Goal: Information Seeking & Learning: Learn about a topic

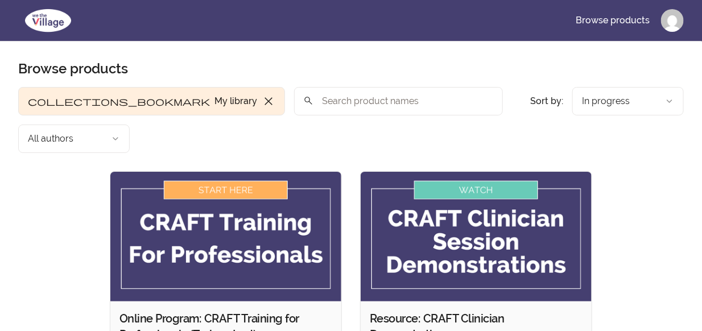
click at [208, 172] on img at bounding box center [225, 237] width 231 height 130
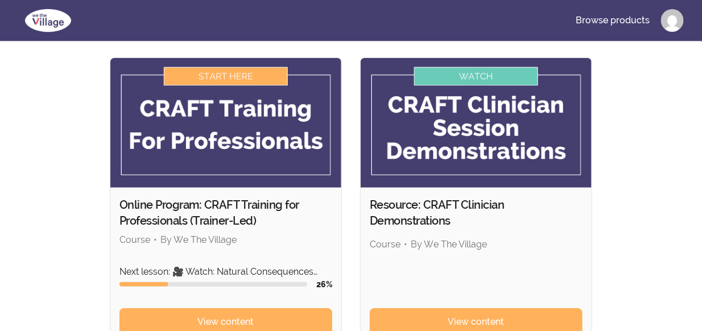
scroll to position [227, 0]
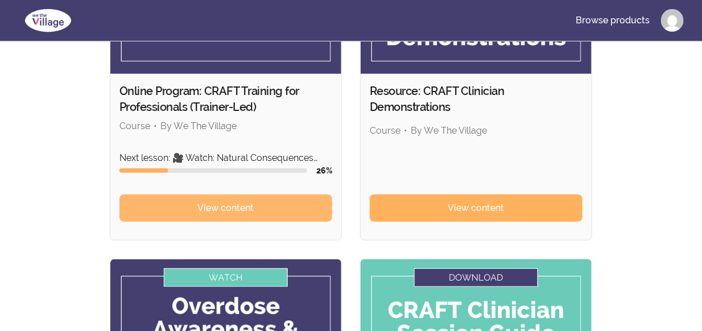
click at [232, 201] on span "View content" at bounding box center [226, 208] width 56 height 14
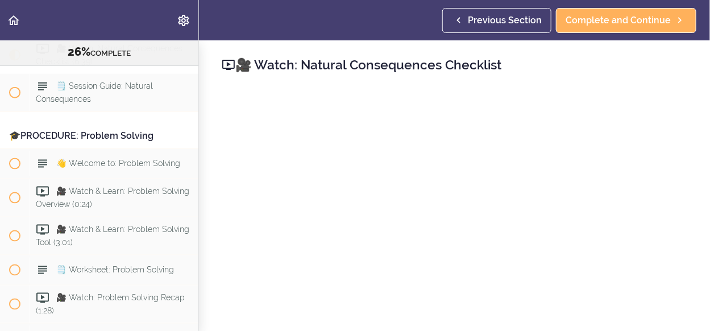
scroll to position [114, 0]
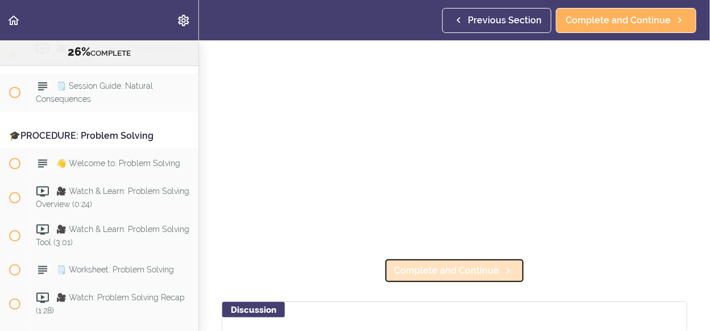
click at [421, 264] on span "Complete and Continue" at bounding box center [446, 271] width 105 height 14
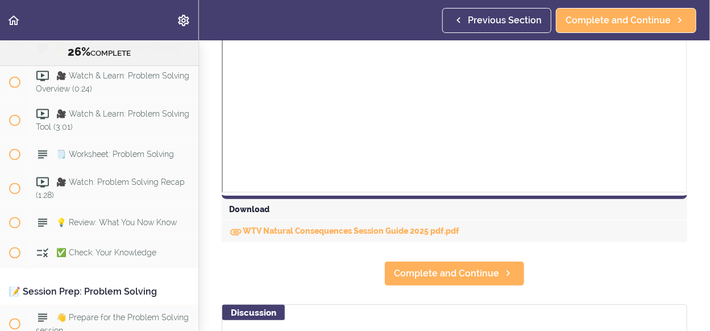
scroll to position [439, 0]
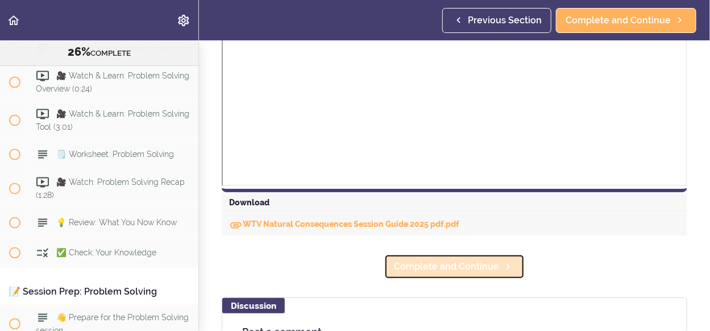
click at [477, 272] on link "Complete and Continue" at bounding box center [454, 266] width 140 height 25
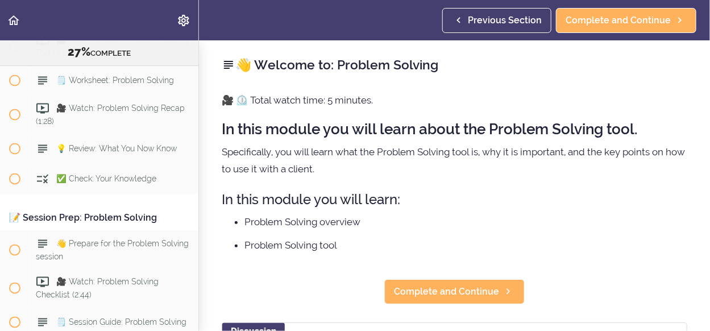
scroll to position [5688, 0]
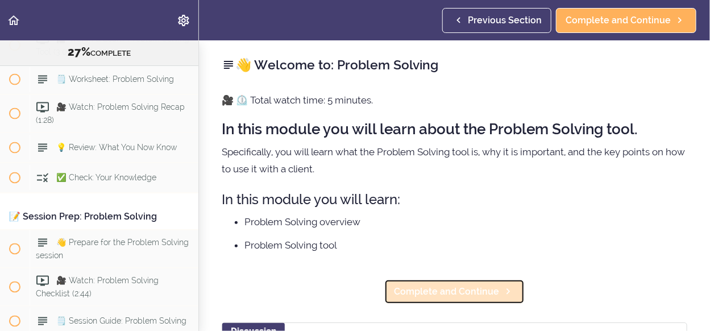
click at [463, 291] on span "Complete and Continue" at bounding box center [446, 292] width 105 height 14
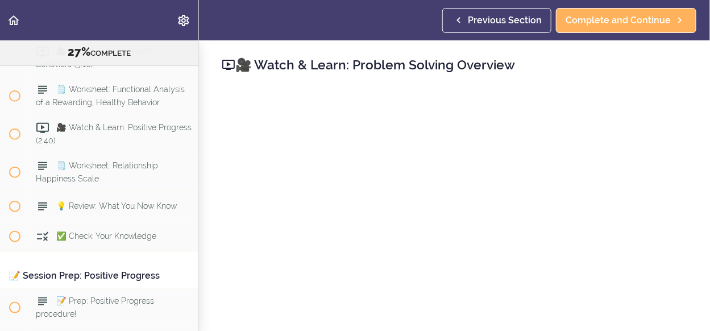
scroll to position [113, 0]
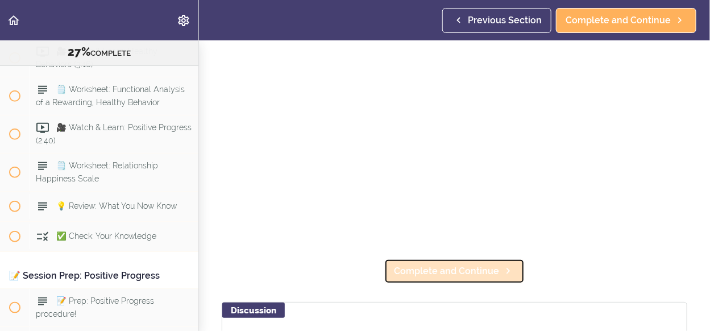
click at [431, 264] on span "Complete and Continue" at bounding box center [446, 271] width 105 height 14
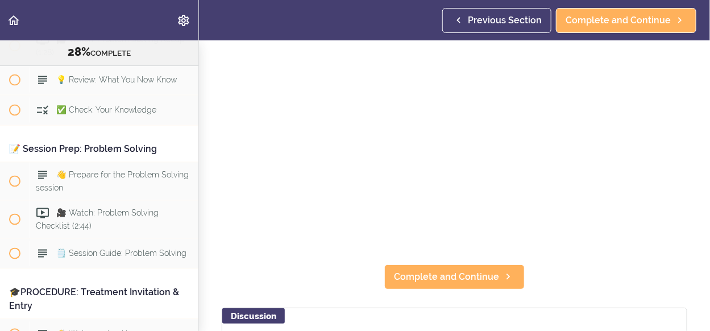
scroll to position [114, 0]
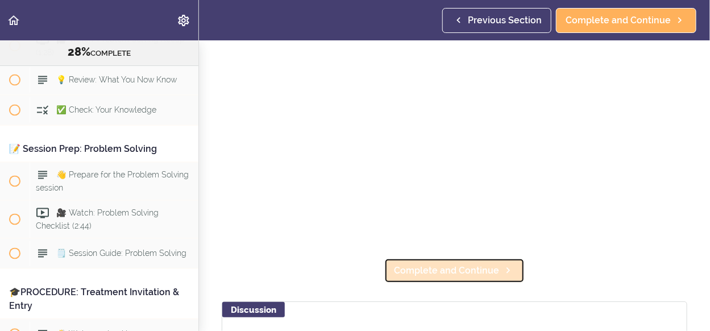
click at [480, 272] on link "Complete and Continue" at bounding box center [454, 270] width 140 height 25
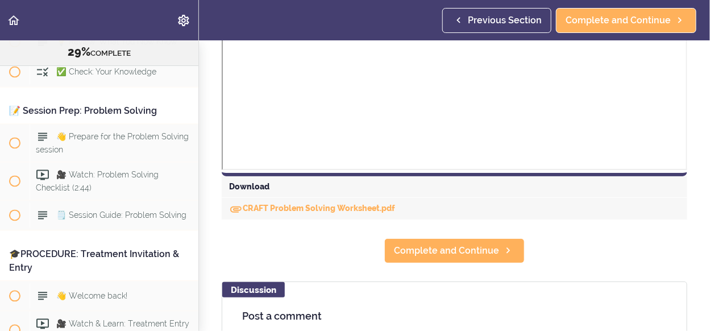
scroll to position [568, 0]
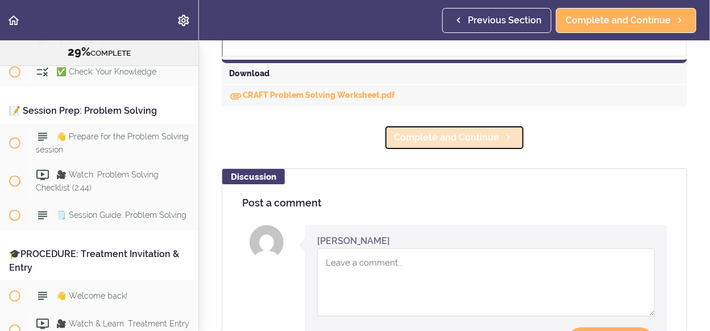
click at [488, 136] on span "Complete and Continue" at bounding box center [446, 138] width 105 height 14
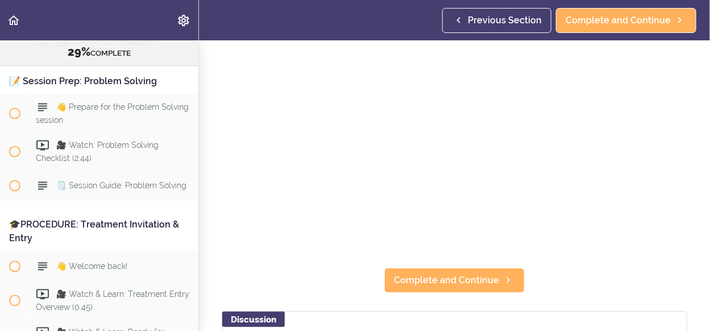
scroll to position [114, 0]
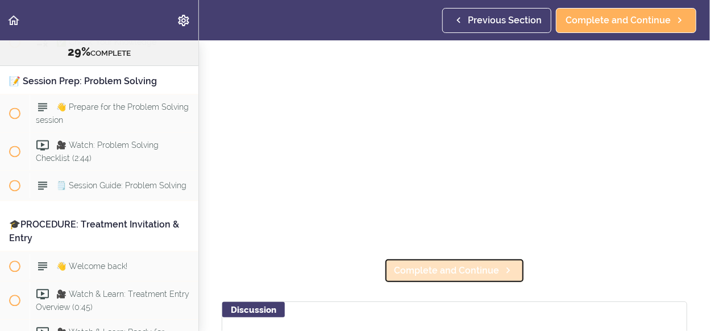
click at [478, 264] on span "Complete and Continue" at bounding box center [446, 271] width 105 height 14
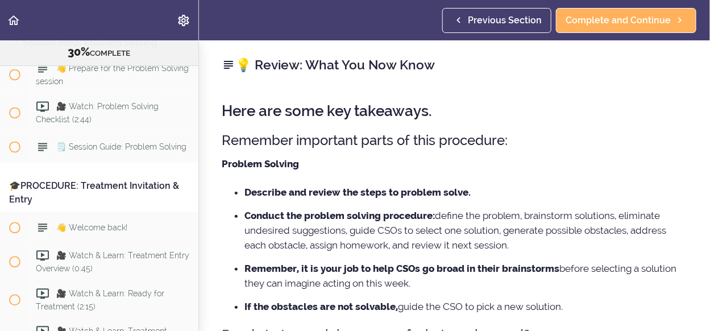
scroll to position [114, 0]
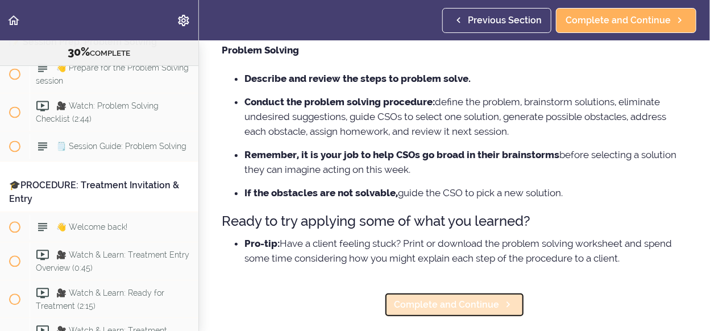
click at [491, 300] on span "Complete and Continue" at bounding box center [446, 305] width 105 height 14
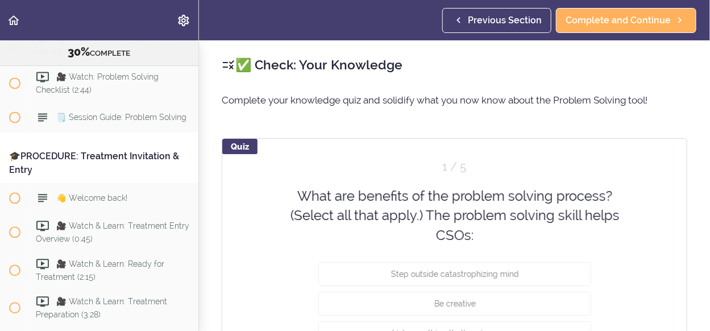
scroll to position [113, 0]
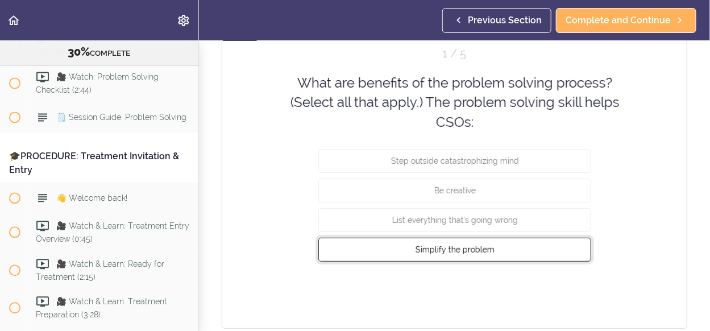
click at [480, 245] on span "Simplify the problem" at bounding box center [454, 249] width 79 height 9
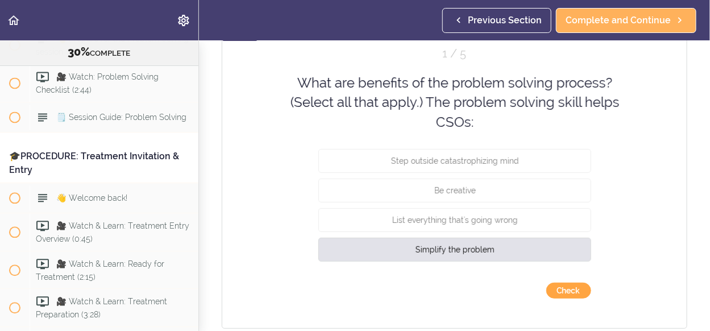
click at [568, 289] on button "Check" at bounding box center [568, 291] width 45 height 16
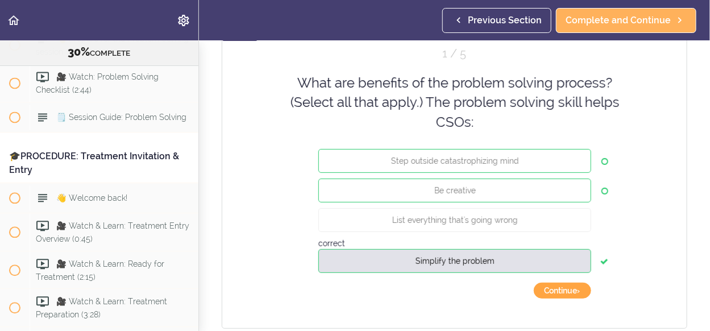
click at [568, 289] on button "Continue ›" at bounding box center [562, 291] width 57 height 16
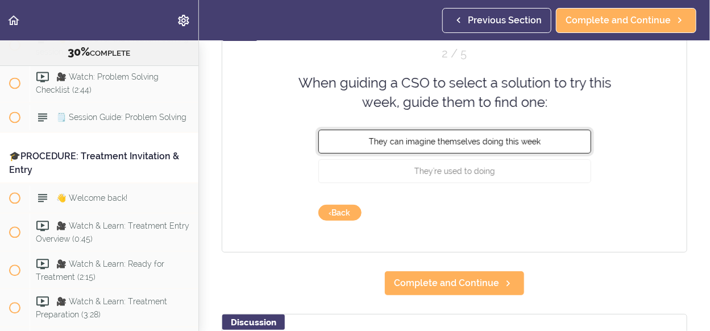
click at [506, 143] on span "They can imagine themselves doing this week" at bounding box center [455, 140] width 172 height 9
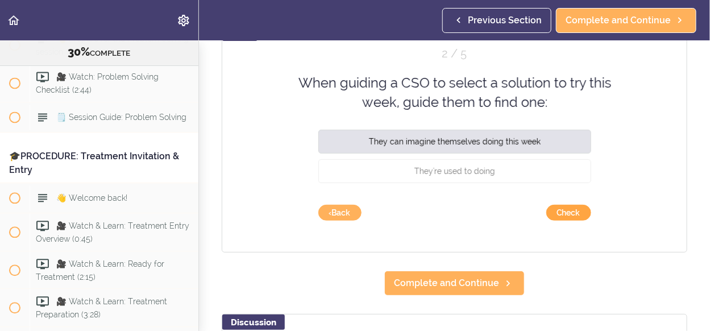
click at [561, 217] on button "Check" at bounding box center [568, 213] width 45 height 16
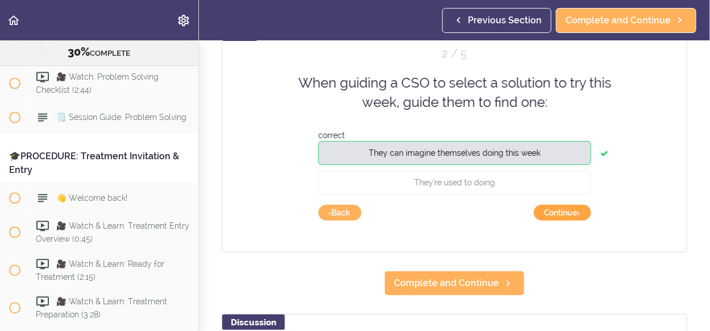
click at [561, 217] on button "Continue ›" at bounding box center [562, 213] width 57 height 16
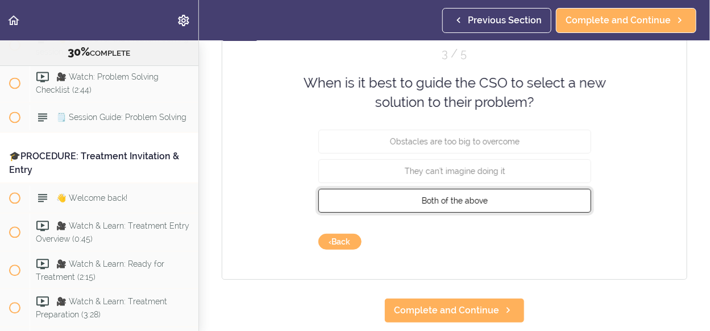
click at [501, 196] on button "Both of the above" at bounding box center [454, 200] width 273 height 24
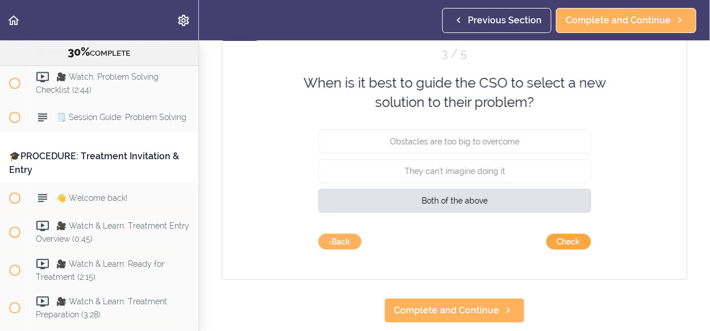
click at [561, 242] on button "Check" at bounding box center [568, 242] width 45 height 16
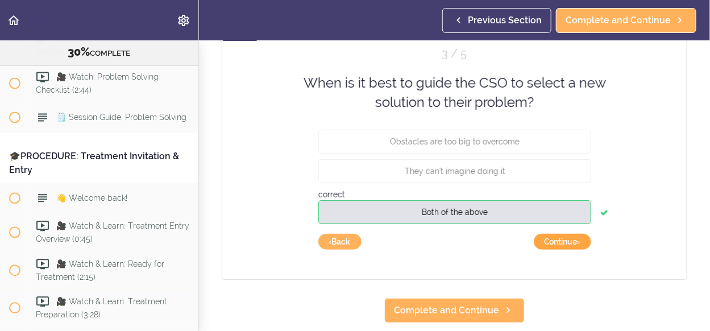
click at [561, 242] on button "Continue ›" at bounding box center [562, 242] width 57 height 16
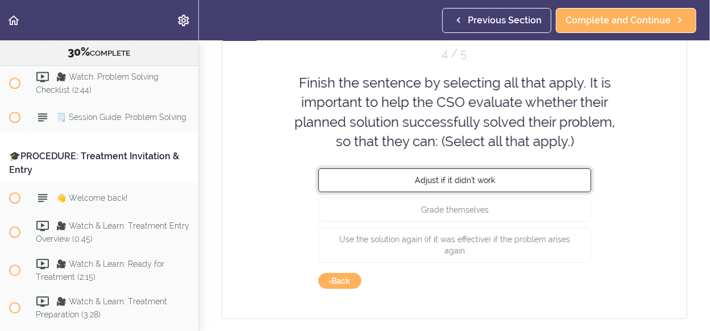
click at [485, 181] on span "Adjust if it didn't work" at bounding box center [454, 180] width 80 height 9
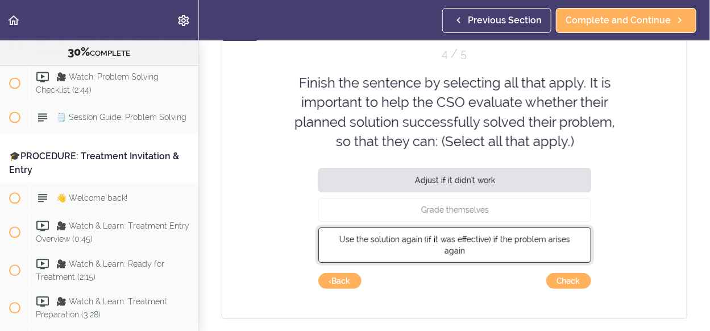
click at [507, 239] on span "Use the solution again (if it was effective) if the problem arises again" at bounding box center [454, 245] width 231 height 20
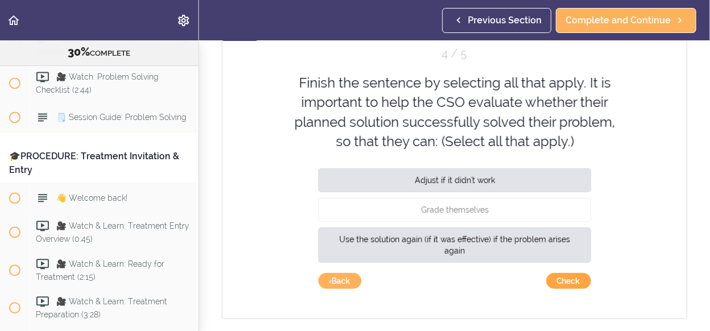
click at [565, 280] on button "Check" at bounding box center [568, 281] width 45 height 16
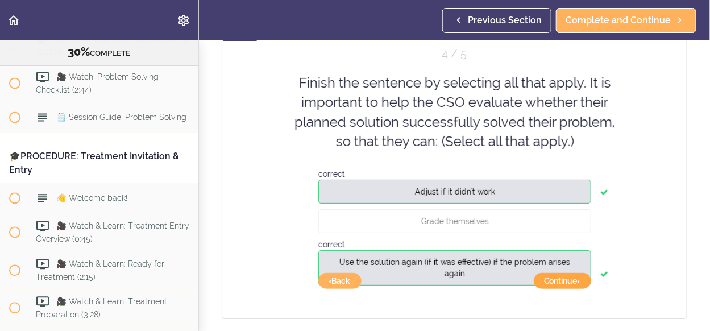
click at [565, 280] on button "Continue ›" at bounding box center [562, 281] width 57 height 16
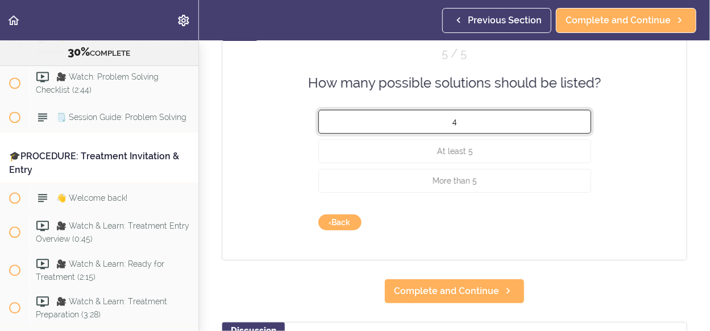
click at [453, 118] on button "4" at bounding box center [454, 122] width 273 height 24
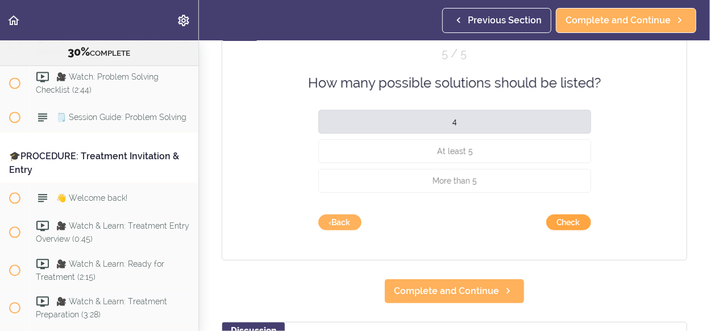
click at [569, 223] on button "Check" at bounding box center [568, 222] width 45 height 16
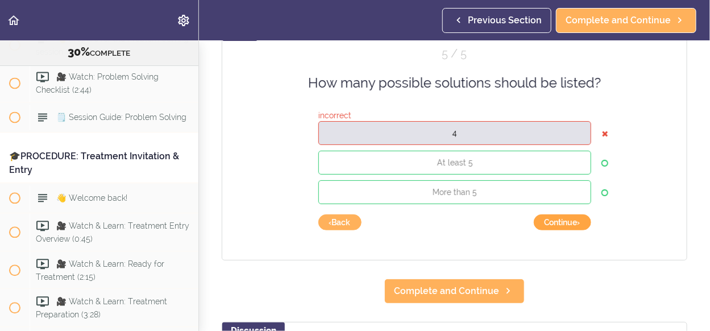
click at [568, 225] on button "Continue ›" at bounding box center [562, 222] width 57 height 16
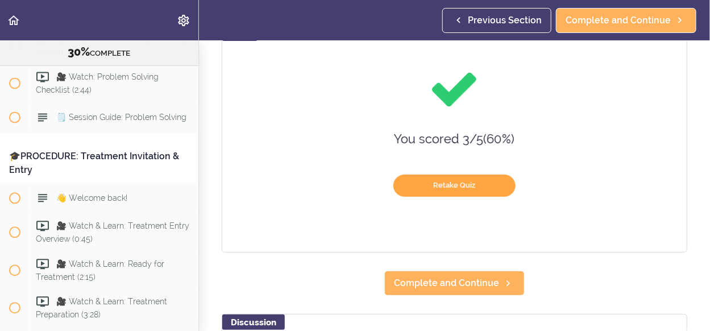
click at [468, 181] on button "Retake Quiz" at bounding box center [454, 186] width 122 height 22
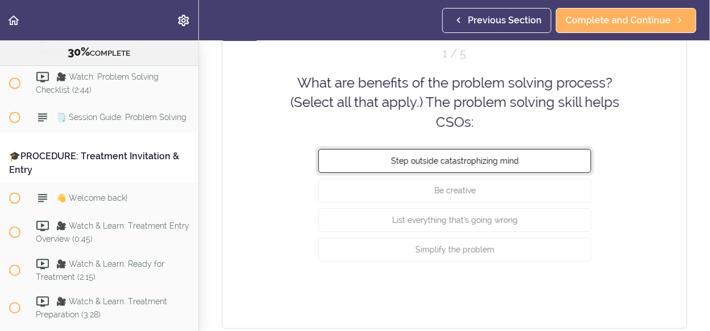
click at [491, 159] on span "Step outside catastrophizing mind" at bounding box center [455, 160] width 128 height 9
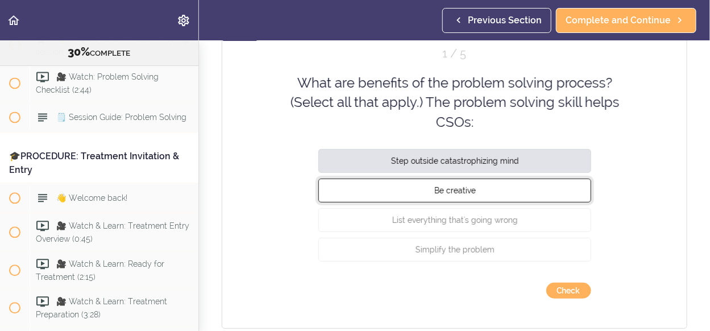
click at [487, 192] on button "Be creative" at bounding box center [454, 191] width 273 height 24
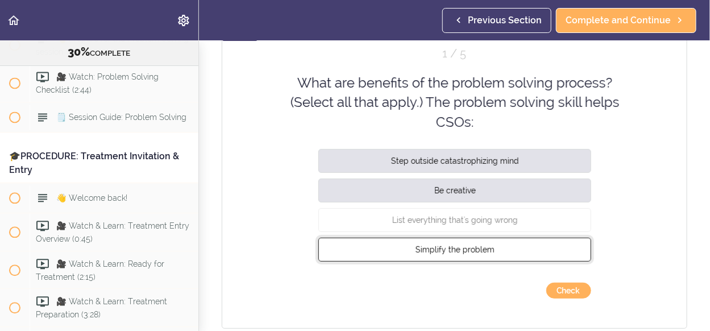
click at [490, 243] on button "Simplify the problem" at bounding box center [454, 250] width 273 height 24
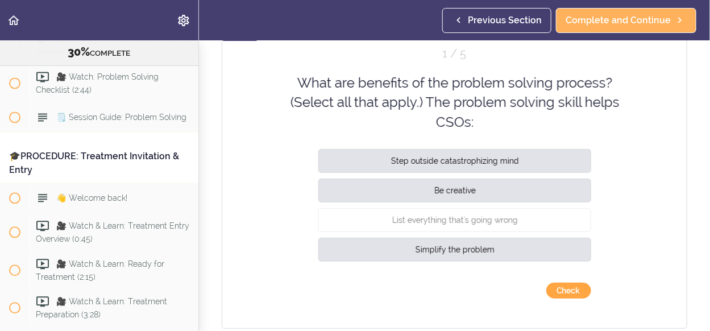
click at [569, 295] on button "Check" at bounding box center [568, 291] width 45 height 16
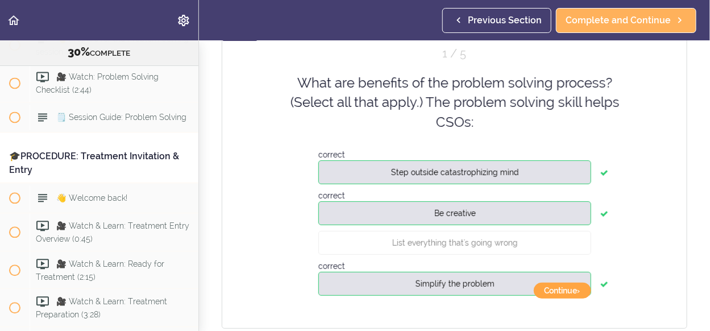
click at [569, 294] on button "Continue ›" at bounding box center [562, 291] width 57 height 16
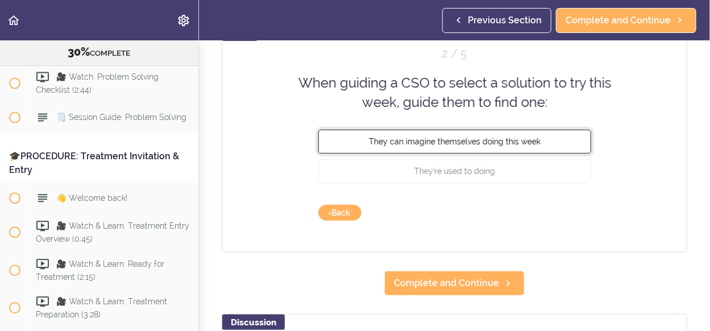
click at [486, 139] on span "They can imagine themselves doing this week" at bounding box center [455, 140] width 172 height 9
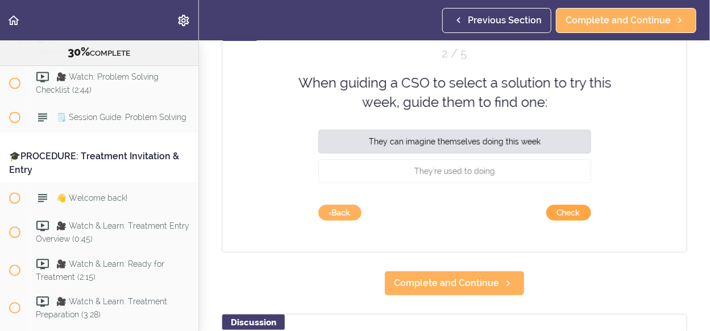
click at [565, 215] on button "Check" at bounding box center [568, 213] width 45 height 16
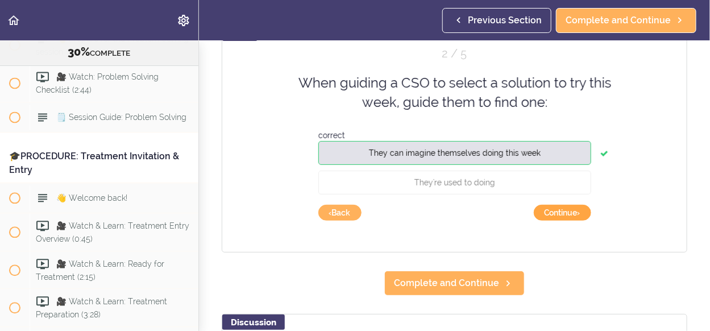
click at [565, 215] on button "Continue ›" at bounding box center [562, 213] width 57 height 16
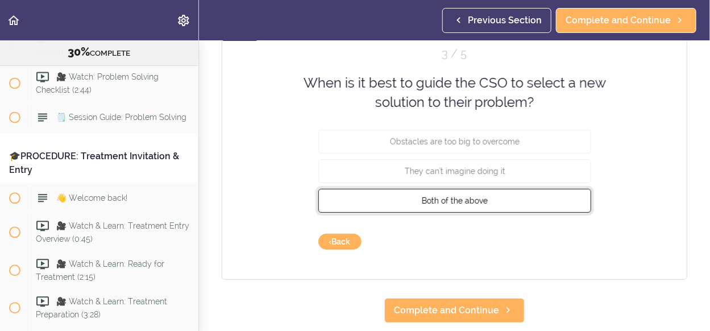
click at [491, 198] on button "Both of the above" at bounding box center [454, 200] width 273 height 24
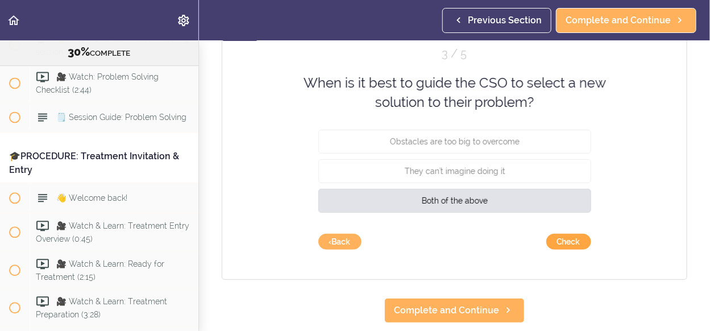
click at [561, 242] on button "Check" at bounding box center [568, 242] width 45 height 16
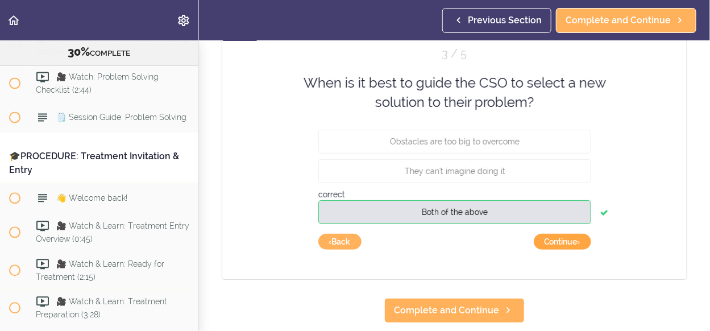
click at [561, 242] on button "Continue ›" at bounding box center [562, 242] width 57 height 16
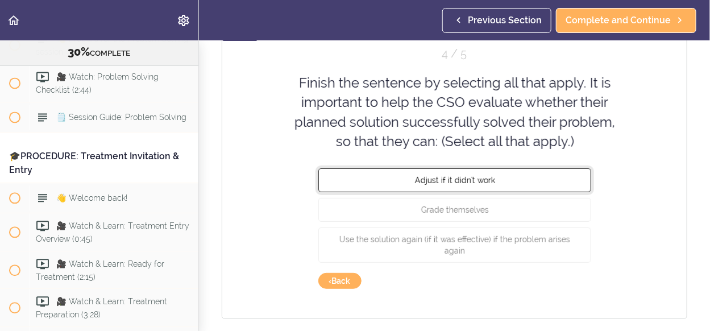
click at [481, 180] on span "Adjust if it didn't work" at bounding box center [454, 180] width 80 height 9
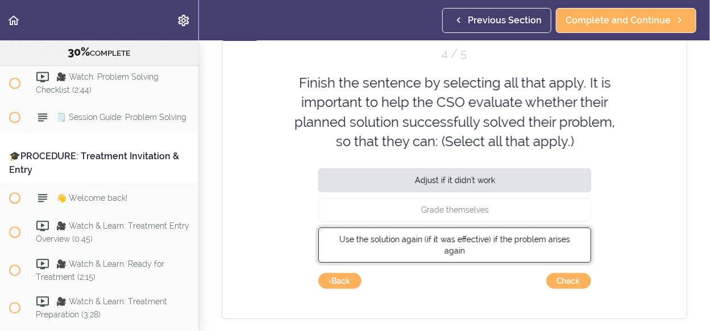
click at [502, 240] on span "Use the solution again (if it was effective) if the problem arises again" at bounding box center [454, 245] width 231 height 20
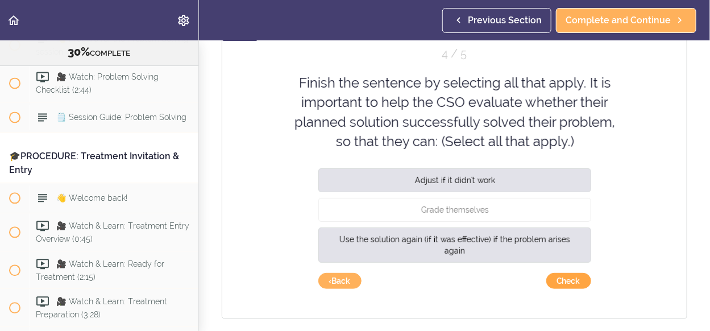
click at [565, 283] on button "Check" at bounding box center [568, 281] width 45 height 16
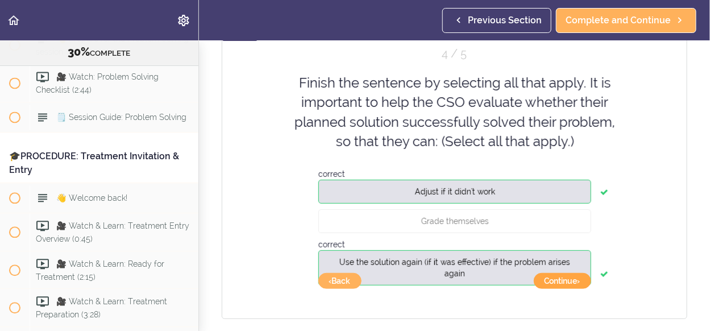
click at [565, 283] on button "Continue ›" at bounding box center [562, 281] width 57 height 16
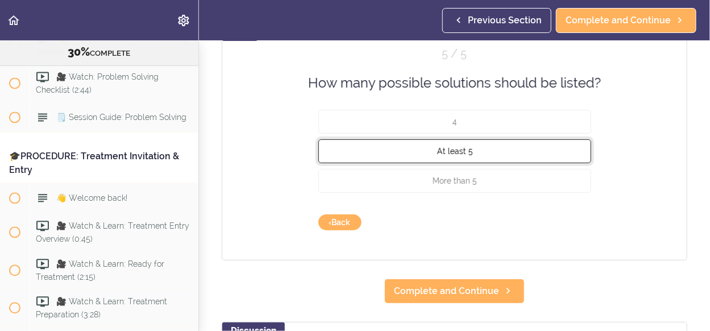
click at [457, 155] on button "At least 5" at bounding box center [454, 151] width 273 height 24
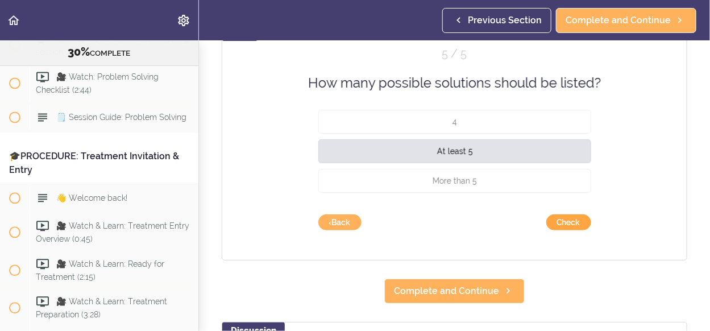
click at [557, 222] on button "Check" at bounding box center [568, 222] width 45 height 16
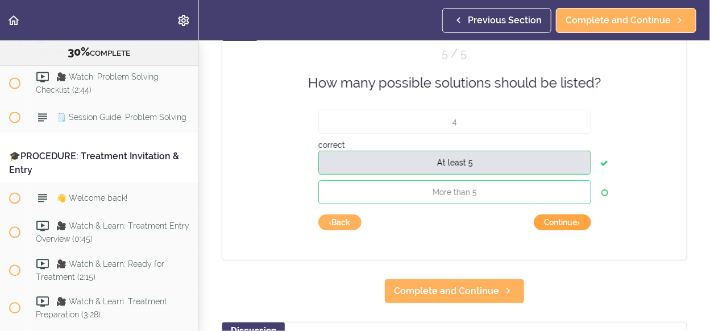
click at [557, 222] on button "Continue ›" at bounding box center [562, 222] width 57 height 16
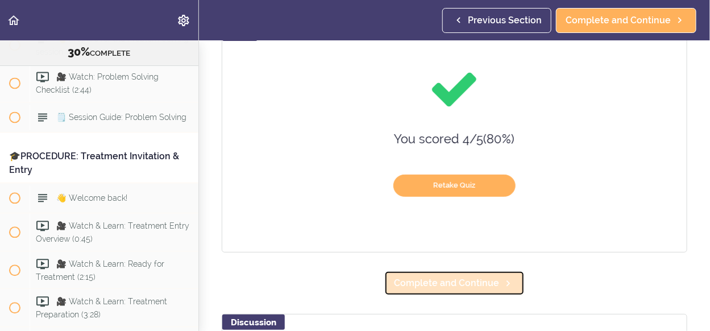
click at [475, 281] on span "Complete and Continue" at bounding box center [446, 283] width 105 height 14
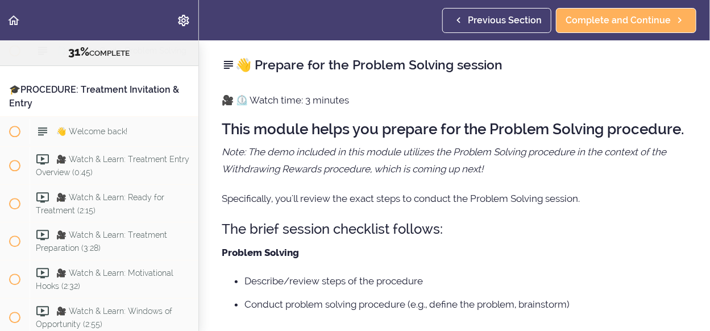
scroll to position [114, 0]
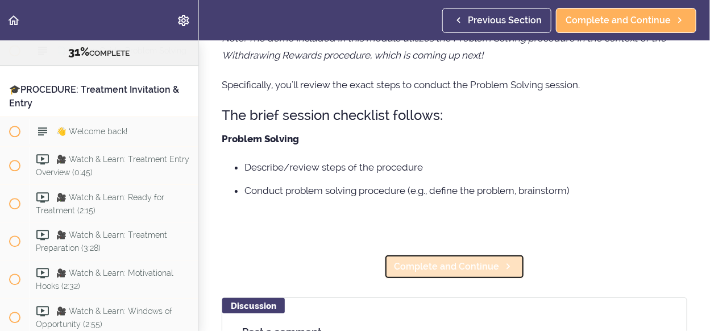
click at [482, 273] on span "Complete and Continue" at bounding box center [446, 267] width 105 height 14
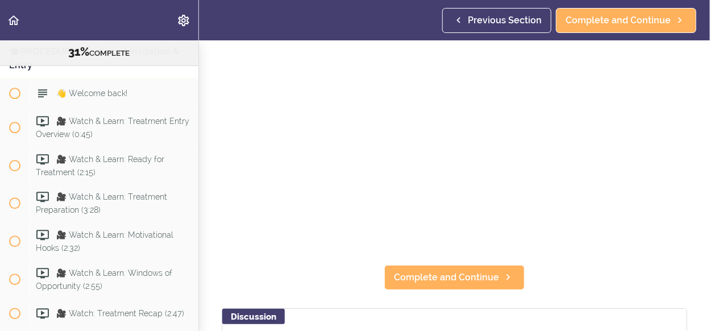
scroll to position [114, 0]
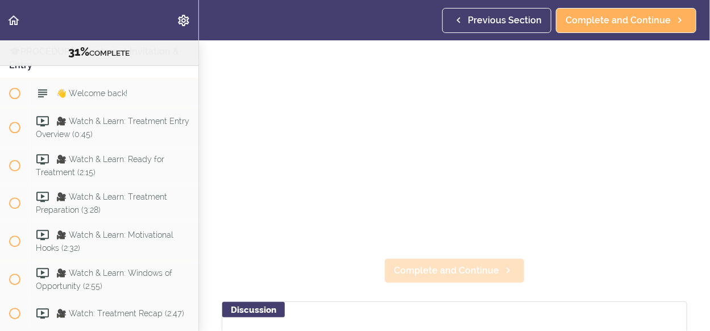
click at [463, 269] on span "Complete and Continue" at bounding box center [446, 271] width 105 height 14
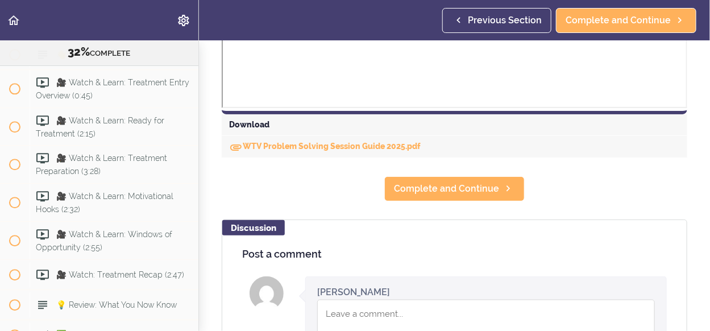
scroll to position [520, 0]
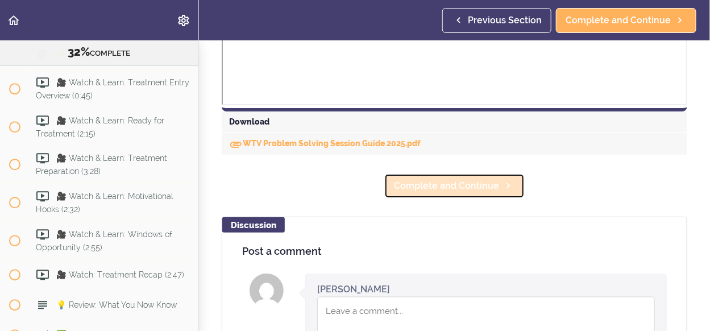
click at [455, 193] on link "Complete and Continue" at bounding box center [454, 185] width 140 height 25
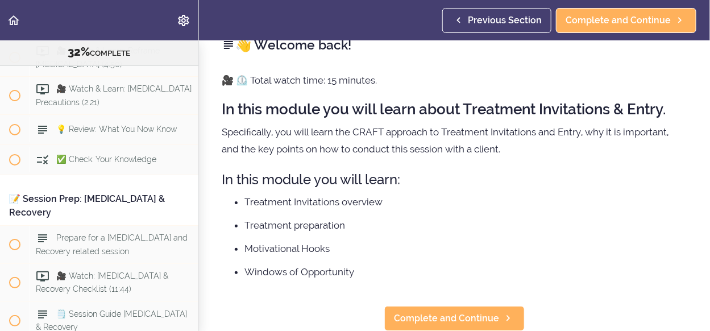
scroll to position [6465, 0]
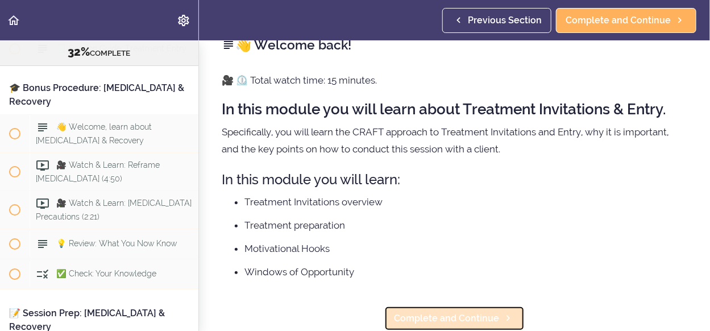
click at [463, 312] on span "Complete and Continue" at bounding box center [446, 319] width 105 height 14
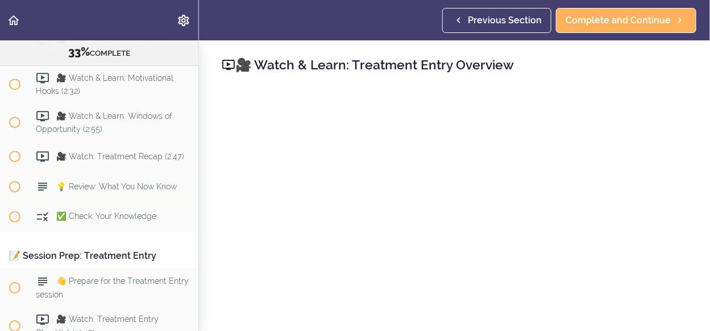
scroll to position [114, 0]
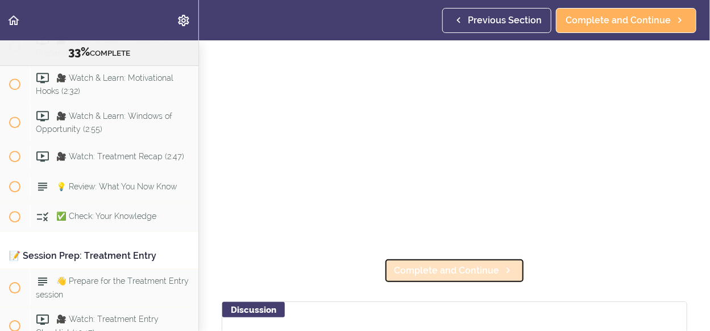
click at [484, 264] on span "Complete and Continue" at bounding box center [446, 271] width 105 height 14
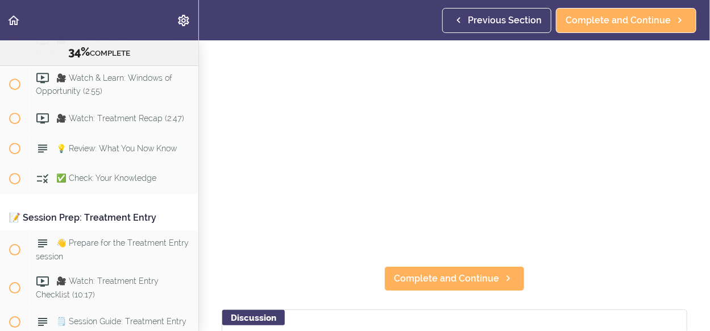
scroll to position [114, 0]
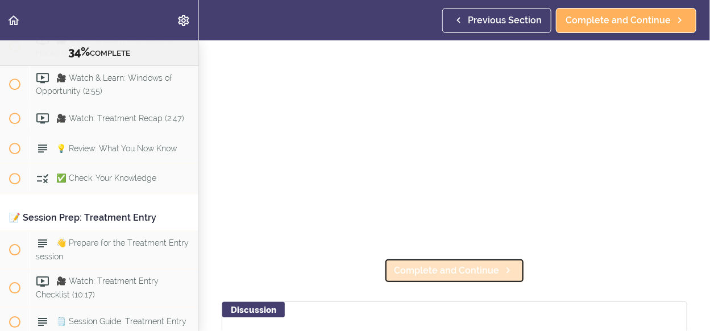
click at [438, 264] on span "Complete and Continue" at bounding box center [446, 271] width 105 height 14
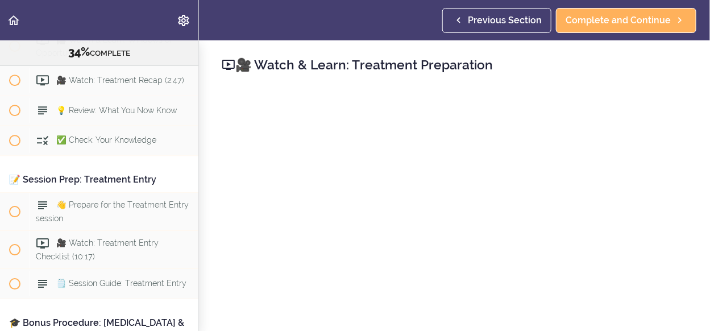
scroll to position [114, 0]
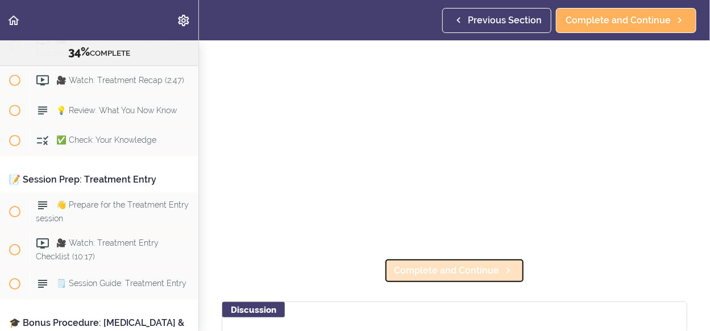
click at [483, 267] on span "Complete and Continue" at bounding box center [446, 271] width 105 height 14
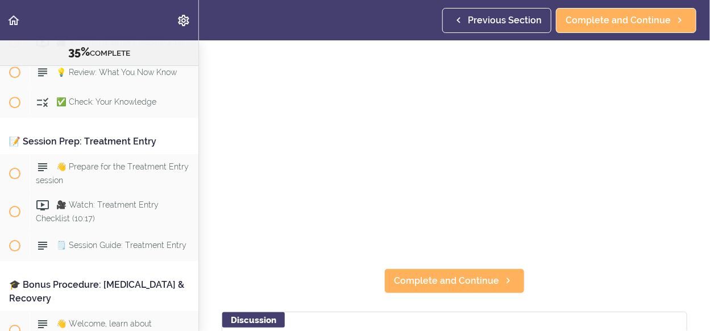
scroll to position [114, 0]
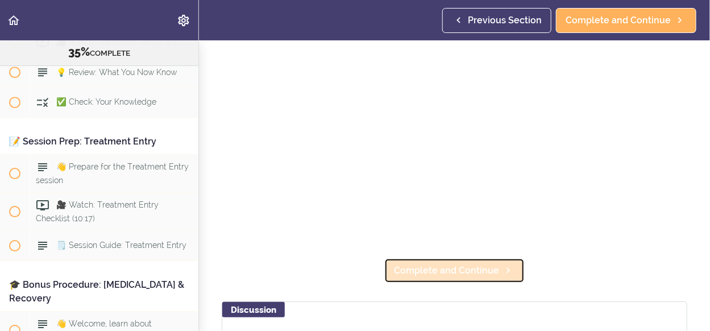
click at [471, 265] on span "Complete and Continue" at bounding box center [446, 271] width 105 height 14
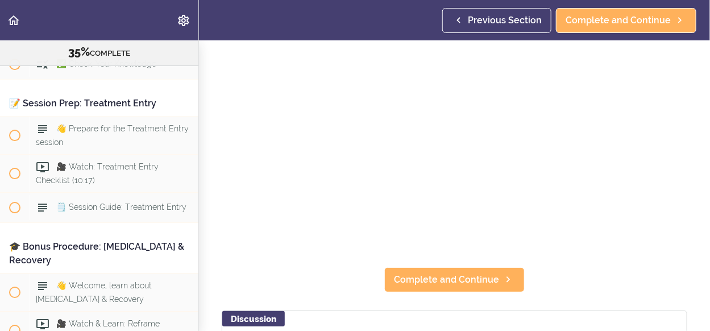
scroll to position [114, 0]
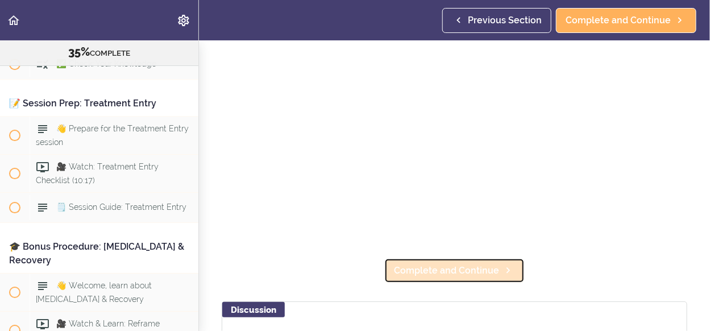
click at [470, 271] on span "Complete and Continue" at bounding box center [446, 271] width 105 height 14
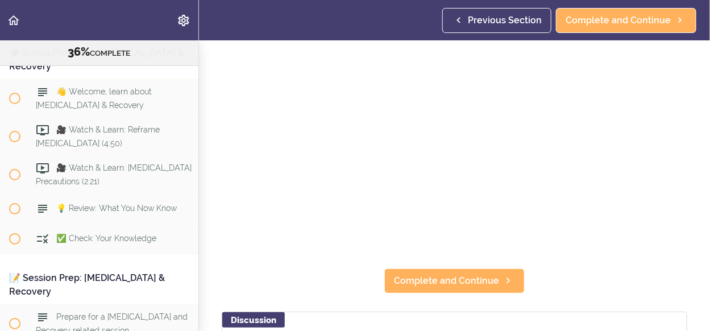
scroll to position [114, 0]
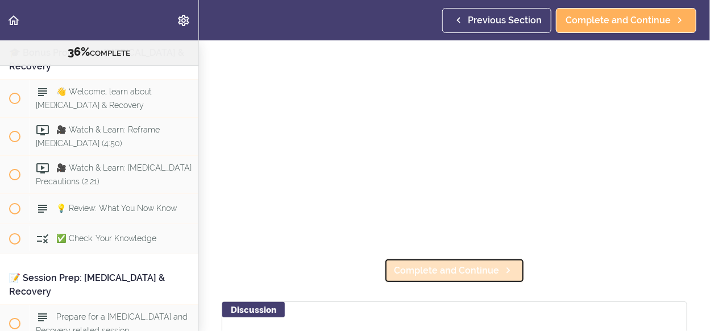
click at [450, 267] on span "Complete and Continue" at bounding box center [446, 271] width 105 height 14
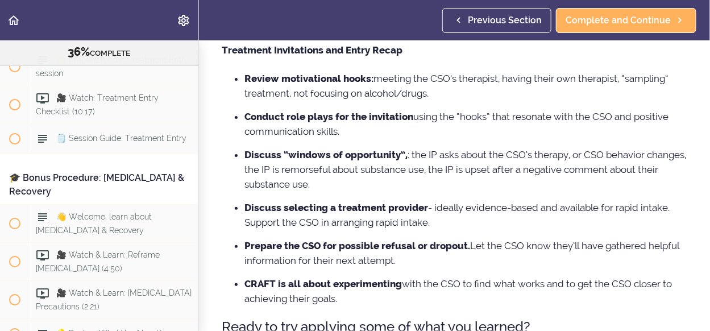
scroll to position [227, 0]
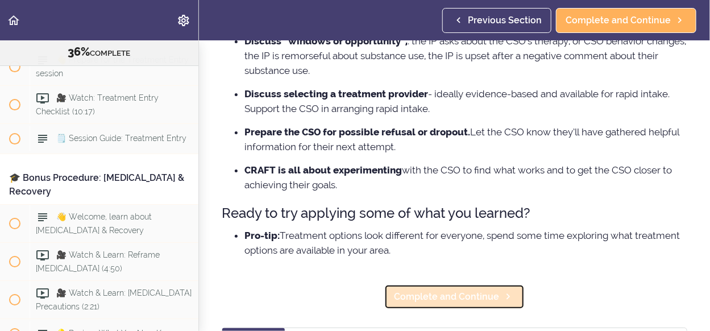
click at [456, 300] on span "Complete and Continue" at bounding box center [446, 297] width 105 height 14
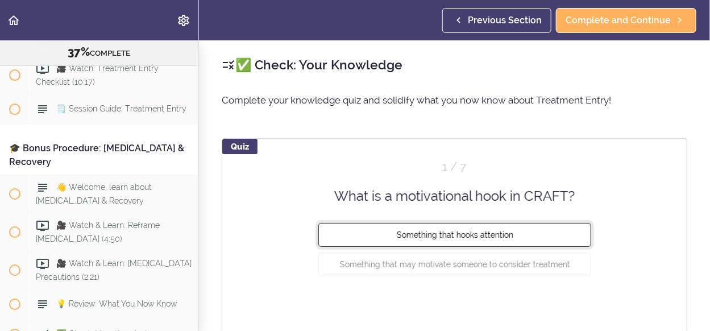
click at [457, 225] on button "Something that hooks attention" at bounding box center [454, 235] width 273 height 24
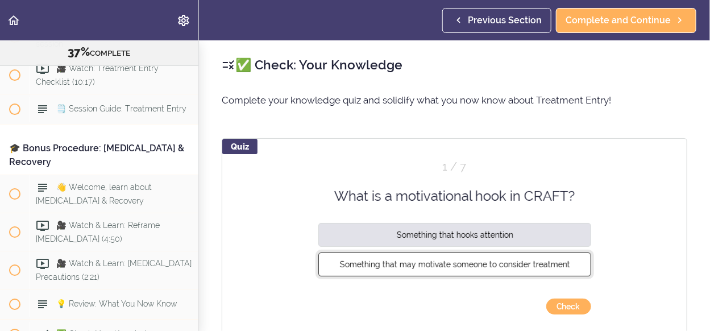
click at [454, 267] on span "Something that may motivate someone to consider treatment" at bounding box center [454, 264] width 230 height 9
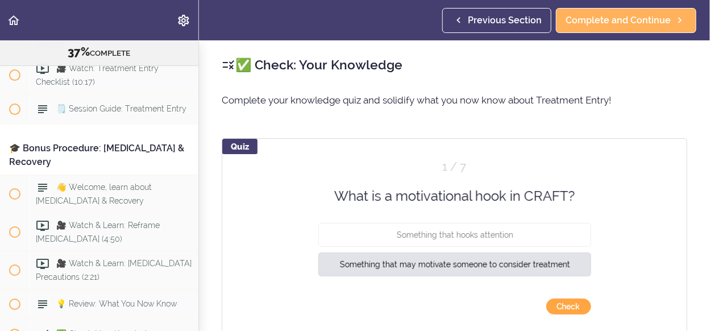
click at [562, 302] on button "Check" at bounding box center [568, 306] width 45 height 16
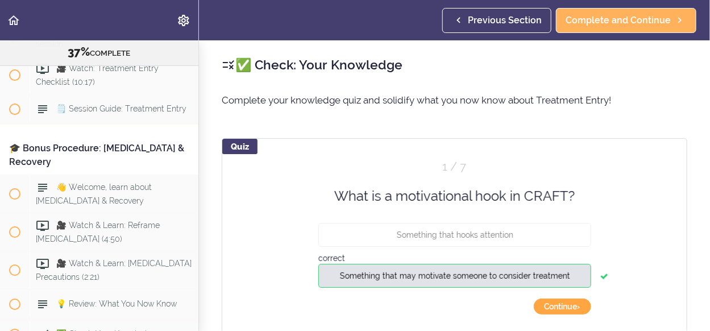
click at [566, 308] on button "Continue ›" at bounding box center [562, 306] width 57 height 16
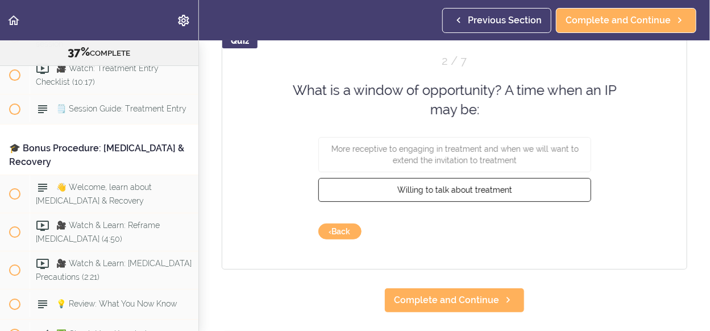
scroll to position [114, 0]
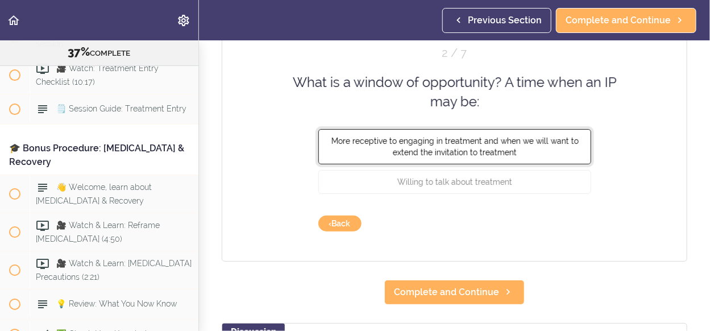
click at [479, 151] on span "More receptive to engaging in treatment and when we will want to extend the inv…" at bounding box center [454, 146] width 247 height 20
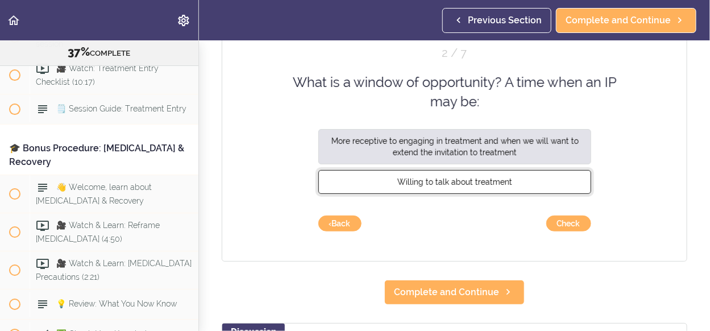
click at [487, 180] on span "Willing to talk about treatment" at bounding box center [454, 181] width 115 height 9
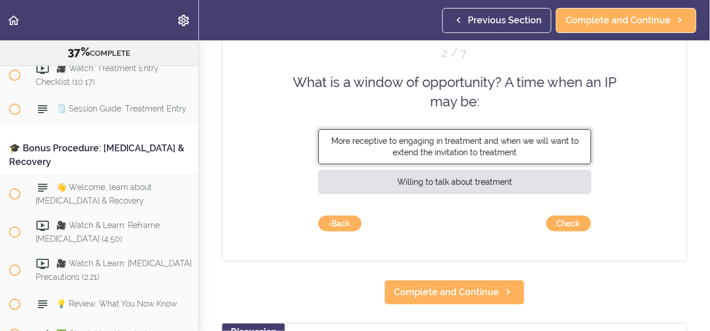
click at [486, 148] on span "More receptive to engaging in treatment and when we will want to extend the inv…" at bounding box center [454, 146] width 247 height 20
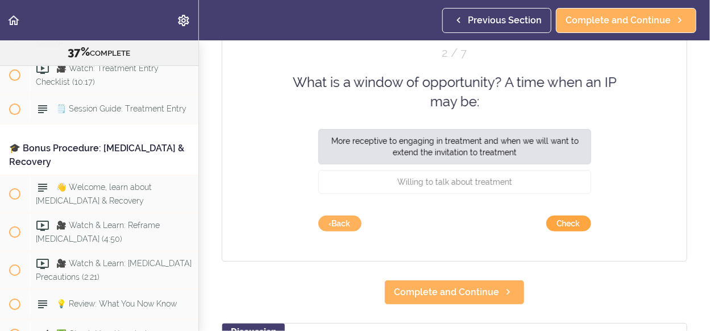
click at [555, 220] on button "Check" at bounding box center [568, 223] width 45 height 16
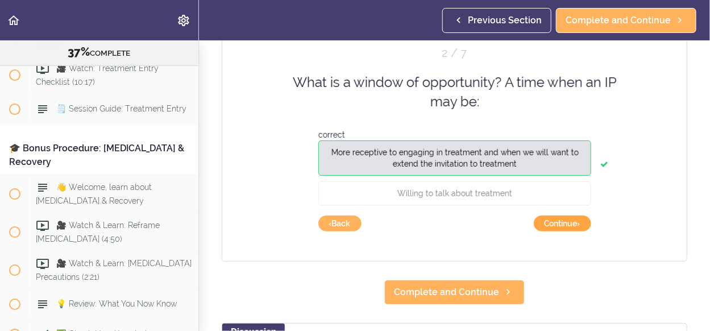
click at [555, 220] on button "Continue ›" at bounding box center [562, 223] width 57 height 16
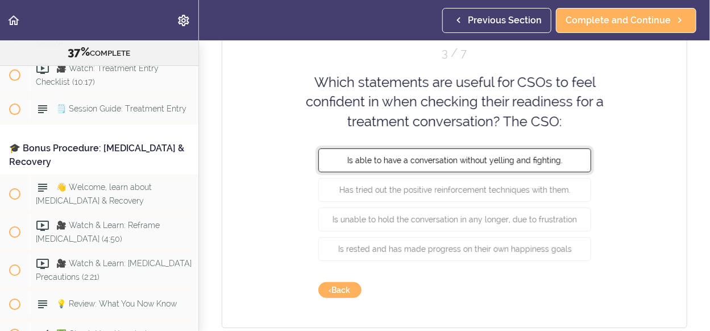
click at [516, 159] on span "Is able to have a conversation without yelling and fighting." at bounding box center [454, 160] width 215 height 9
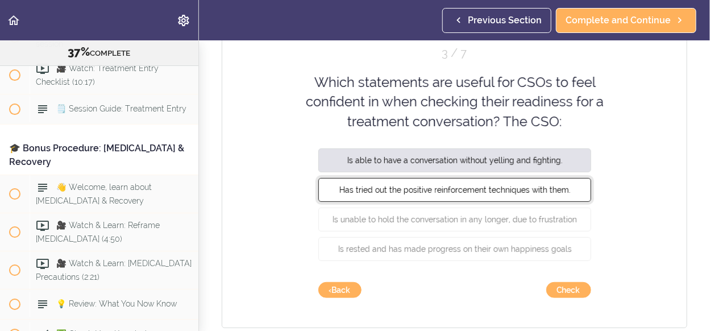
click at [518, 185] on span "Has tried out the positive reinforcement techniques with them." at bounding box center [454, 189] width 231 height 9
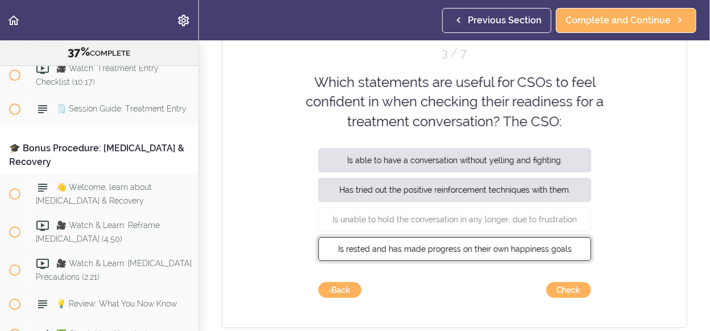
click at [521, 251] on button "Is rested and has made progress on their own happiness goals" at bounding box center [454, 249] width 273 height 24
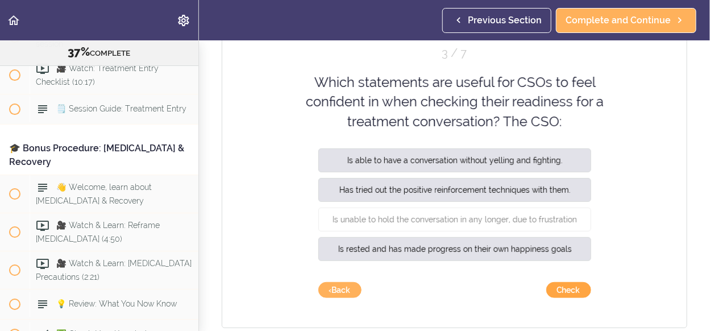
click at [556, 290] on button "Check" at bounding box center [568, 290] width 45 height 16
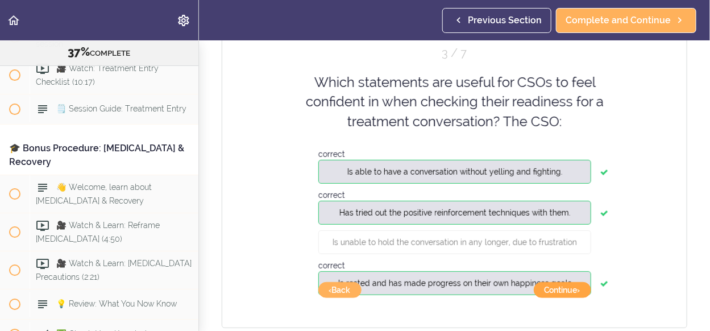
click at [556, 289] on button "Continue ›" at bounding box center [562, 290] width 57 height 16
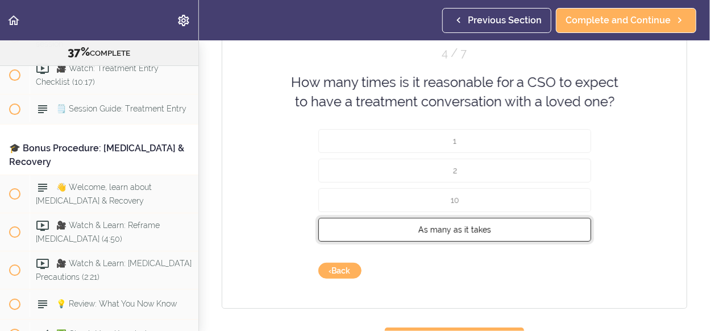
click at [471, 229] on span "As many as it takes" at bounding box center [454, 229] width 73 height 9
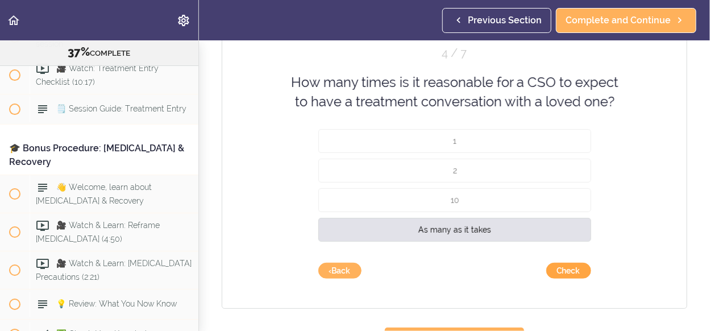
click at [558, 268] on button "Check" at bounding box center [568, 271] width 45 height 16
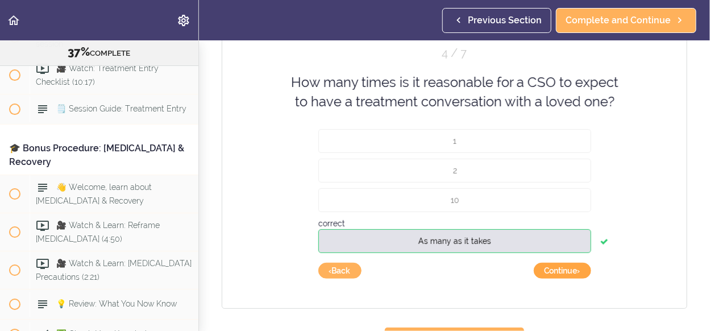
click at [558, 268] on button "Continue ›" at bounding box center [562, 271] width 57 height 16
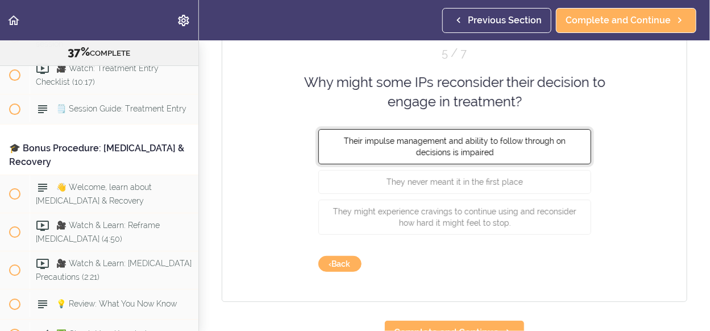
click at [499, 151] on button "Their impulse management and ability to follow through on decisions is impaired" at bounding box center [454, 145] width 273 height 35
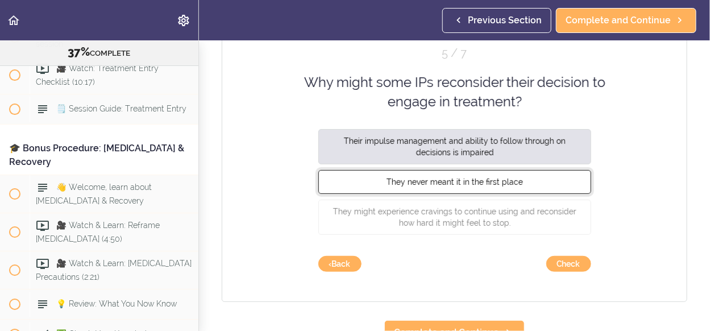
click at [501, 175] on button "They never meant it in the first place" at bounding box center [454, 181] width 273 height 24
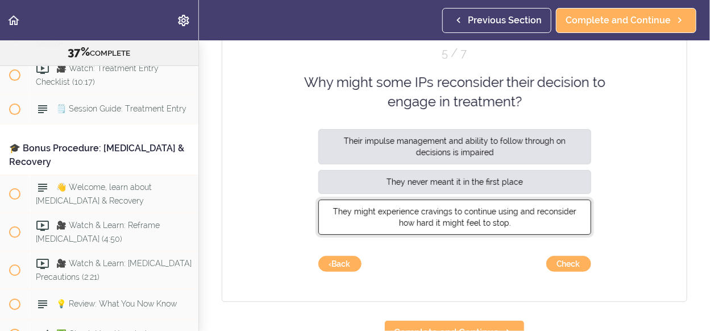
click at [505, 210] on span "They might experience cravings to continue using and reconsider how hard it mig…" at bounding box center [454, 216] width 243 height 20
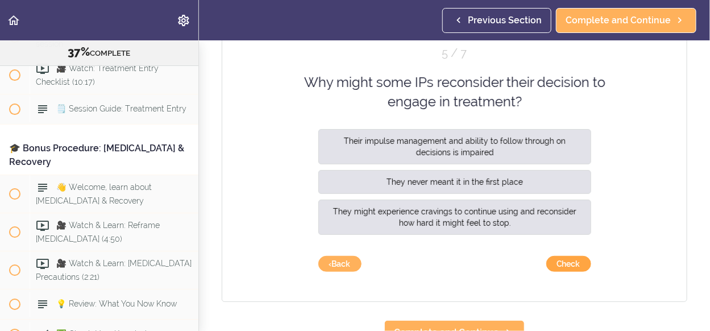
click at [562, 264] on button "Check" at bounding box center [568, 264] width 45 height 16
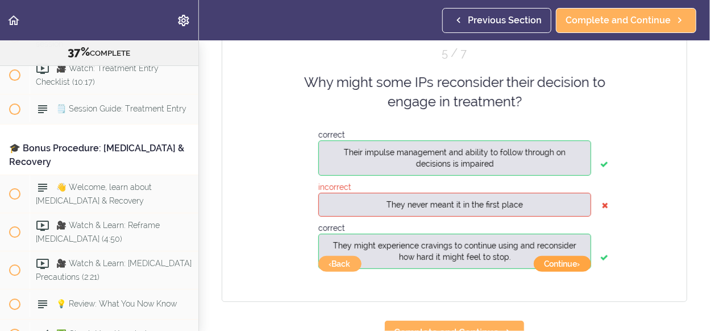
click at [562, 264] on button "Continue ›" at bounding box center [562, 264] width 57 height 16
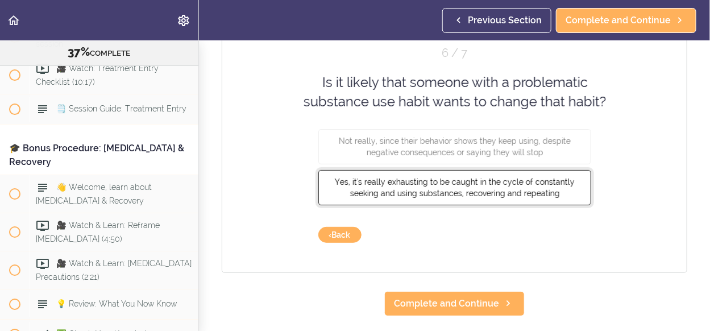
click at [521, 194] on span "Yes, it's really exhausting to be caught in the cycle of constantly seeking and…" at bounding box center [455, 187] width 240 height 20
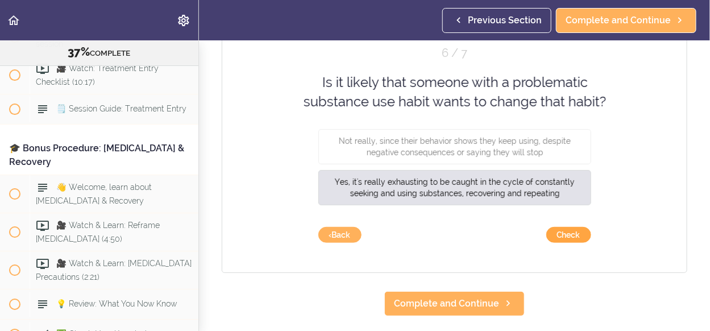
click at [566, 235] on button "Check" at bounding box center [568, 235] width 45 height 16
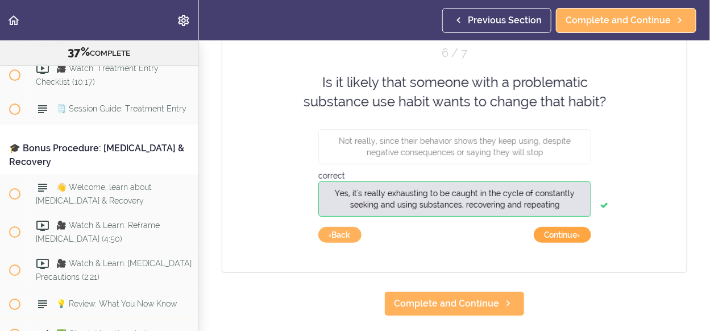
click at [566, 235] on button "Continue ›" at bounding box center [562, 235] width 57 height 16
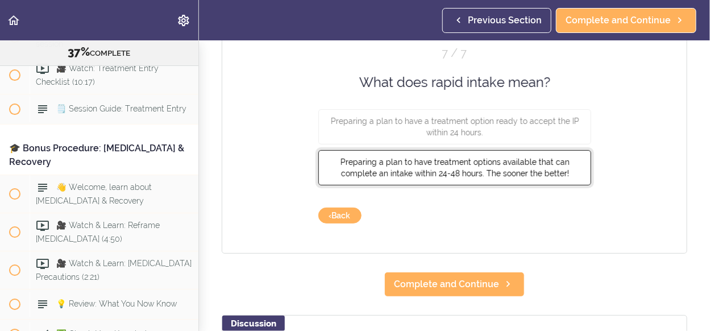
click at [528, 172] on span "Preparing a plan to have treatment options available that can complete an intak…" at bounding box center [454, 167] width 229 height 20
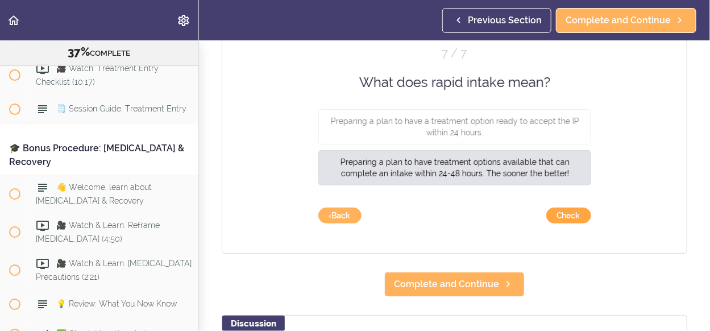
click at [557, 217] on button "Check" at bounding box center [568, 216] width 45 height 16
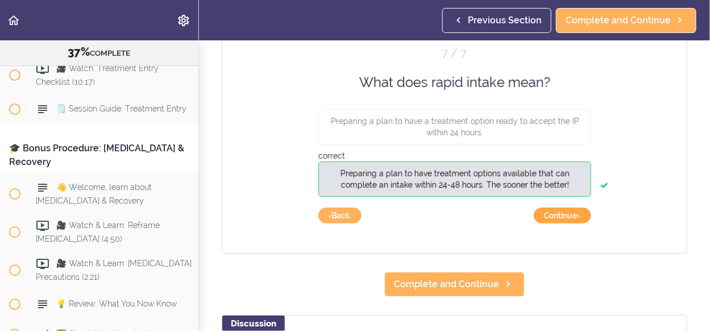
click at [557, 217] on button "Continue ›" at bounding box center [562, 216] width 57 height 16
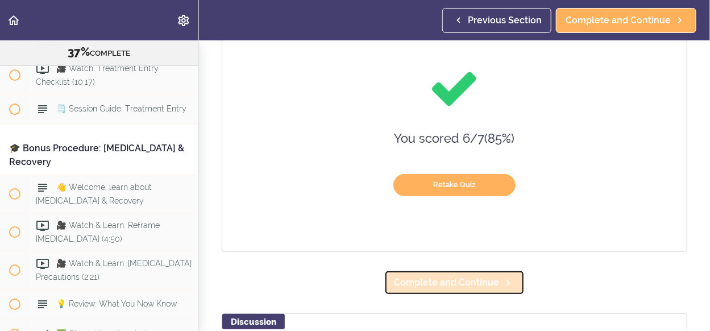
click at [482, 285] on span "Complete and Continue" at bounding box center [446, 283] width 105 height 14
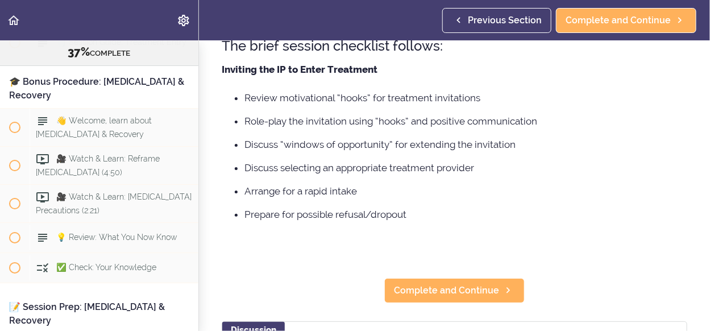
scroll to position [227, 0]
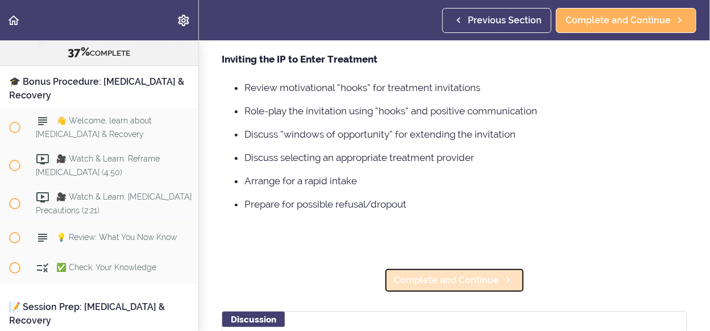
click at [458, 280] on span "Complete and Continue" at bounding box center [446, 280] width 105 height 14
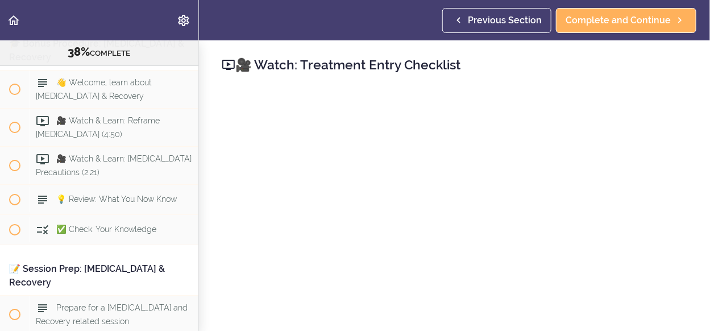
scroll to position [114, 0]
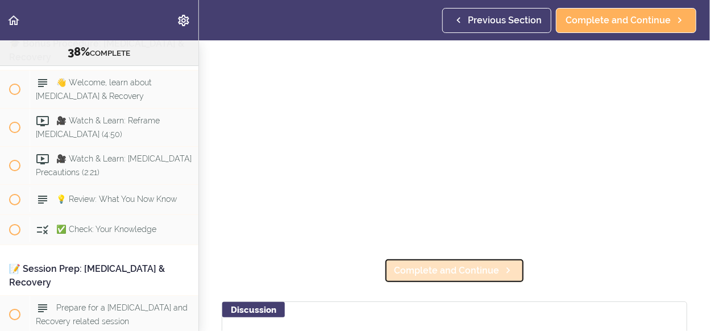
click at [443, 264] on span "Complete and Continue" at bounding box center [446, 271] width 105 height 14
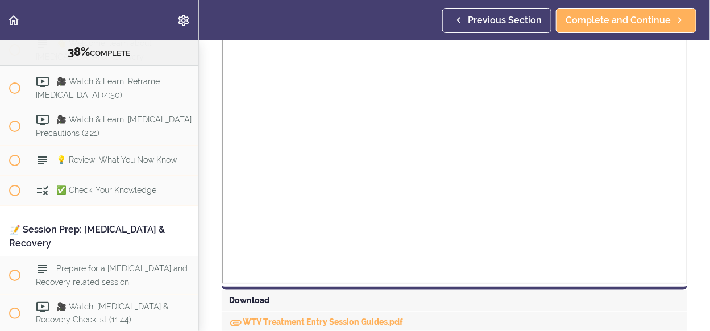
scroll to position [455, 0]
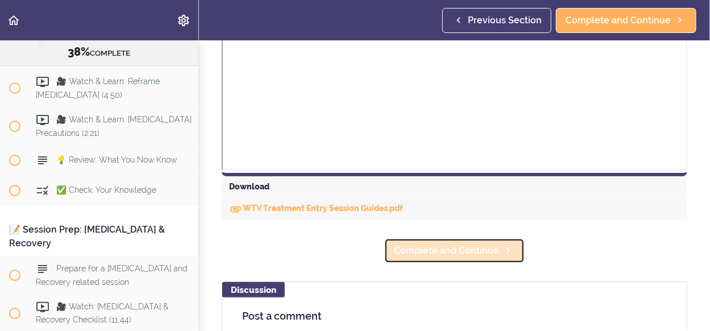
click at [475, 255] on span "Complete and Continue" at bounding box center [446, 251] width 105 height 14
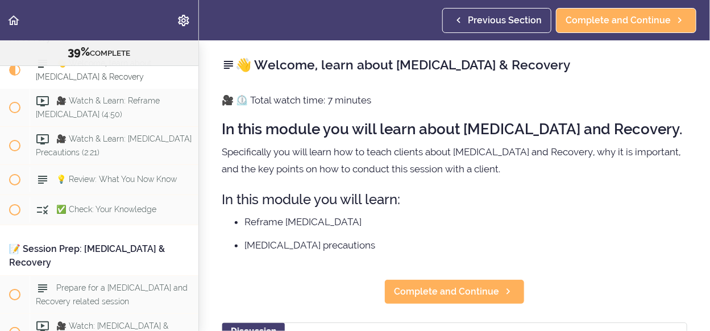
scroll to position [6522, 0]
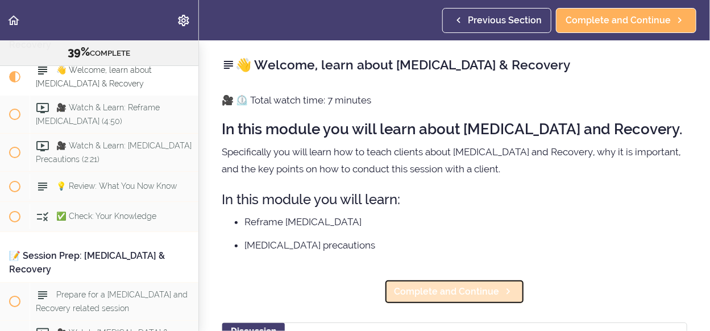
click at [443, 287] on span "Complete and Continue" at bounding box center [446, 292] width 105 height 14
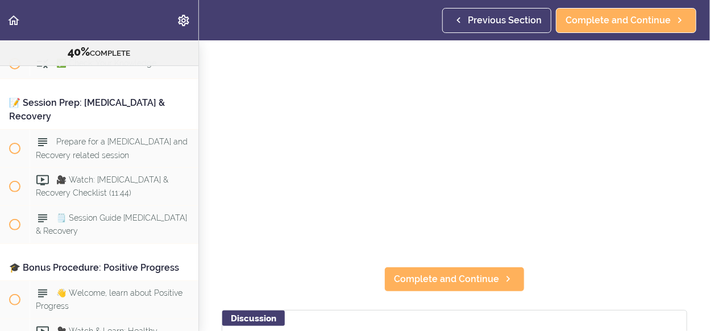
scroll to position [114, 0]
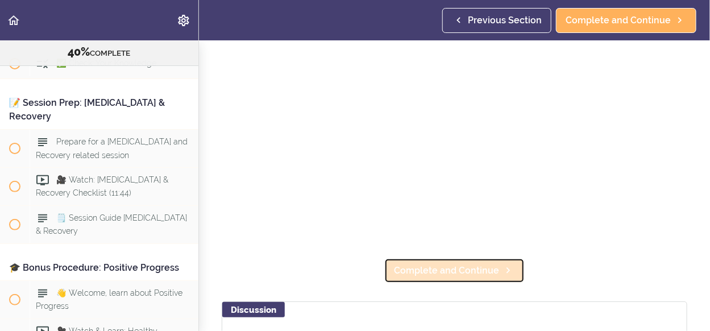
click at [429, 271] on span "Complete and Continue" at bounding box center [446, 271] width 105 height 14
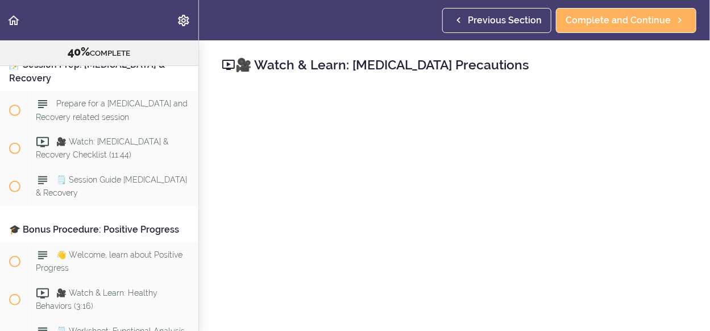
scroll to position [114, 0]
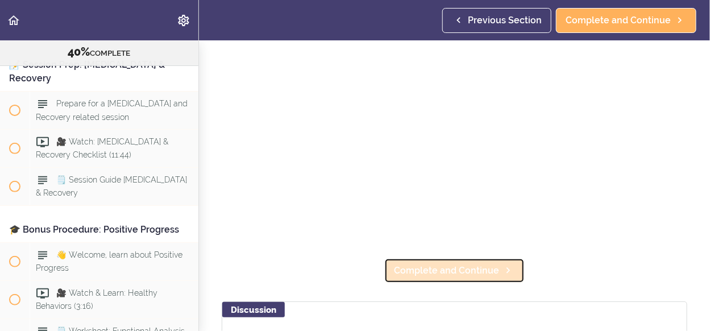
click at [437, 273] on link "Complete and Continue" at bounding box center [454, 270] width 140 height 25
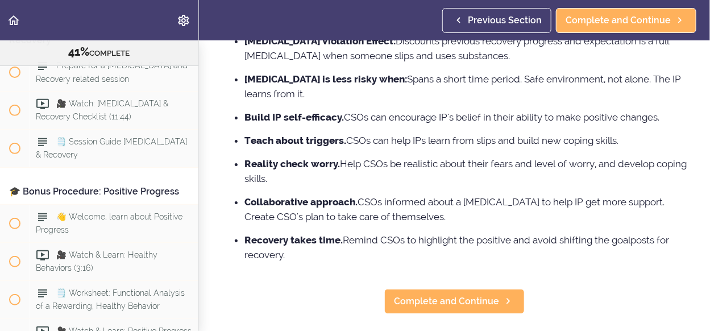
scroll to position [341, 0]
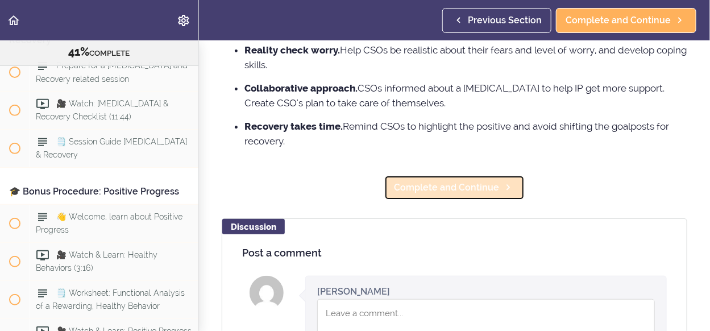
click at [445, 191] on span "Complete and Continue" at bounding box center [446, 188] width 105 height 14
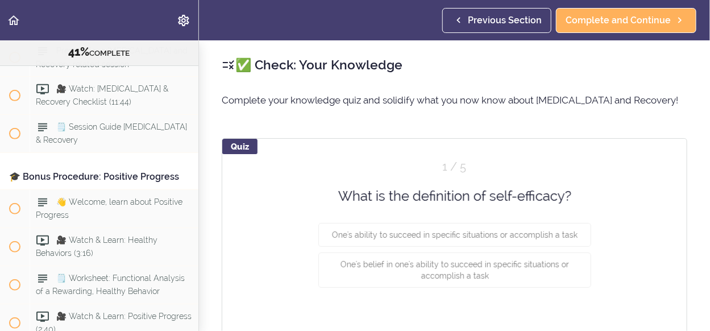
scroll to position [6781, 0]
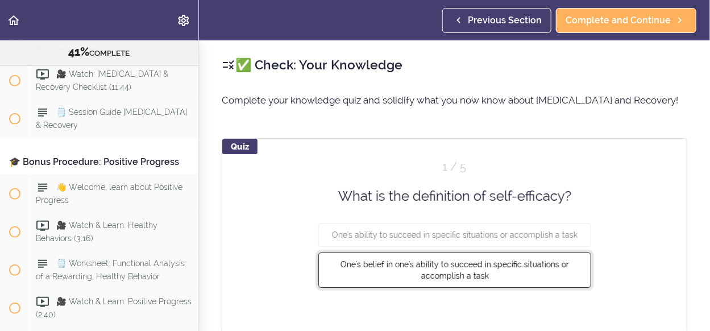
click at [462, 277] on span "One's belief in one's ability to succeed in specific situations or accomplish a…" at bounding box center [455, 270] width 229 height 20
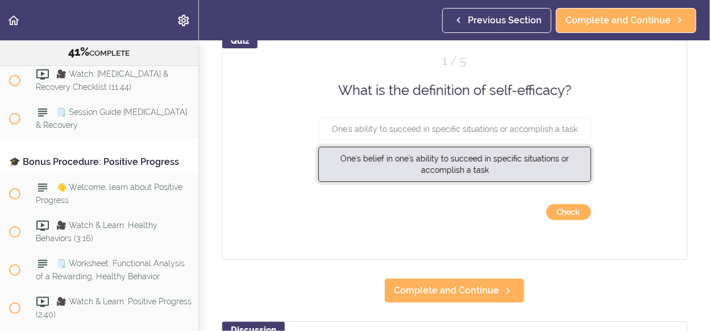
scroll to position [114, 0]
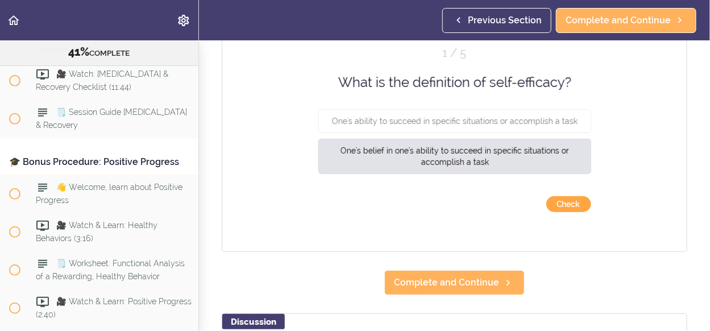
click at [555, 207] on button "Check" at bounding box center [568, 204] width 45 height 16
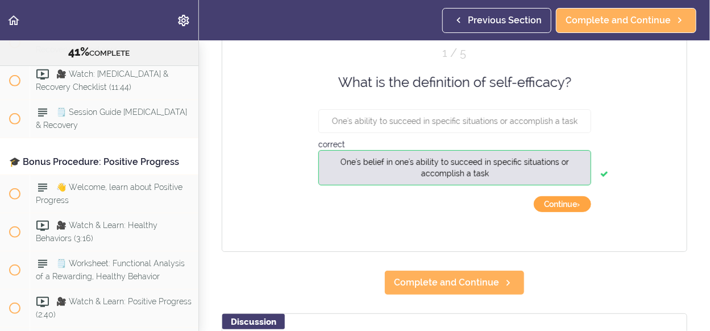
click at [559, 208] on button "Continue ›" at bounding box center [562, 204] width 57 height 16
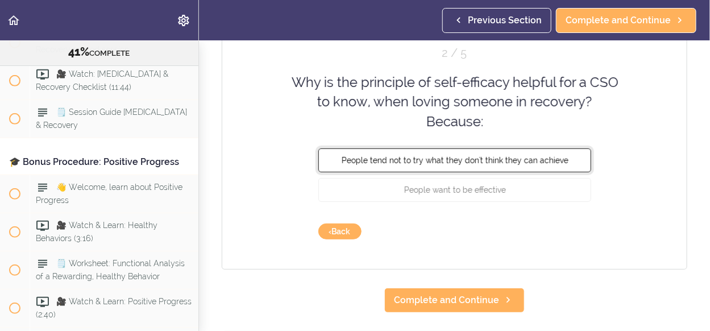
click at [520, 163] on span "People tend not to try what they don't think they can achieve" at bounding box center [454, 160] width 227 height 9
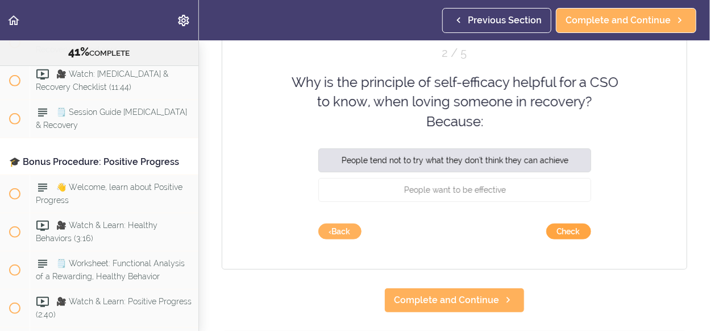
click at [571, 231] on button "Check" at bounding box center [568, 231] width 45 height 16
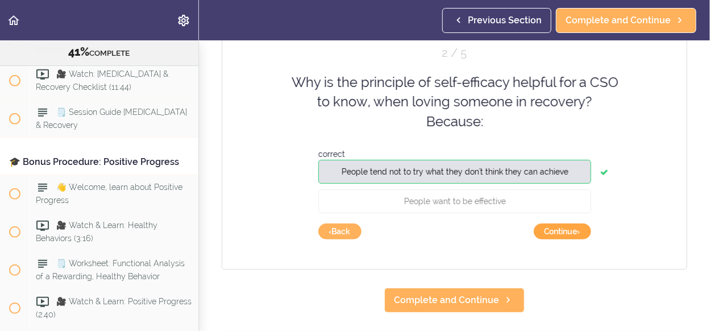
click at [571, 231] on button "Continue ›" at bounding box center [562, 231] width 57 height 16
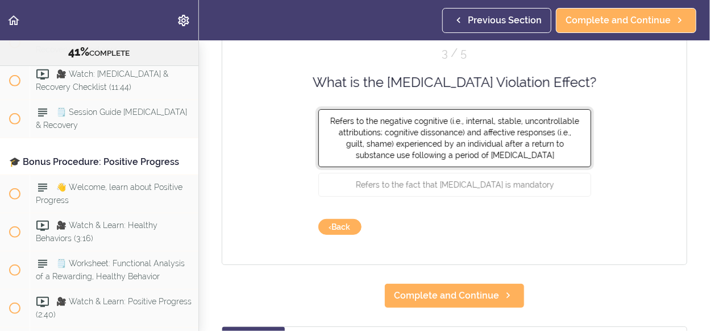
click at [499, 148] on button "Refers to the negative cognitive (i.e., internal, stable, uncontrollable attrib…" at bounding box center [454, 138] width 273 height 58
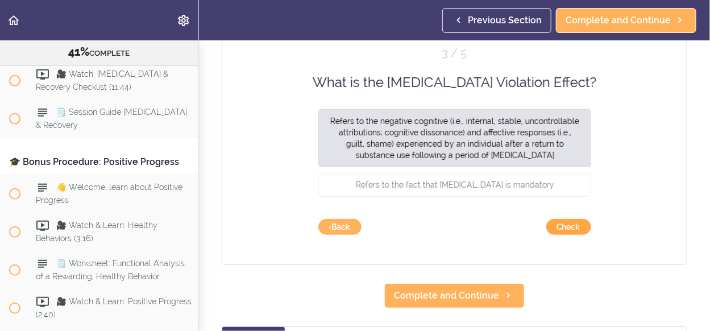
click at [565, 230] on button "Check" at bounding box center [568, 227] width 45 height 16
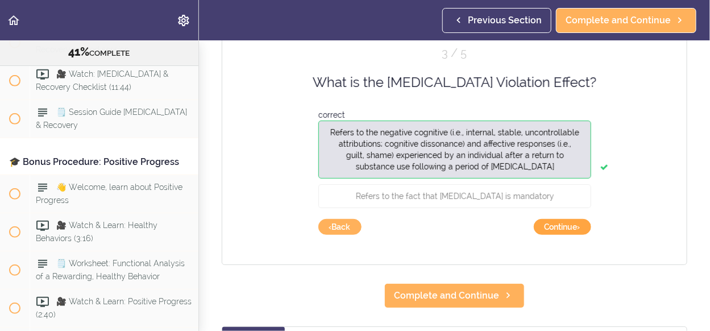
click at [565, 230] on button "Continue ›" at bounding box center [562, 227] width 57 height 16
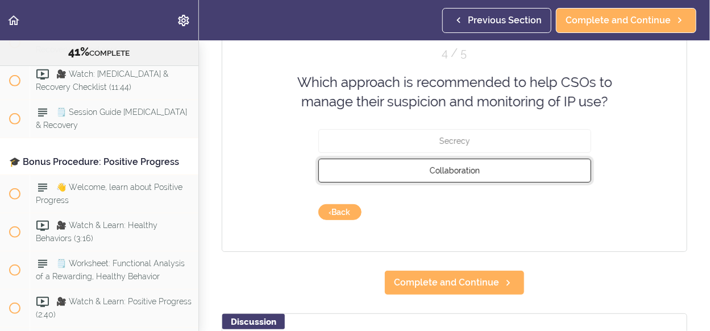
click at [470, 173] on button "Collaboration" at bounding box center [454, 170] width 273 height 24
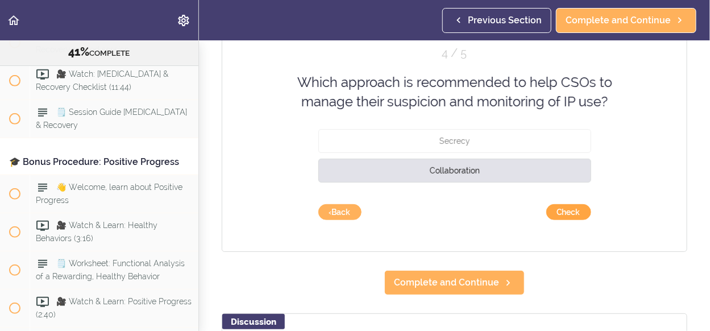
click at [563, 210] on button "Check" at bounding box center [568, 212] width 45 height 16
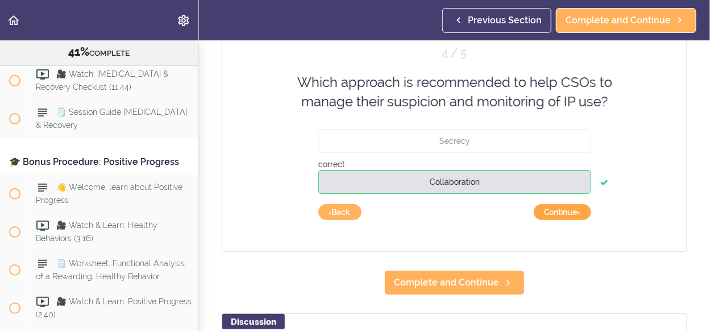
click at [563, 210] on button "Continue ›" at bounding box center [562, 212] width 57 height 16
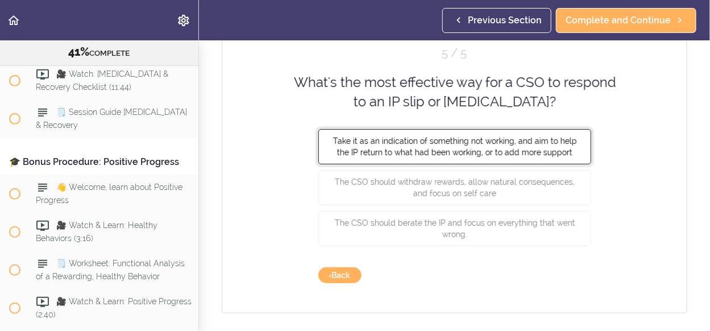
click at [515, 150] on span "Take it as an indication of something not working, and aim to help the IP retur…" at bounding box center [455, 146] width 244 height 20
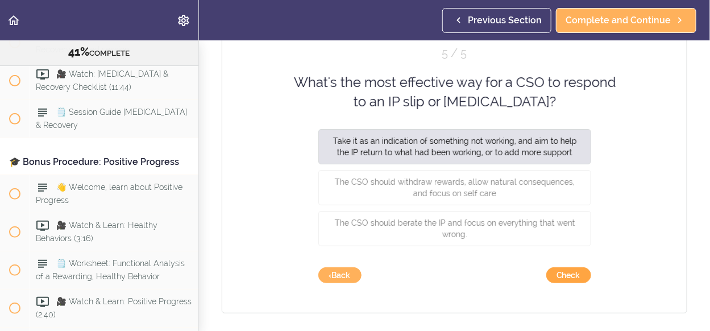
click at [567, 279] on button "Check" at bounding box center [568, 275] width 45 height 16
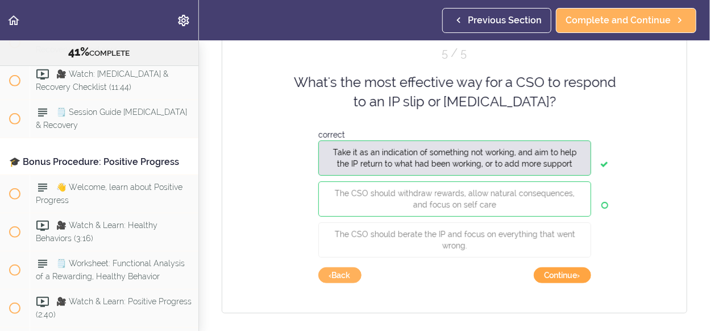
click at [567, 276] on button "Continue ›" at bounding box center [562, 275] width 57 height 16
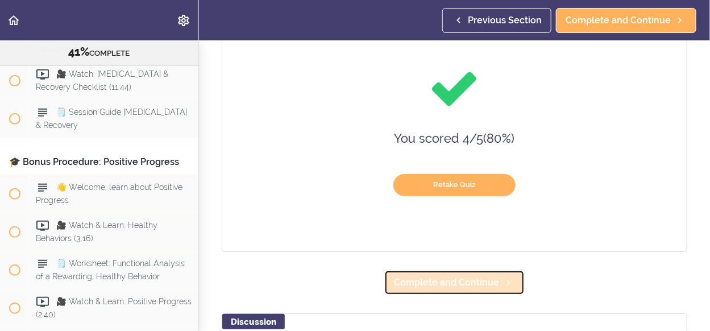
click at [471, 284] on span "Complete and Continue" at bounding box center [446, 283] width 105 height 14
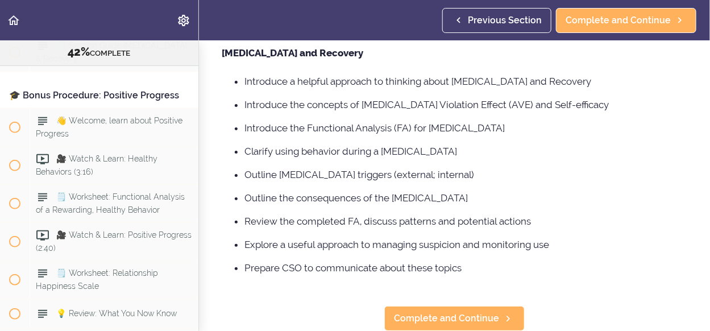
scroll to position [239, 0]
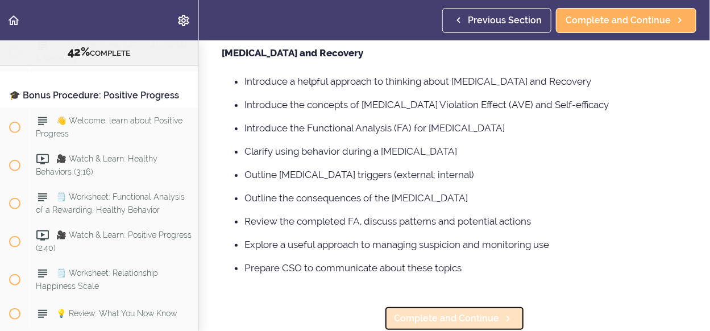
click at [464, 312] on span "Complete and Continue" at bounding box center [446, 319] width 105 height 14
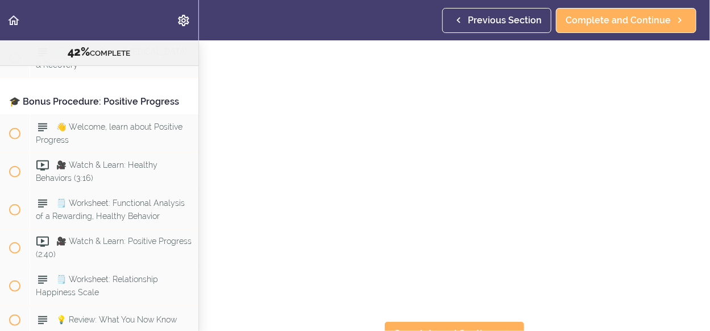
scroll to position [69, 0]
click at [450, 312] on span "Complete and Continue" at bounding box center [446, 319] width 105 height 14
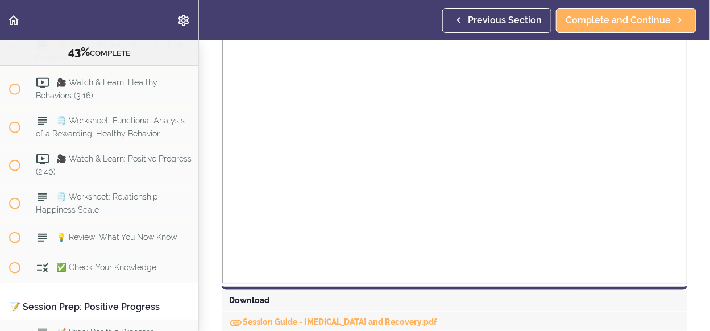
scroll to position [455, 0]
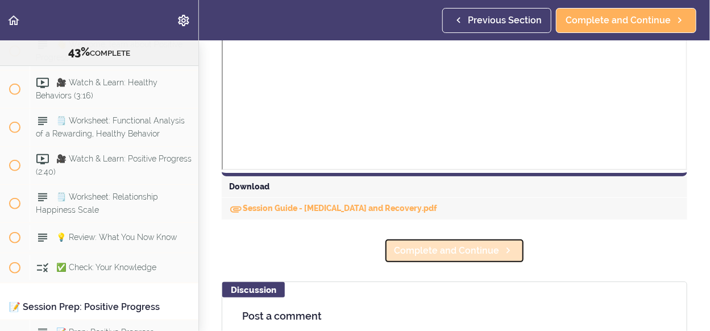
click at [457, 258] on link "Complete and Continue" at bounding box center [454, 250] width 140 height 25
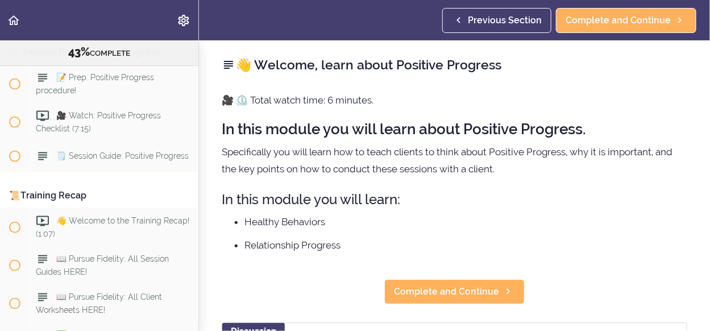
scroll to position [7113, 0]
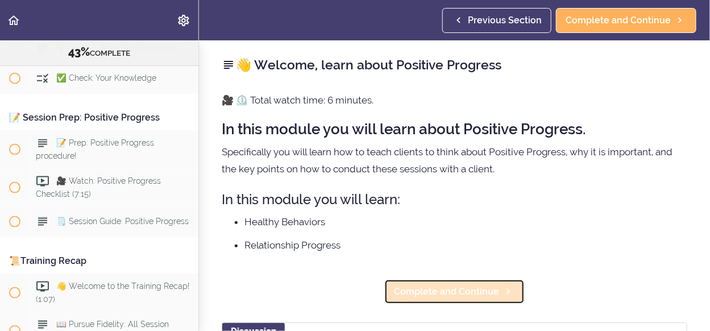
click at [464, 296] on span "Complete and Continue" at bounding box center [446, 292] width 105 height 14
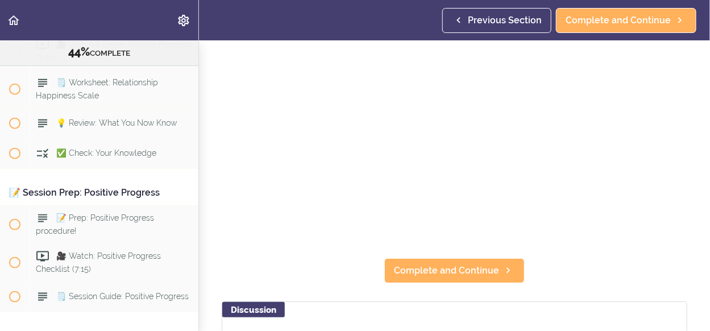
scroll to position [227, 0]
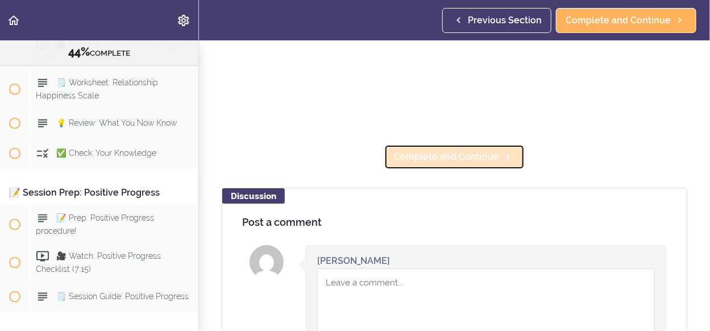
click at [460, 159] on span "Complete and Continue" at bounding box center [446, 157] width 105 height 14
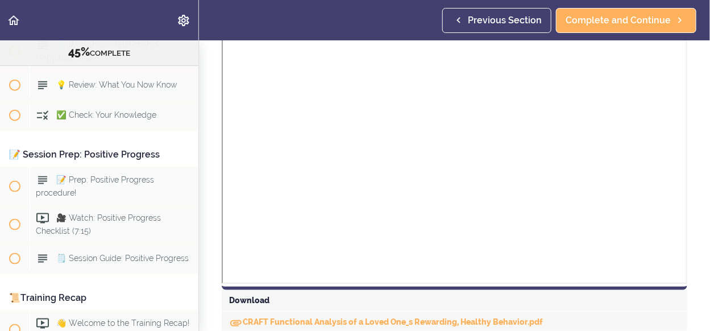
scroll to position [455, 0]
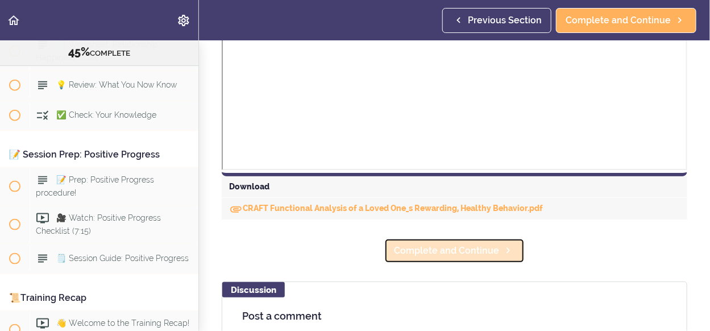
click at [474, 256] on span "Complete and Continue" at bounding box center [446, 251] width 105 height 14
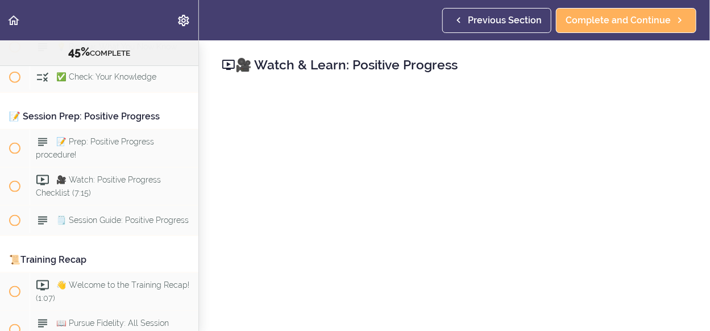
scroll to position [114, 0]
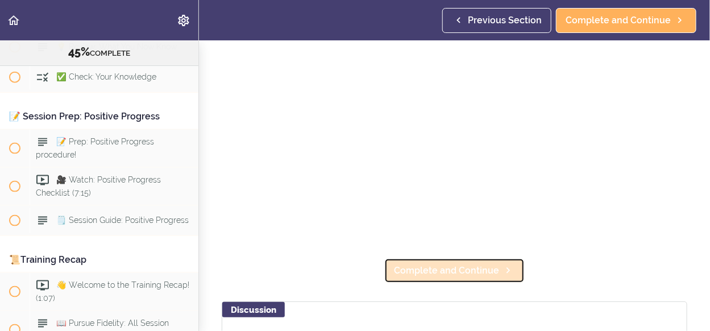
click at [501, 268] on icon at bounding box center [508, 270] width 14 height 12
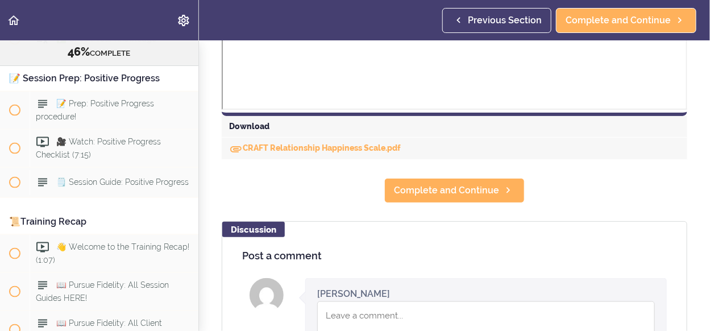
scroll to position [569, 0]
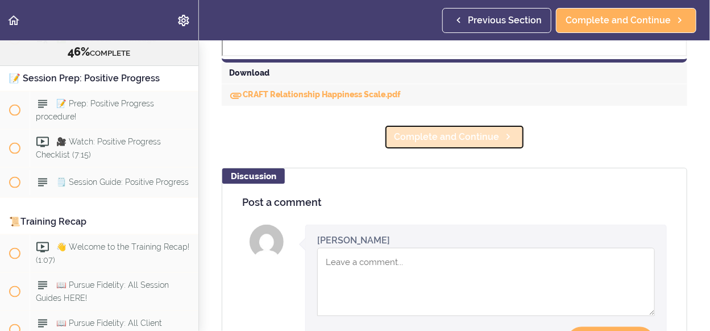
click at [478, 136] on span "Complete and Continue" at bounding box center [446, 137] width 105 height 14
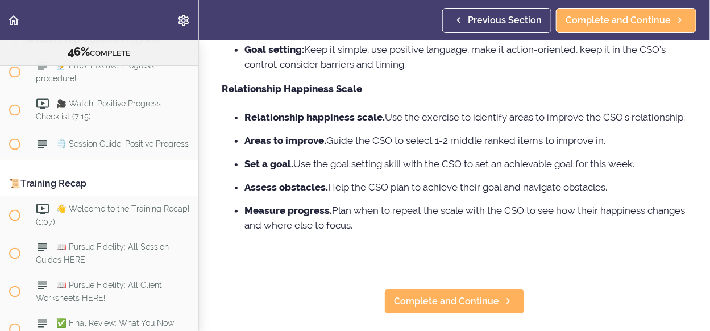
scroll to position [341, 0]
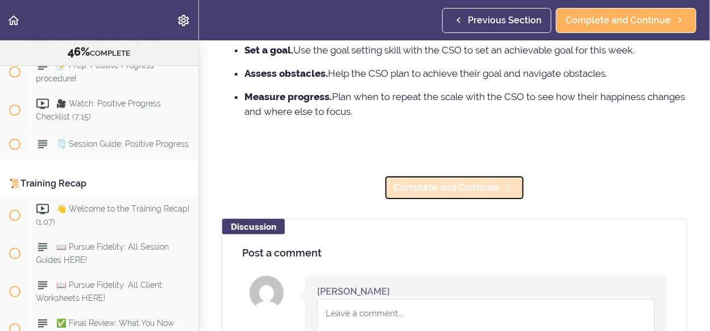
click at [459, 194] on span "Complete and Continue" at bounding box center [446, 188] width 105 height 14
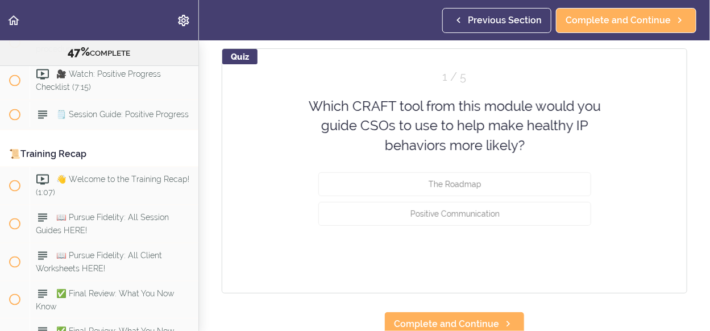
scroll to position [113, 0]
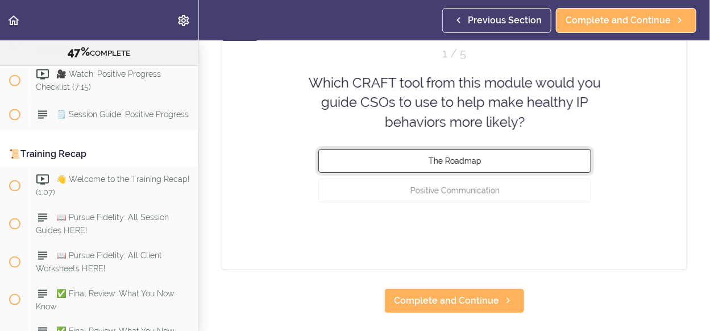
click at [489, 156] on button "The Roadmap" at bounding box center [454, 161] width 273 height 24
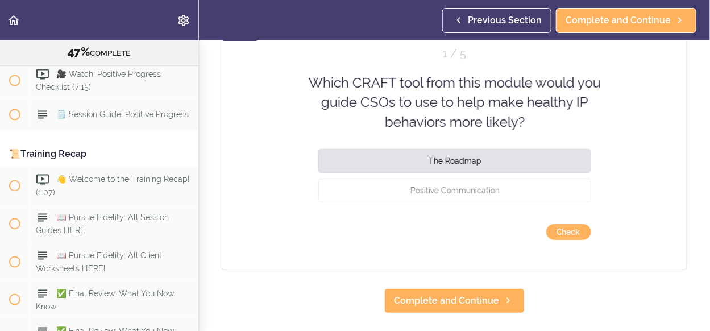
click at [592, 234] on div "Quiz 1 / 5 Which CRAFT tool from this module would you guide CSOs to use to hel…" at bounding box center [455, 147] width 466 height 245
click at [575, 233] on button "Check" at bounding box center [568, 232] width 45 height 16
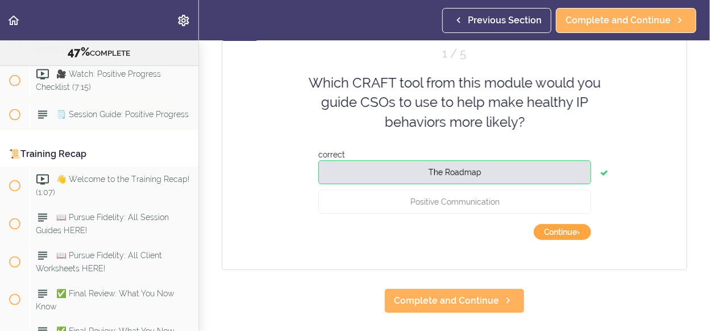
click at [575, 233] on button "Continue ›" at bounding box center [562, 232] width 57 height 16
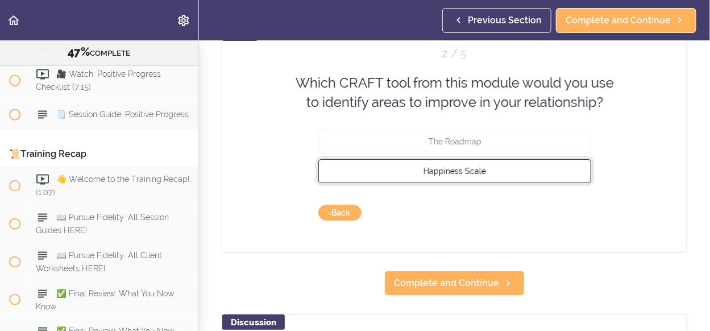
click at [477, 171] on span "Happiness Scale" at bounding box center [455, 170] width 63 height 9
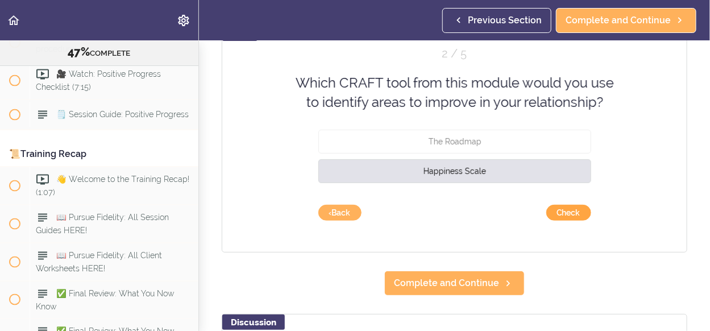
click at [565, 213] on button "Check" at bounding box center [568, 213] width 45 height 16
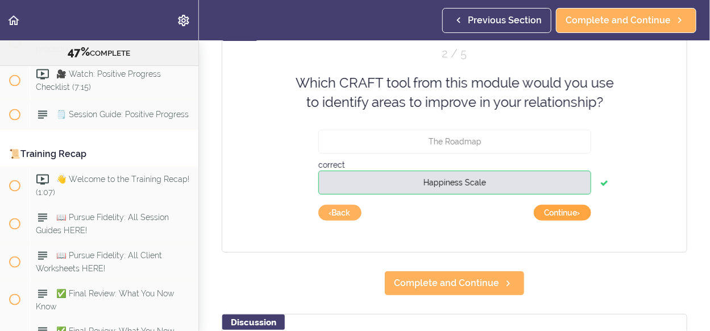
click at [565, 213] on button "Continue ›" at bounding box center [562, 213] width 57 height 16
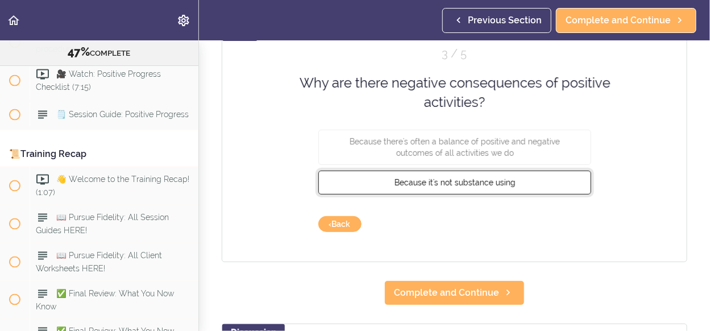
click at [545, 185] on button "Because it's not substance using" at bounding box center [454, 182] width 273 height 24
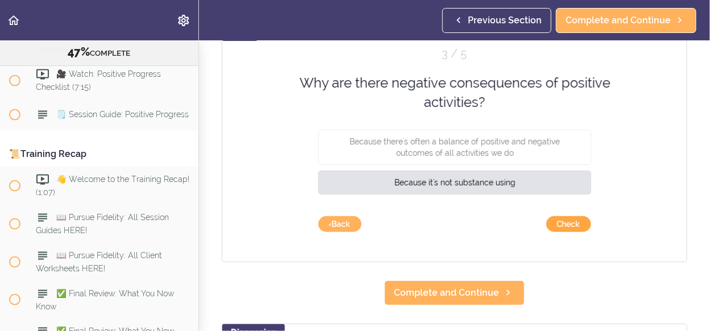
click at [579, 221] on button "Check" at bounding box center [568, 224] width 45 height 16
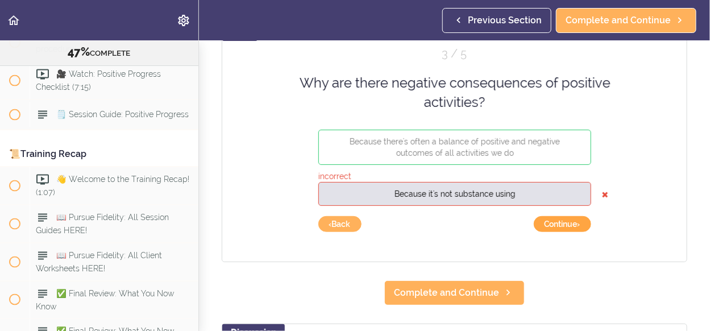
click at [579, 221] on button "Continue ›" at bounding box center [562, 224] width 57 height 16
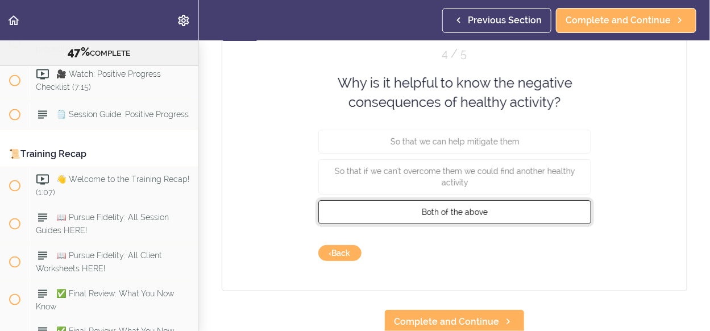
click at [549, 204] on button "Both of the above" at bounding box center [454, 212] width 273 height 24
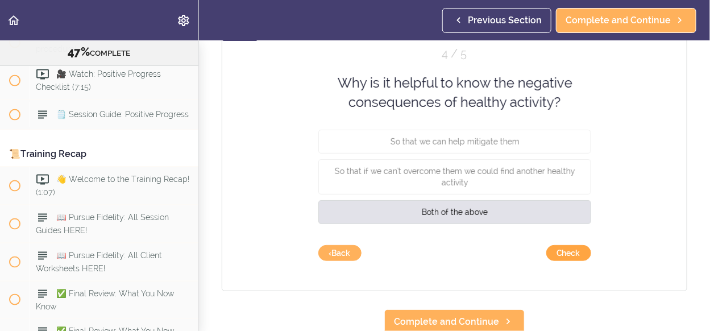
click at [574, 252] on button "Check" at bounding box center [568, 253] width 45 height 16
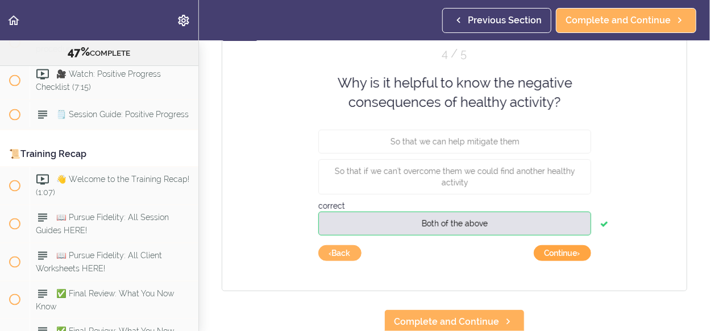
click at [573, 252] on button "Continue ›" at bounding box center [562, 253] width 57 height 16
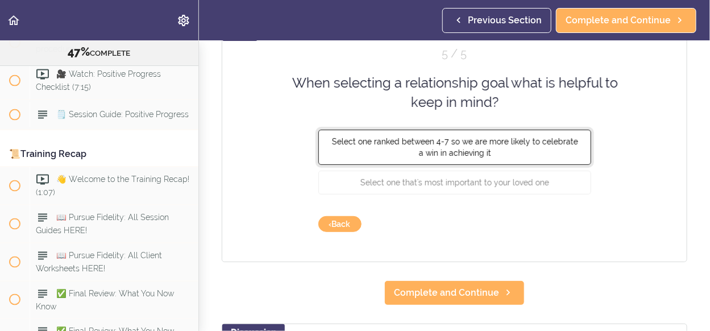
click at [527, 152] on button "Select one ranked between 4-7 so we are more likely to celebrate a win in achie…" at bounding box center [454, 146] width 273 height 35
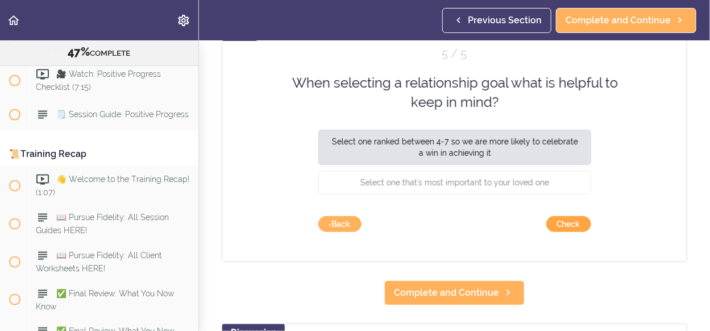
click at [572, 225] on button "Check" at bounding box center [568, 224] width 45 height 16
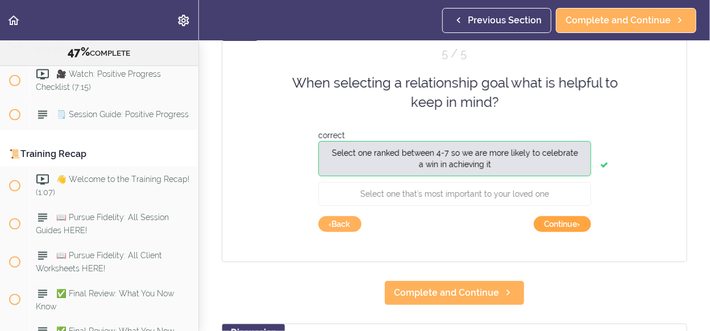
click at [572, 225] on button "Continue ›" at bounding box center [562, 224] width 57 height 16
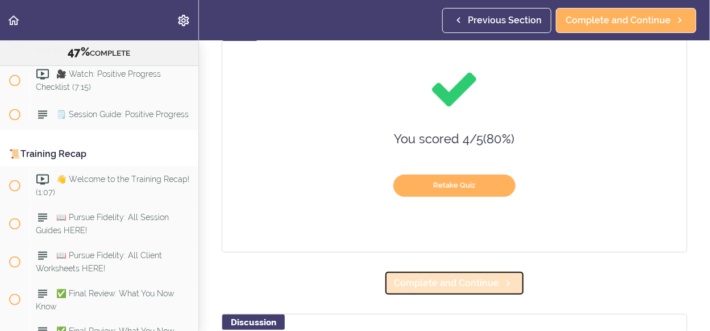
click at [466, 284] on span "Complete and Continue" at bounding box center [446, 283] width 105 height 14
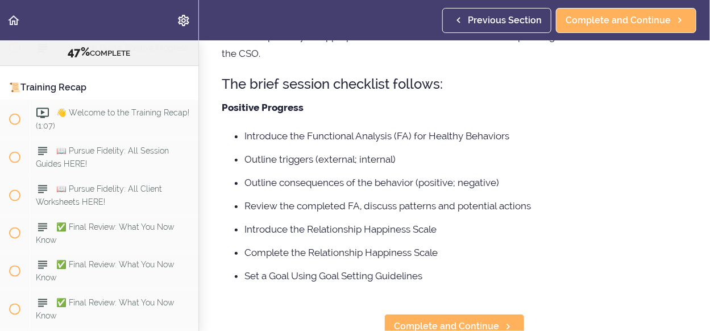
scroll to position [205, 0]
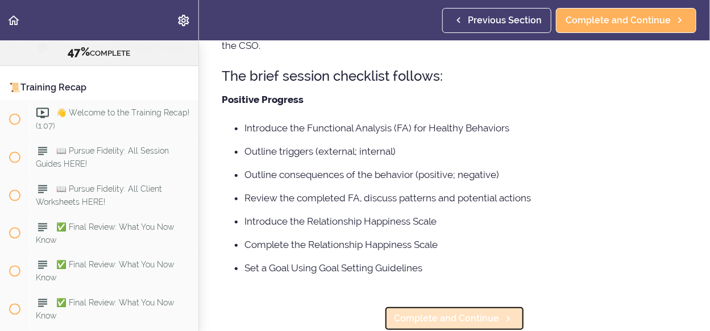
click at [459, 312] on span "Complete and Continue" at bounding box center [446, 319] width 105 height 14
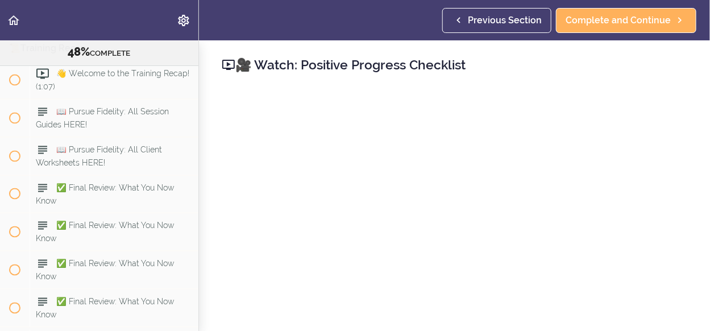
scroll to position [69, 0]
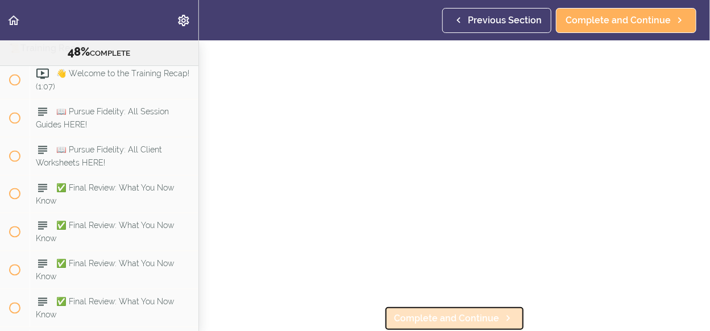
click at [461, 312] on span "Complete and Continue" at bounding box center [446, 319] width 105 height 14
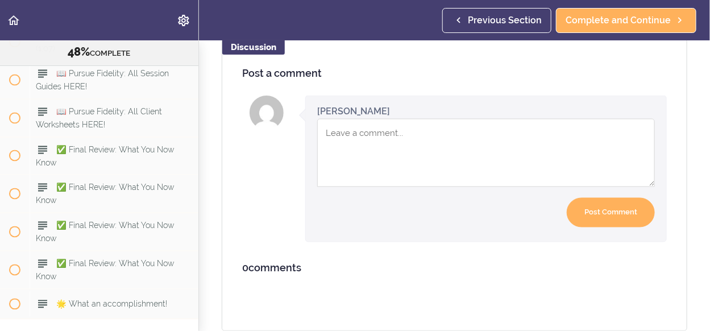
scroll to position [476, 0]
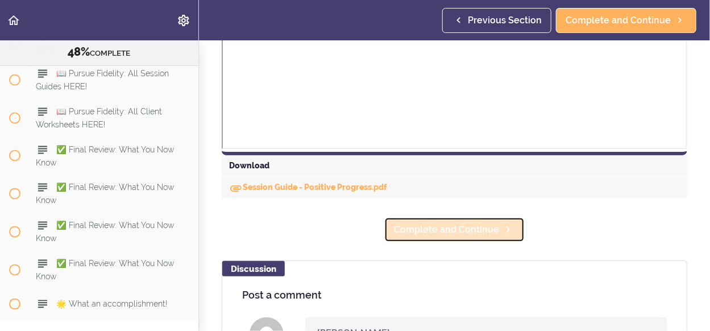
click at [480, 236] on link "Complete and Continue" at bounding box center [454, 229] width 140 height 25
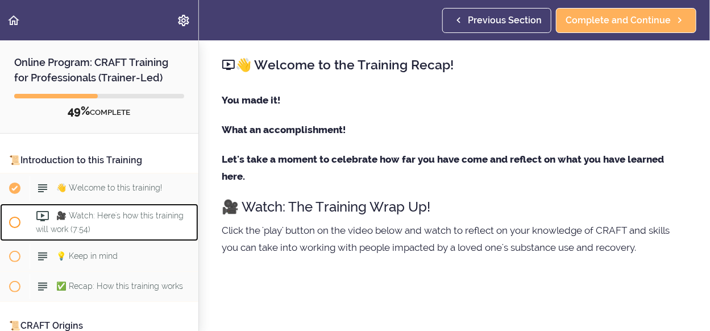
click at [112, 215] on span "🎥 Watch: Here's how this training will work (7:54)" at bounding box center [110, 222] width 148 height 22
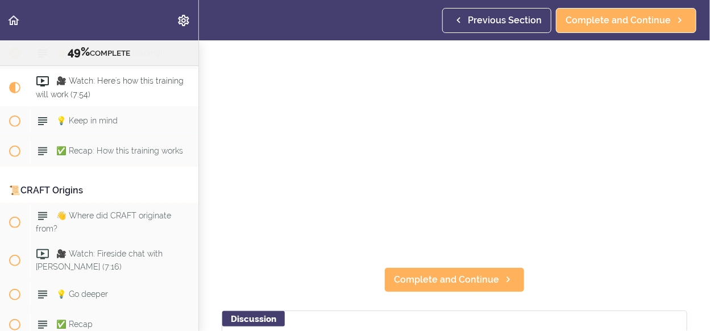
scroll to position [114, 0]
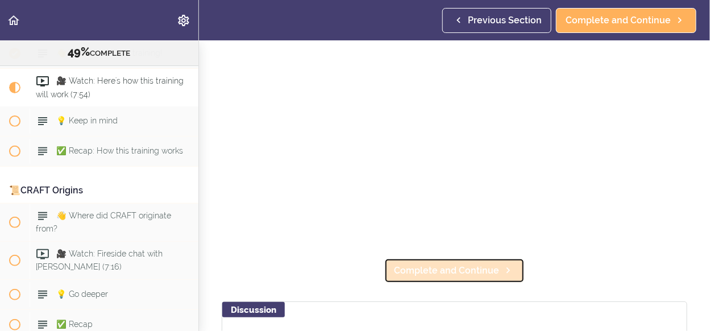
click at [453, 271] on span "Complete and Continue" at bounding box center [446, 271] width 105 height 14
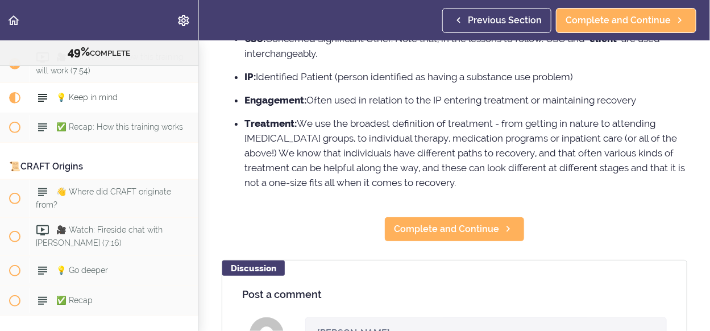
scroll to position [227, 0]
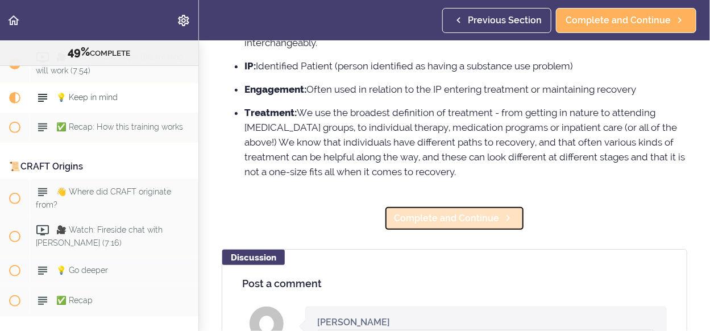
click at [475, 222] on span "Complete and Continue" at bounding box center [446, 218] width 105 height 14
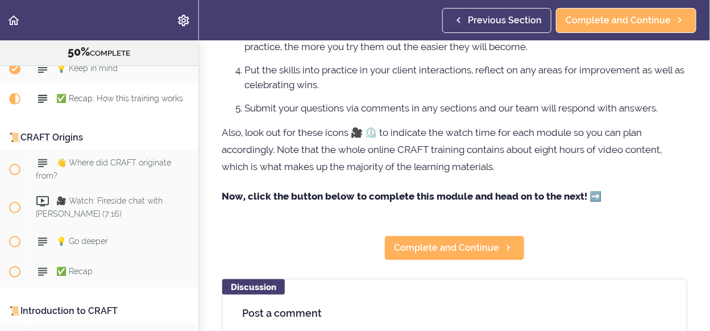
scroll to position [227, 0]
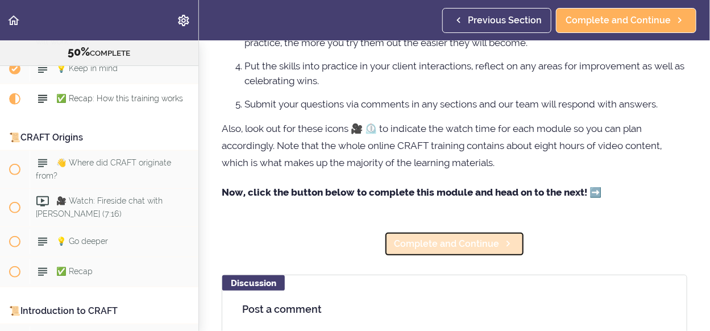
click at [464, 251] on span "Complete and Continue" at bounding box center [446, 244] width 105 height 14
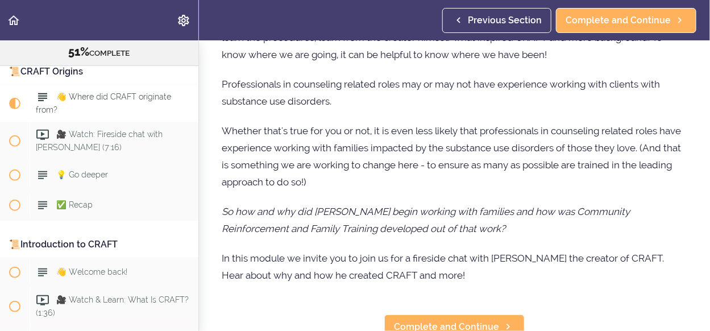
scroll to position [227, 0]
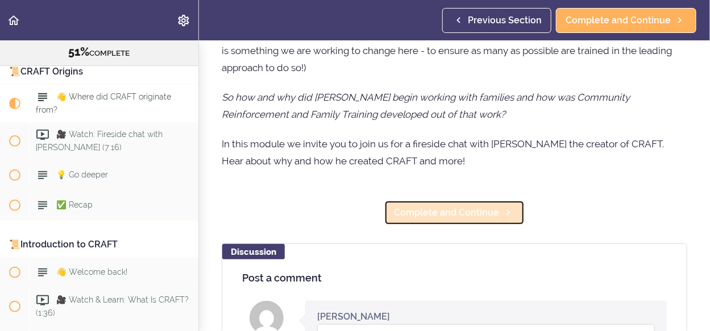
click at [481, 219] on span "Complete and Continue" at bounding box center [446, 213] width 105 height 14
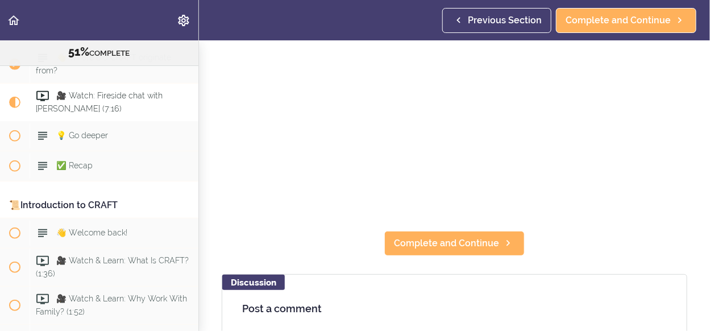
scroll to position [227, 0]
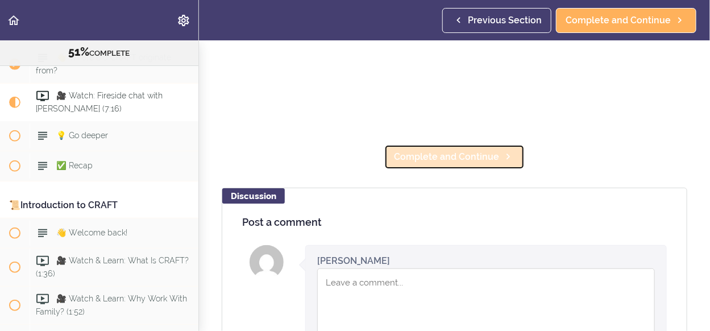
click at [425, 153] on span "Complete and Continue" at bounding box center [446, 157] width 105 height 14
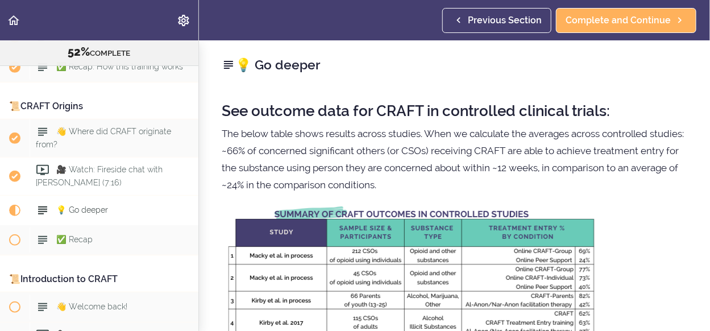
scroll to position [204, 0]
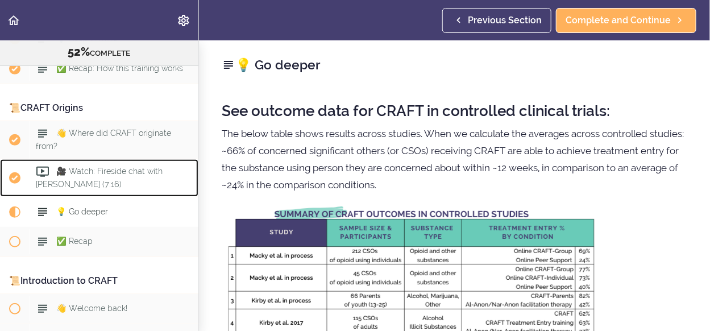
click at [49, 173] on icon at bounding box center [43, 172] width 14 height 14
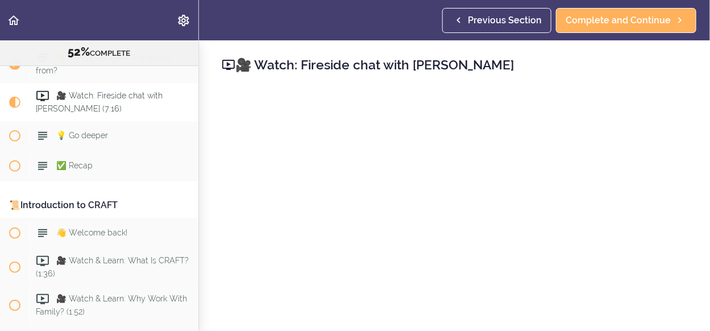
scroll to position [114, 0]
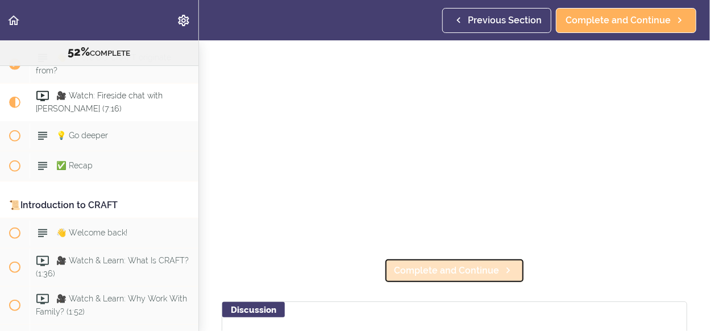
click at [462, 264] on span "Complete and Continue" at bounding box center [446, 271] width 105 height 14
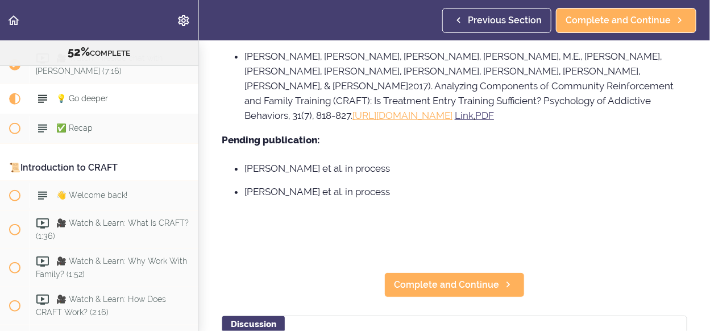
scroll to position [1137, 0]
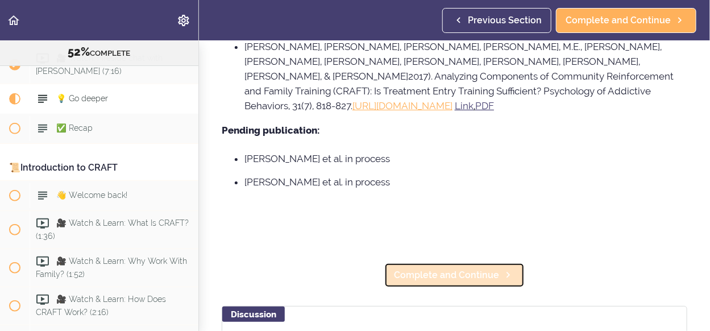
click at [493, 263] on link "Complete and Continue" at bounding box center [454, 275] width 140 height 25
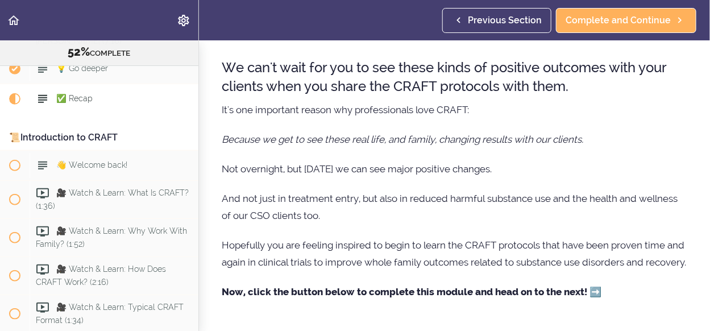
scroll to position [227, 0]
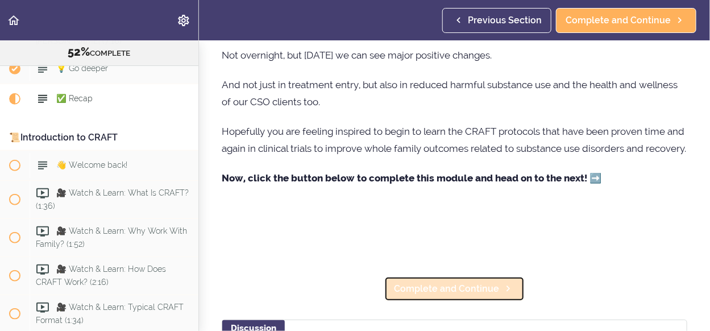
click at [484, 296] on span "Complete and Continue" at bounding box center [446, 289] width 105 height 14
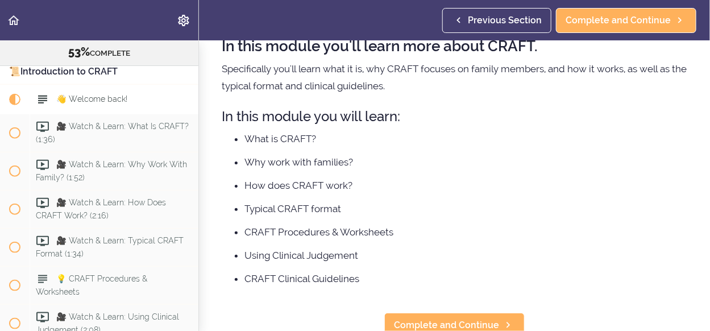
scroll to position [97, 0]
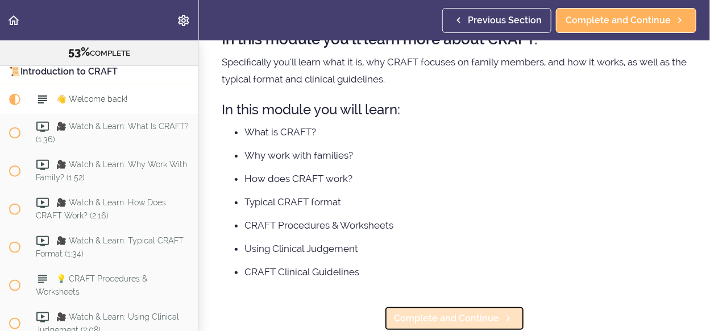
click at [474, 312] on span "Complete and Continue" at bounding box center [446, 319] width 105 height 14
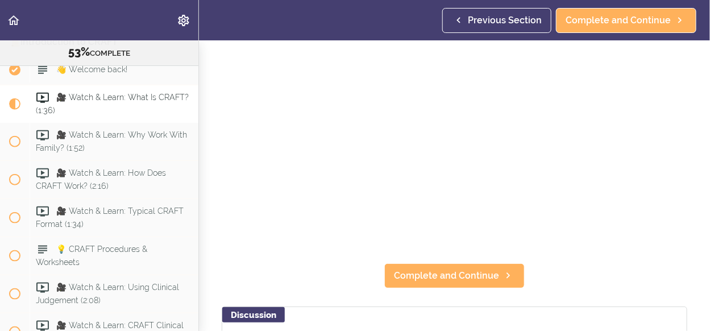
scroll to position [114, 0]
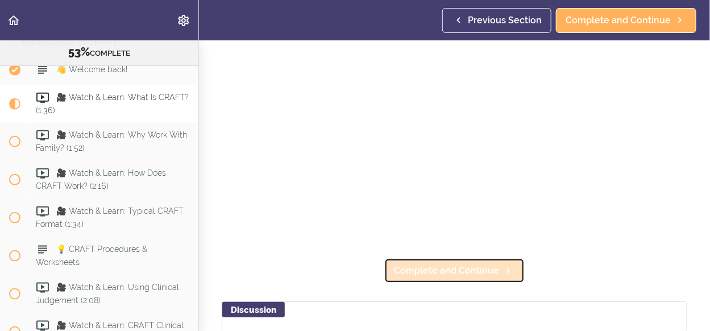
click at [497, 275] on link "Complete and Continue" at bounding box center [454, 270] width 140 height 25
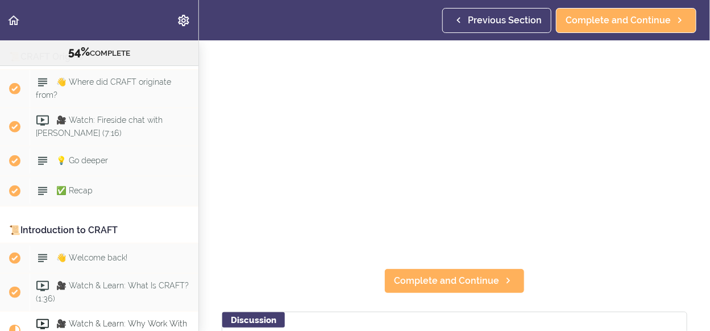
scroll to position [114, 0]
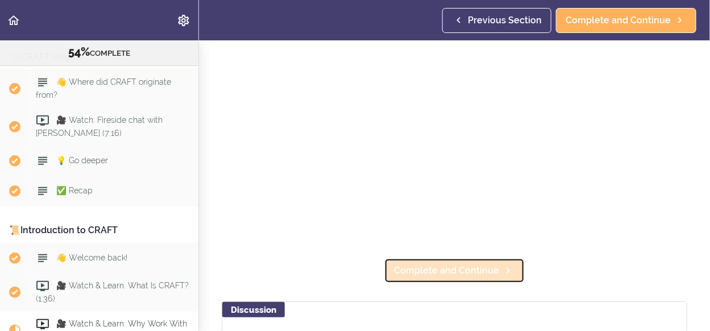
click at [431, 269] on span "Complete and Continue" at bounding box center [446, 271] width 105 height 14
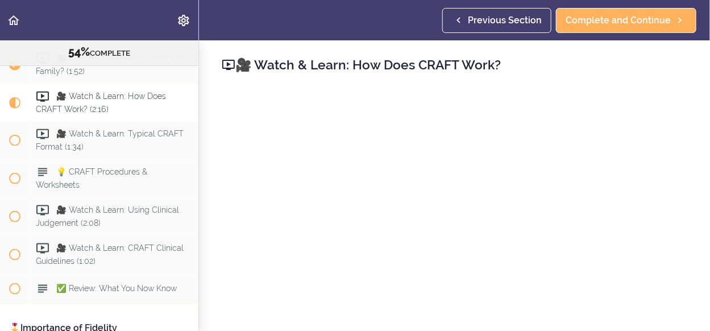
scroll to position [114, 0]
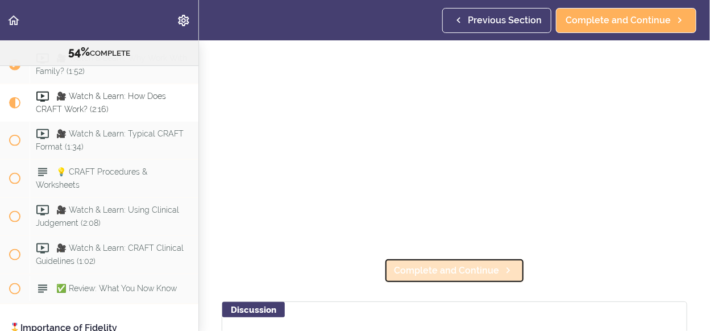
click at [472, 268] on span "Complete and Continue" at bounding box center [446, 271] width 105 height 14
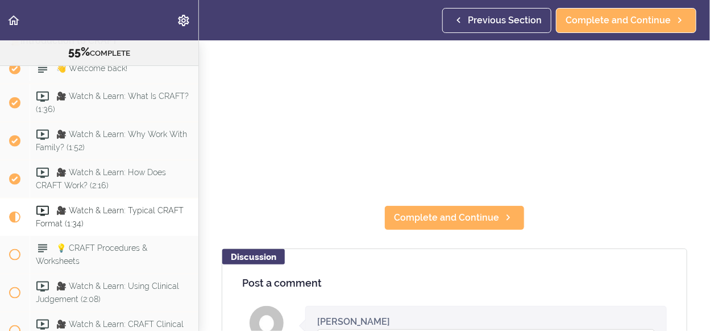
scroll to position [227, 0]
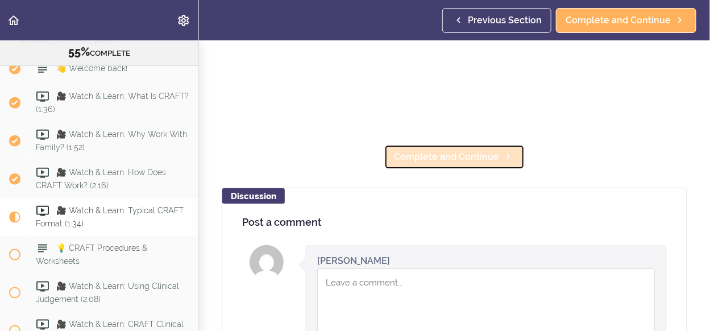
click at [455, 155] on span "Complete and Continue" at bounding box center [446, 157] width 105 height 14
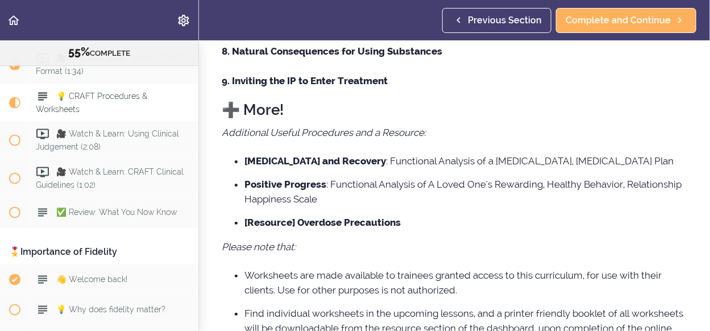
scroll to position [563, 0]
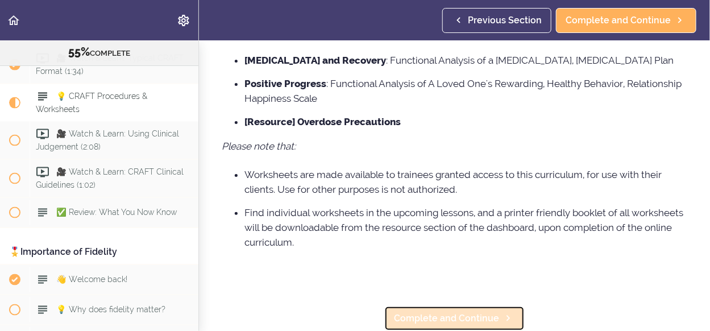
click at [445, 312] on span "Complete and Continue" at bounding box center [446, 319] width 105 height 14
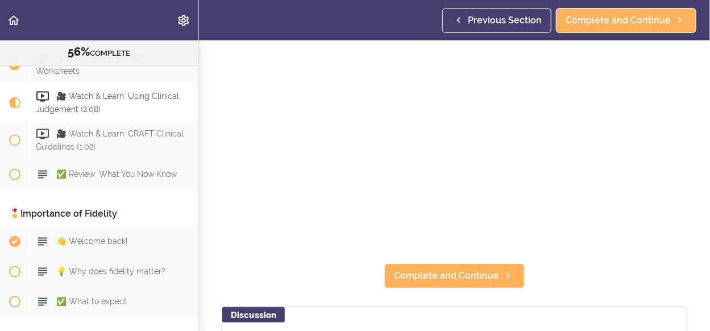
scroll to position [114, 0]
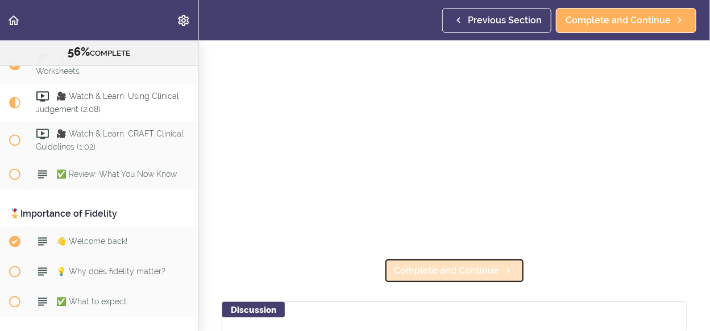
click at [435, 264] on span "Complete and Continue" at bounding box center [446, 271] width 105 height 14
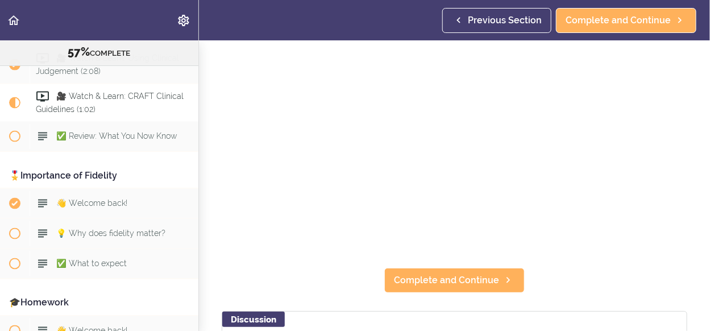
scroll to position [114, 0]
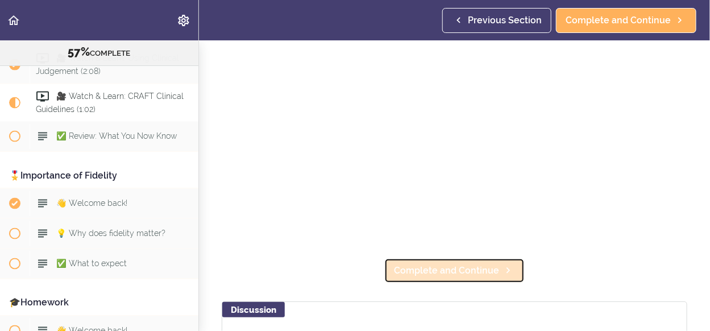
click at [470, 267] on span "Complete and Continue" at bounding box center [446, 271] width 105 height 14
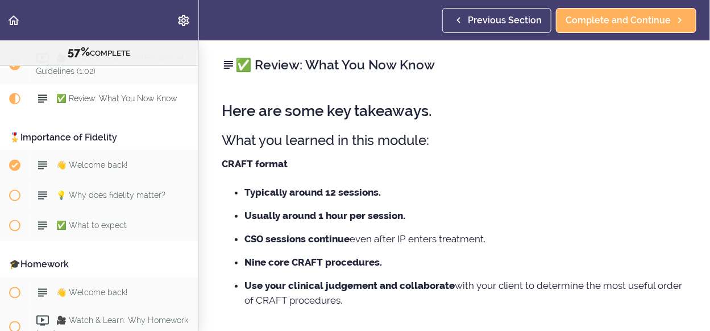
scroll to position [114, 0]
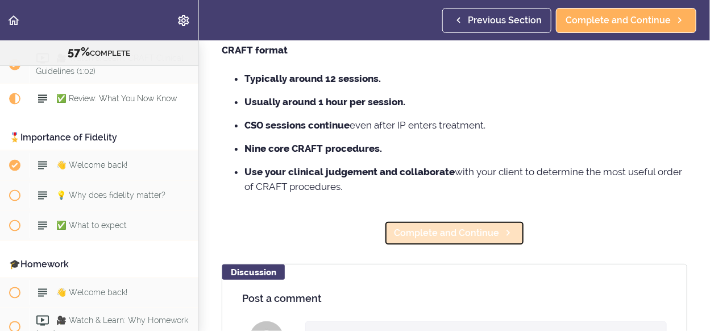
click at [470, 234] on span "Complete and Continue" at bounding box center [446, 233] width 105 height 14
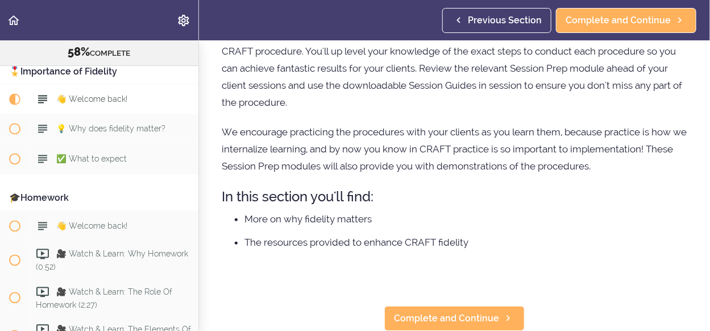
scroll to position [200, 0]
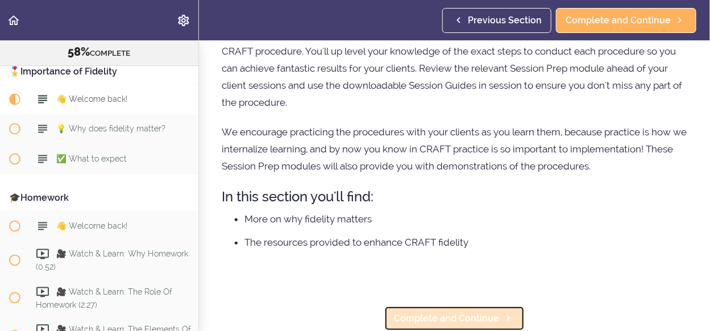
click at [455, 312] on span "Complete and Continue" at bounding box center [446, 319] width 105 height 14
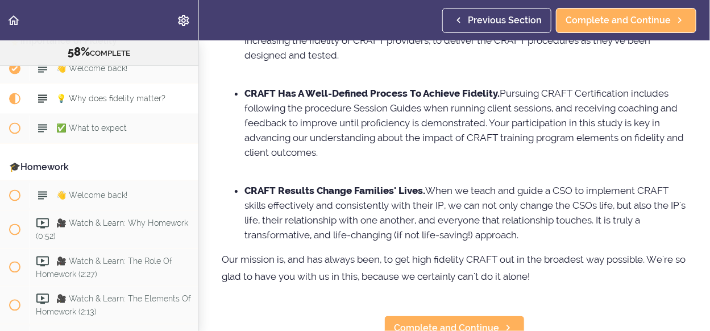
scroll to position [308, 0]
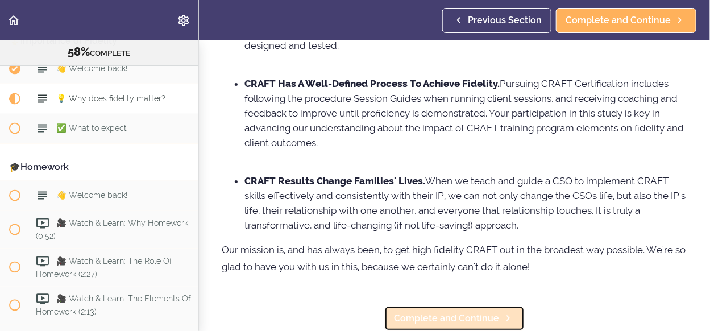
click at [455, 312] on span "Complete and Continue" at bounding box center [446, 319] width 105 height 14
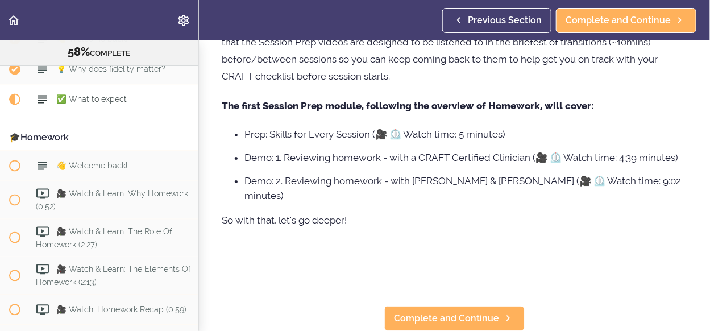
scroll to position [353, 0]
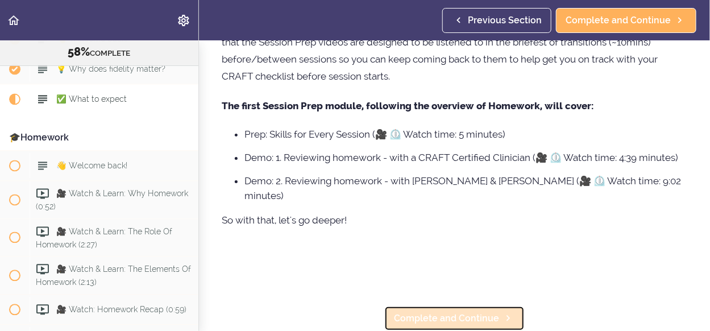
click at [447, 312] on span "Complete and Continue" at bounding box center [446, 319] width 105 height 14
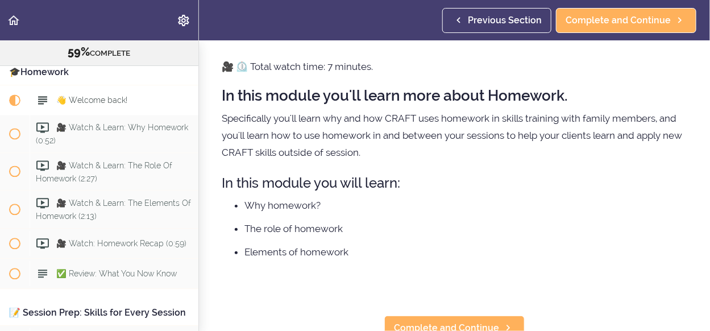
scroll to position [51, 0]
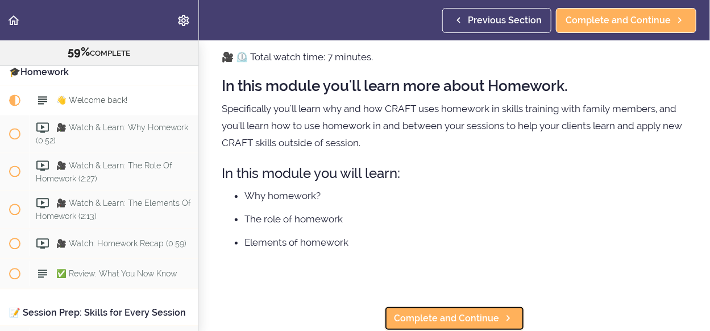
click at [449, 312] on span "Complete and Continue" at bounding box center [446, 319] width 105 height 14
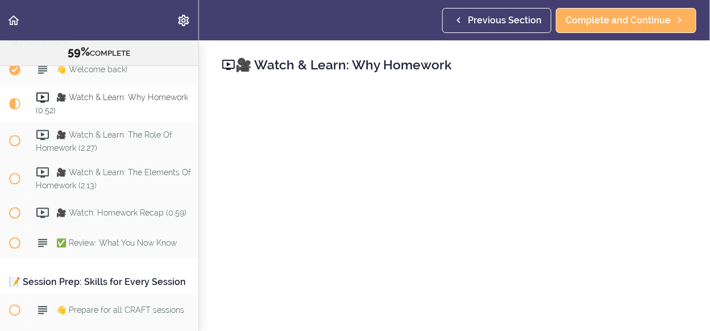
scroll to position [114, 0]
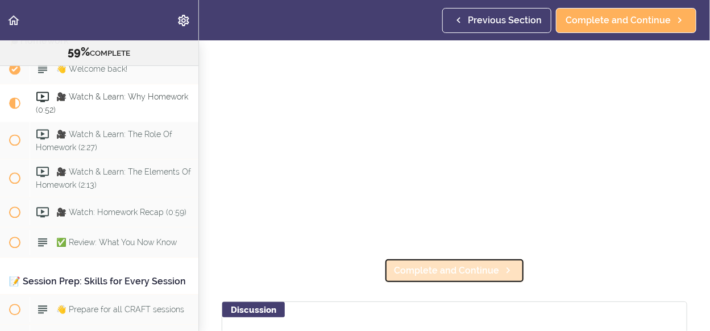
click at [447, 268] on span "Complete and Continue" at bounding box center [446, 271] width 105 height 14
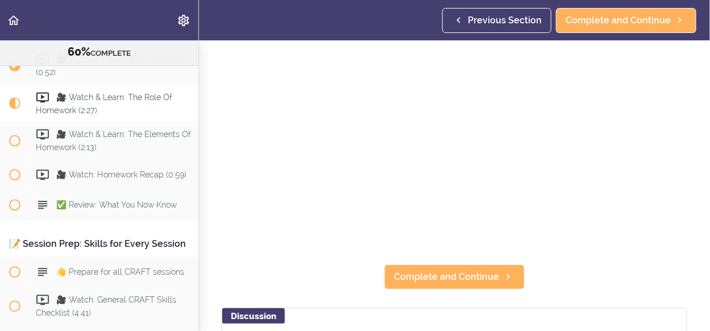
scroll to position [114, 0]
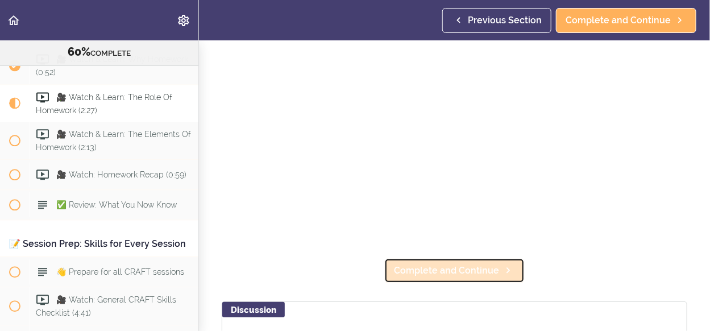
click at [474, 264] on span "Complete and Continue" at bounding box center [446, 271] width 105 height 14
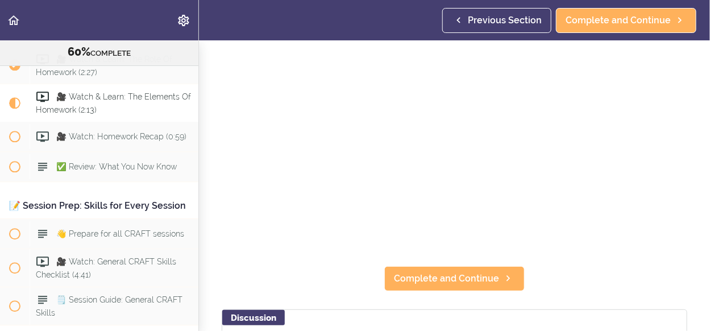
scroll to position [114, 0]
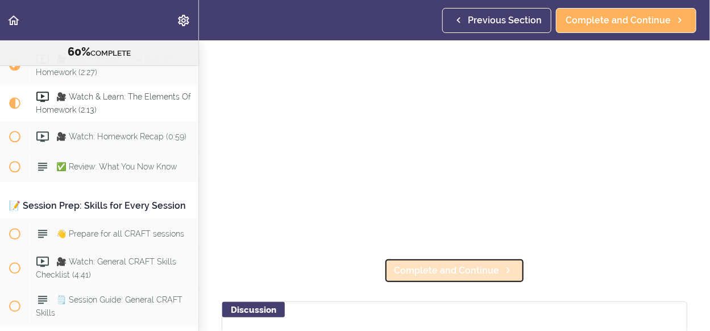
click at [435, 268] on span "Complete and Continue" at bounding box center [446, 271] width 105 height 14
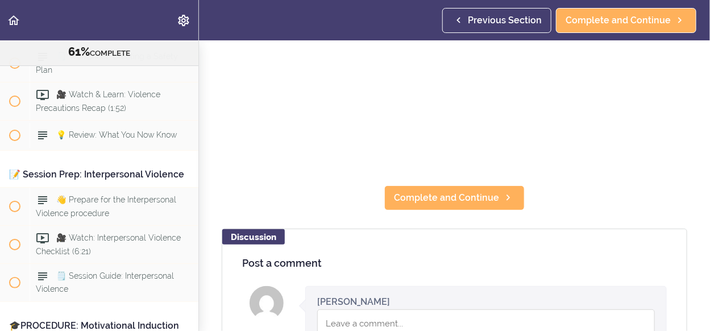
scroll to position [227, 0]
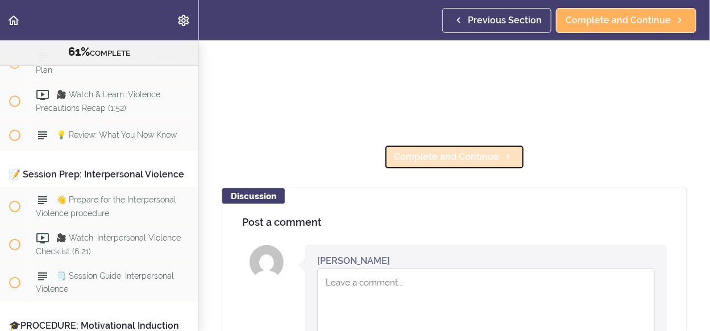
click at [430, 151] on span "Complete and Continue" at bounding box center [446, 157] width 105 height 14
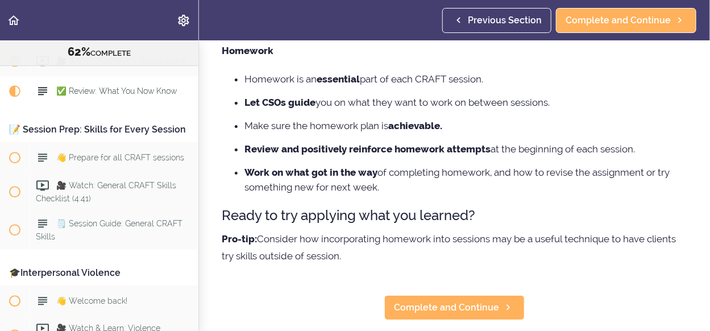
scroll to position [227, 0]
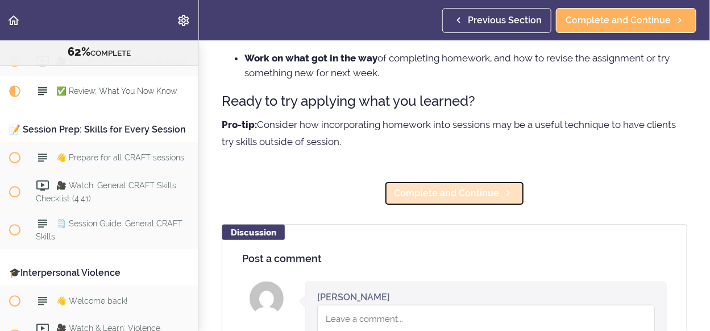
click at [445, 199] on span "Complete and Continue" at bounding box center [446, 193] width 105 height 14
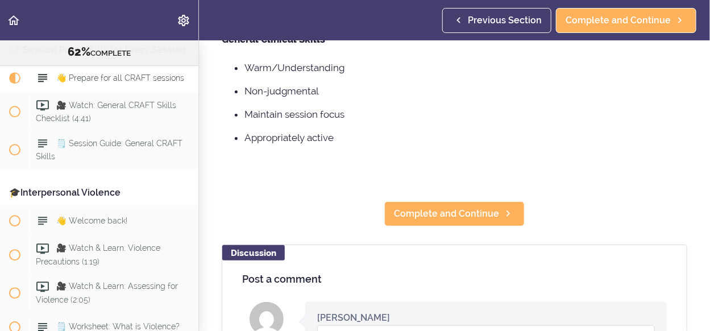
scroll to position [341, 0]
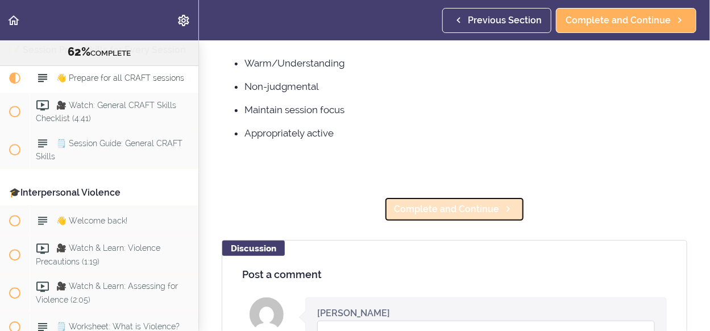
click at [413, 203] on span "Complete and Continue" at bounding box center [446, 209] width 105 height 14
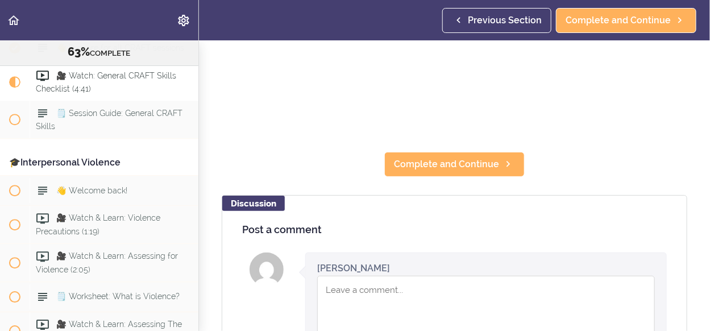
scroll to position [227, 0]
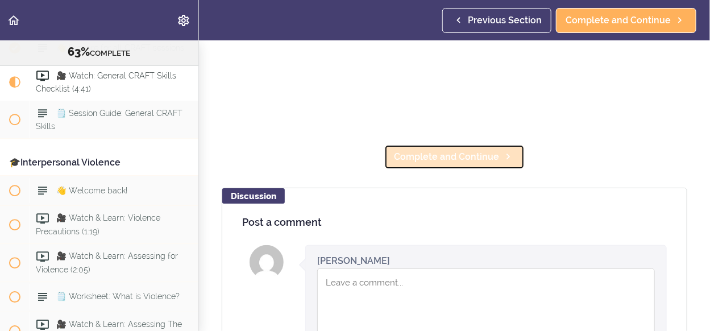
click at [446, 161] on link "Complete and Continue" at bounding box center [454, 156] width 140 height 25
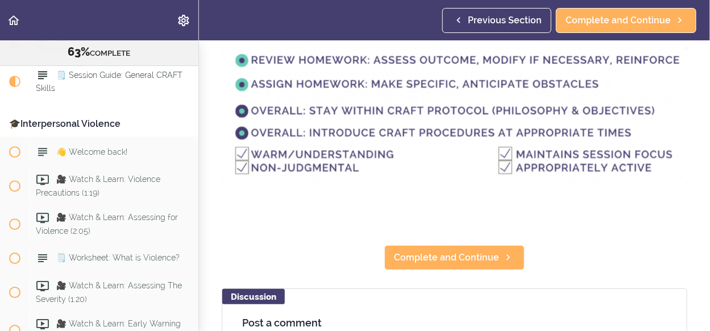
scroll to position [114, 0]
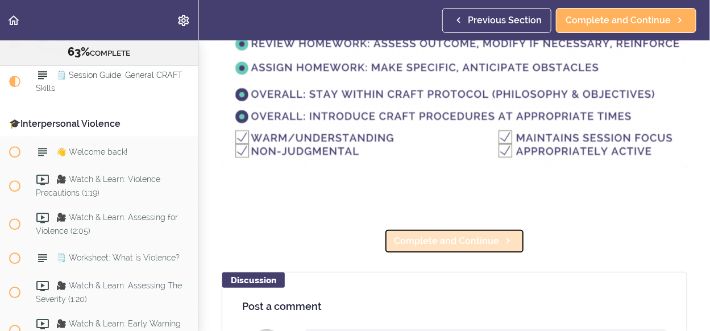
click at [442, 240] on span "Complete and Continue" at bounding box center [446, 241] width 105 height 14
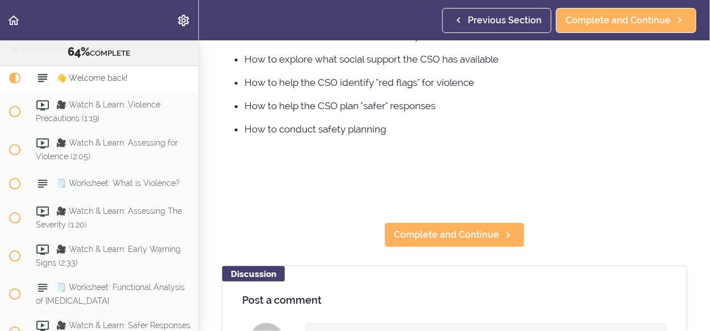
scroll to position [227, 0]
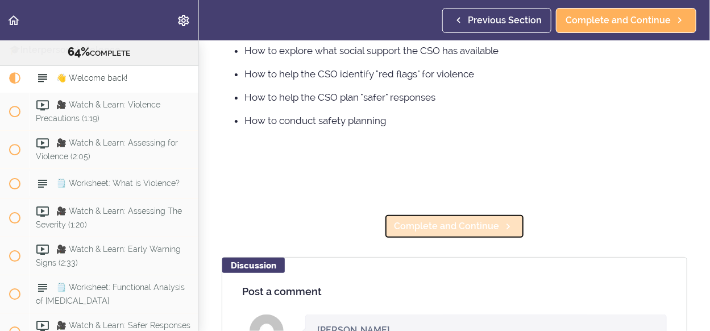
click at [442, 223] on span "Complete and Continue" at bounding box center [446, 226] width 105 height 14
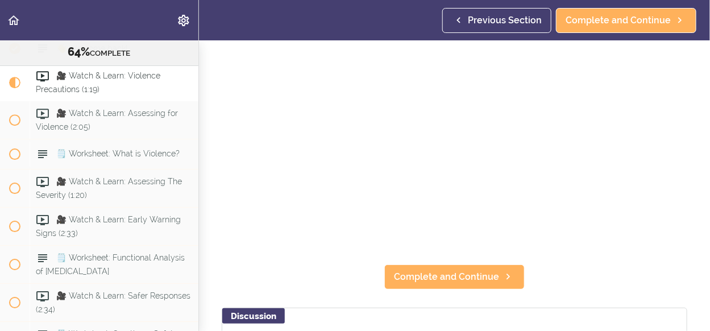
scroll to position [114, 0]
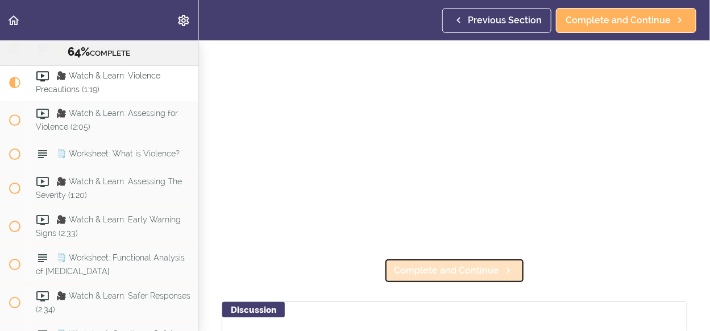
click at [449, 264] on span "Complete and Continue" at bounding box center [446, 271] width 105 height 14
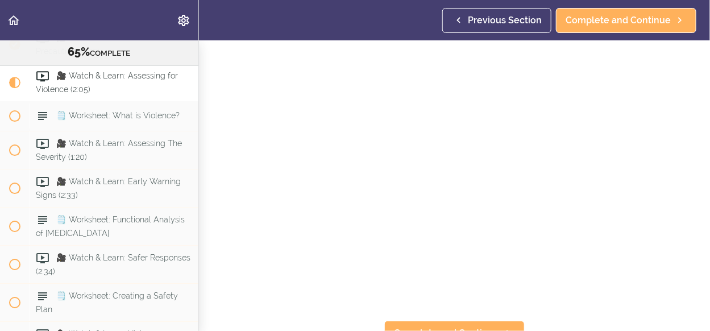
scroll to position [69, 0]
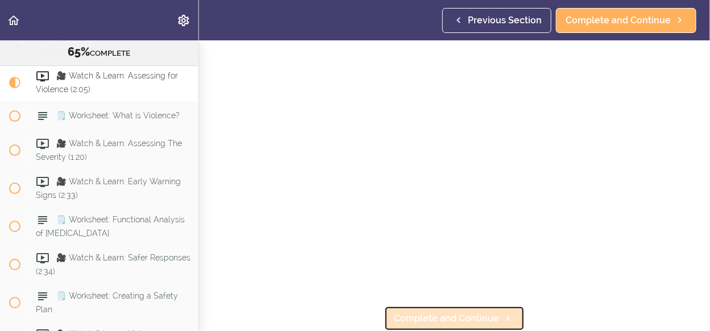
click at [458, 314] on span "Complete and Continue" at bounding box center [446, 319] width 105 height 14
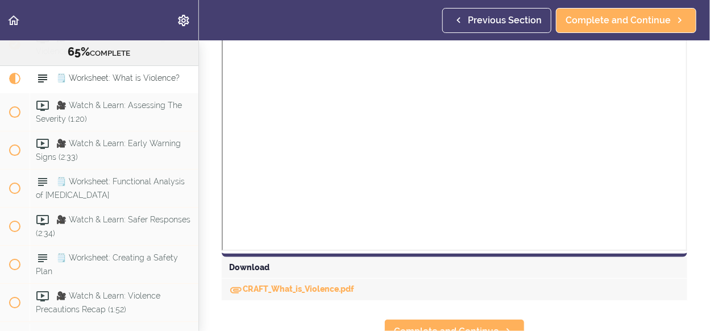
scroll to position [569, 0]
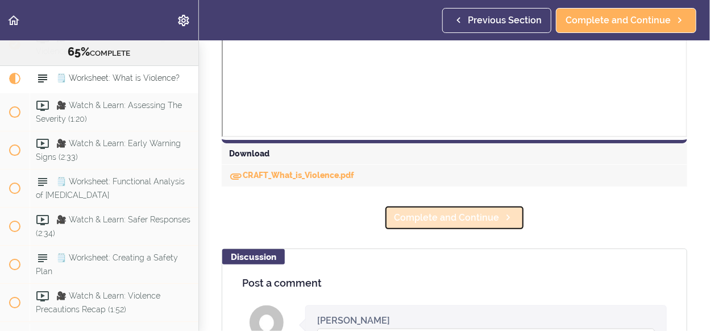
click at [487, 219] on span "Complete and Continue" at bounding box center [446, 218] width 105 height 14
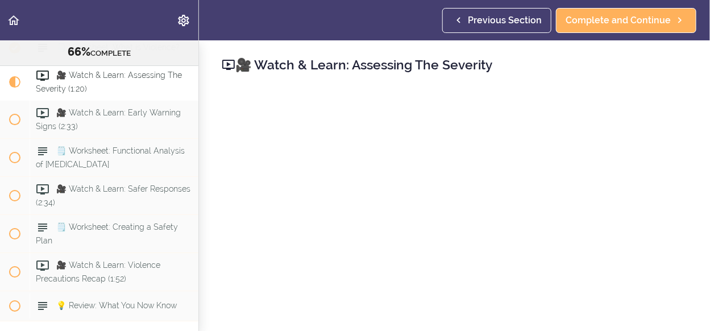
scroll to position [69, 0]
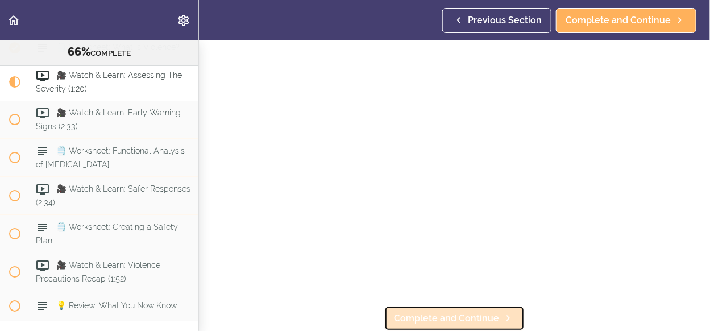
click at [501, 312] on icon at bounding box center [508, 318] width 14 height 12
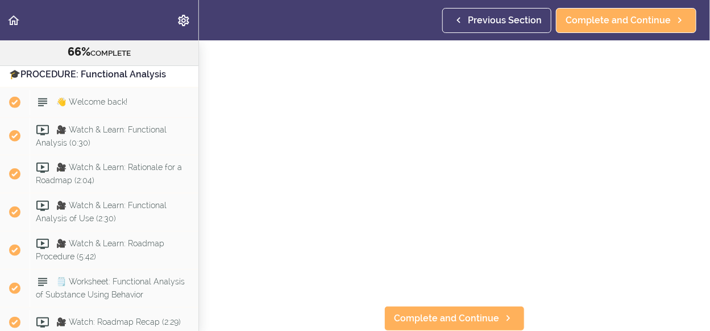
scroll to position [3417, 0]
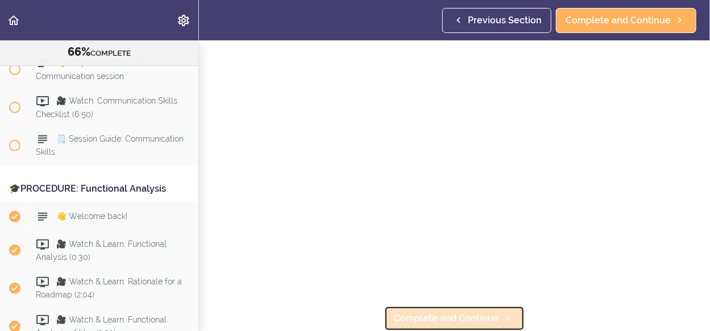
click at [451, 313] on span "Complete and Continue" at bounding box center [446, 319] width 105 height 14
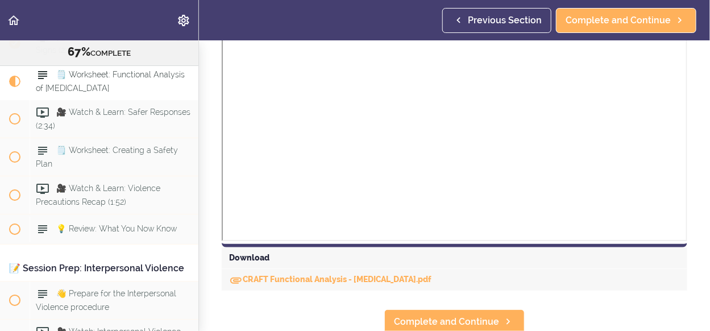
scroll to position [394, 0]
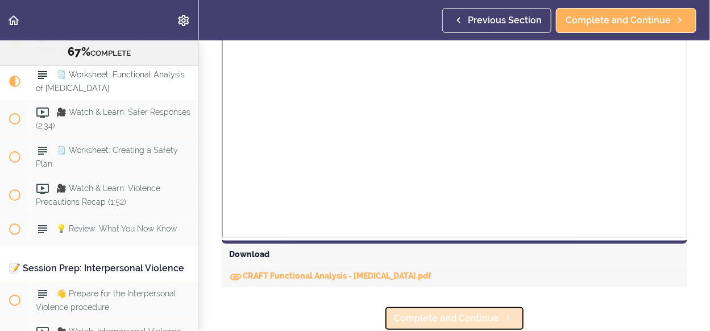
click at [486, 313] on span "Complete and Continue" at bounding box center [446, 319] width 105 height 14
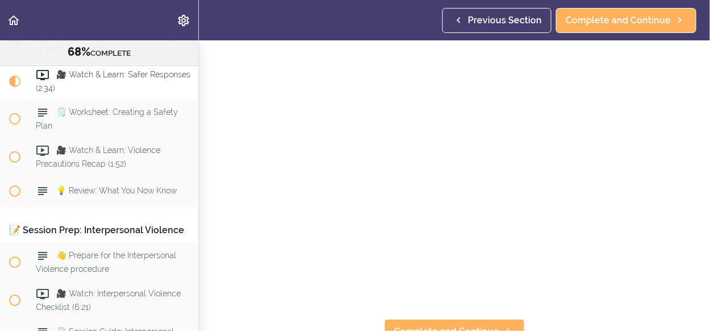
scroll to position [69, 0]
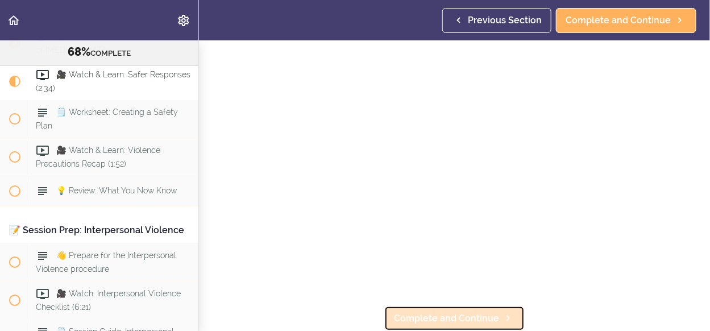
click at [479, 313] on span "Complete and Continue" at bounding box center [446, 319] width 105 height 14
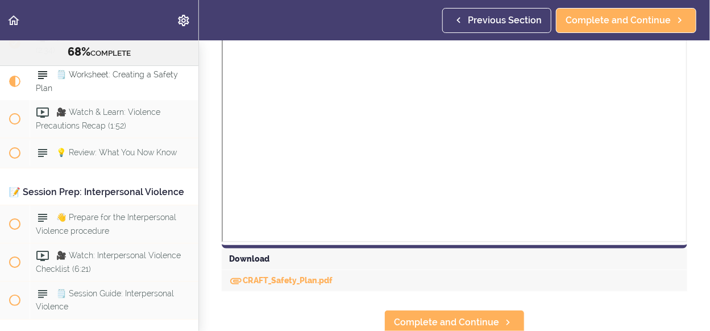
scroll to position [601, 0]
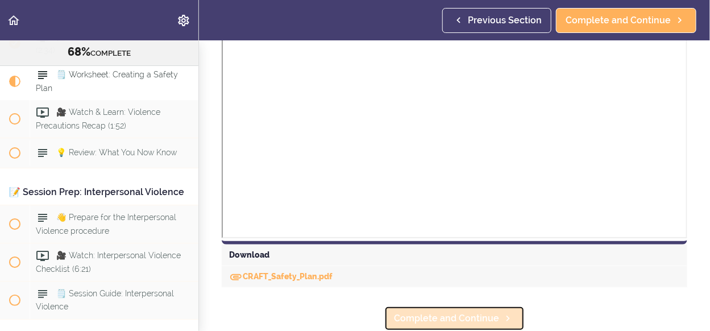
click at [473, 312] on span "Complete and Continue" at bounding box center [446, 319] width 105 height 14
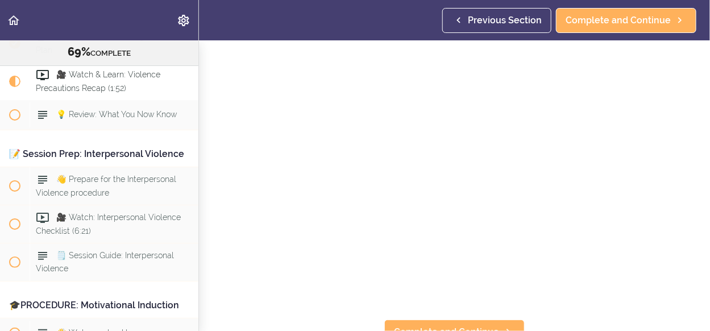
scroll to position [69, 0]
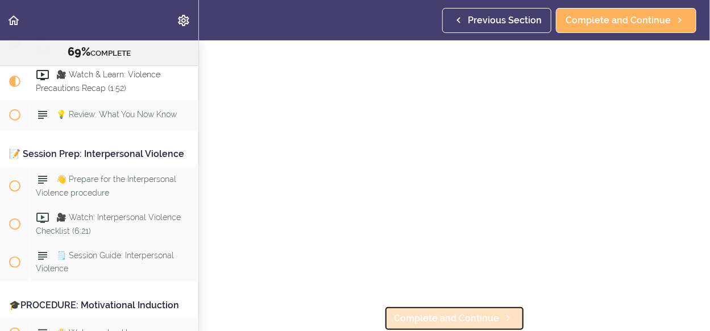
click at [434, 316] on span "Complete and Continue" at bounding box center [446, 319] width 105 height 14
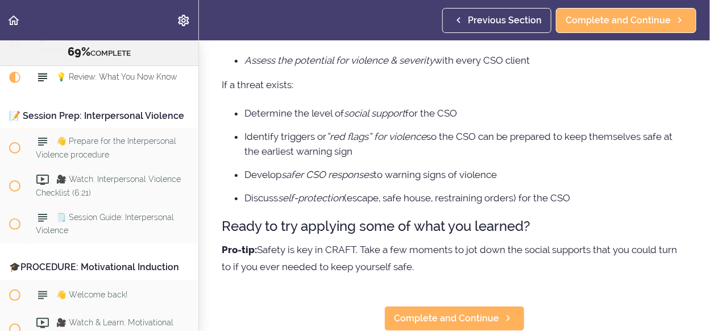
scroll to position [139, 0]
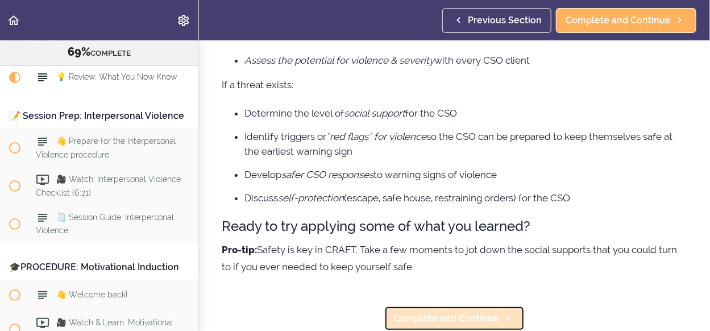
click at [438, 312] on span "Complete and Continue" at bounding box center [446, 319] width 105 height 14
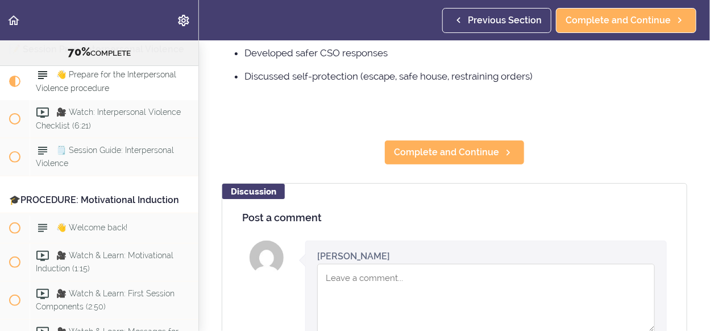
scroll to position [341, 0]
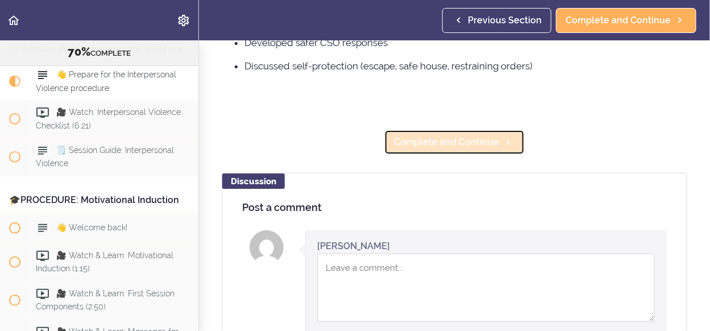
click at [453, 146] on span "Complete and Continue" at bounding box center [446, 142] width 105 height 14
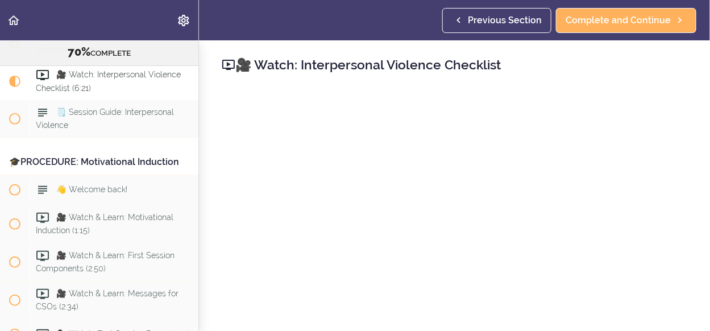
scroll to position [114, 0]
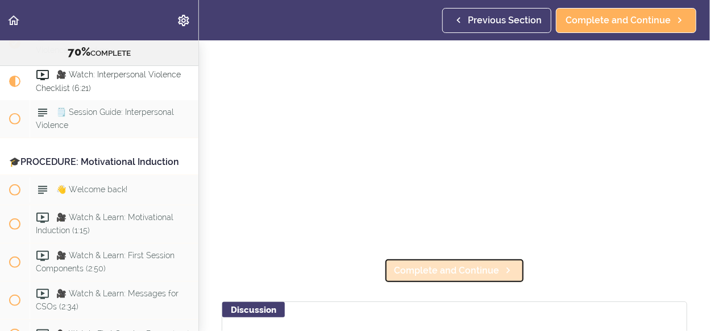
click at [471, 268] on span "Complete and Continue" at bounding box center [446, 271] width 105 height 14
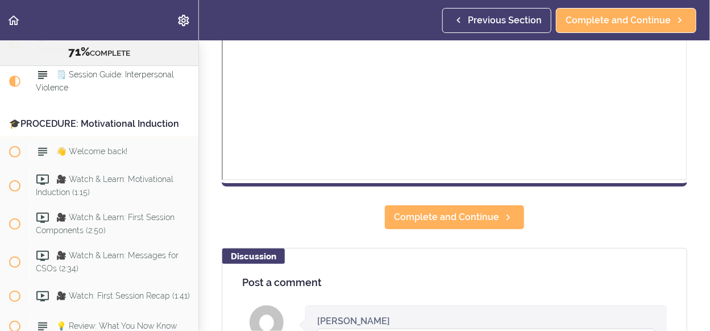
scroll to position [455, 0]
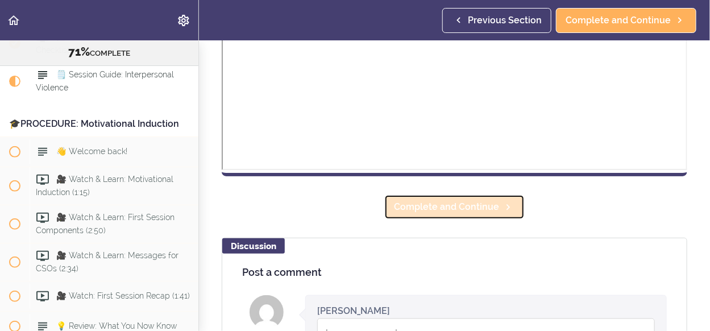
click at [501, 204] on icon at bounding box center [508, 207] width 14 height 12
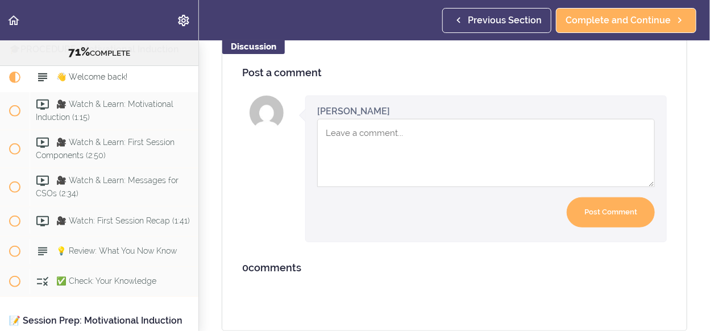
scroll to position [114, 0]
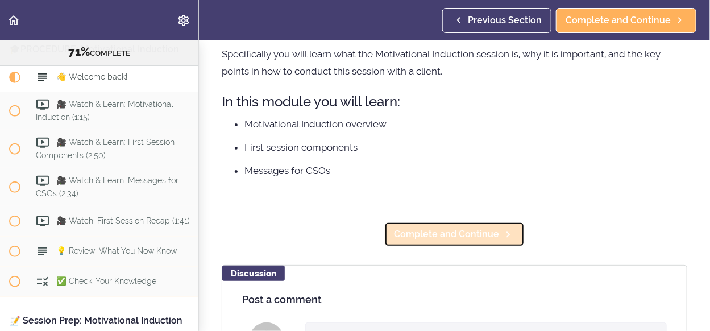
click at [470, 228] on span "Complete and Continue" at bounding box center [446, 234] width 105 height 14
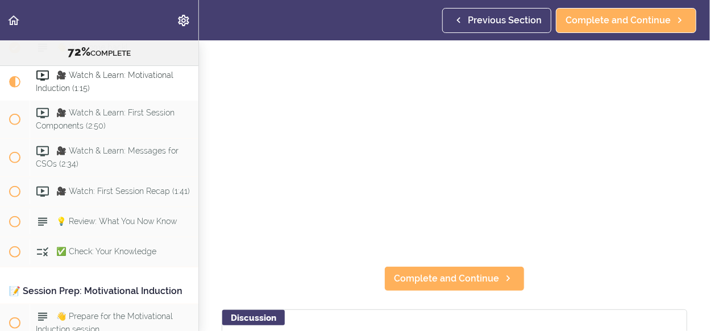
scroll to position [114, 0]
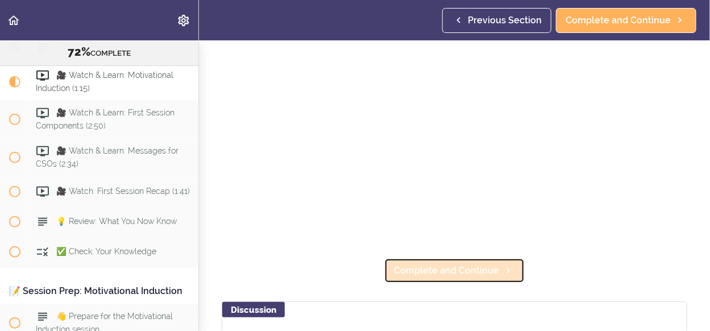
click at [443, 270] on span "Complete and Continue" at bounding box center [446, 271] width 105 height 14
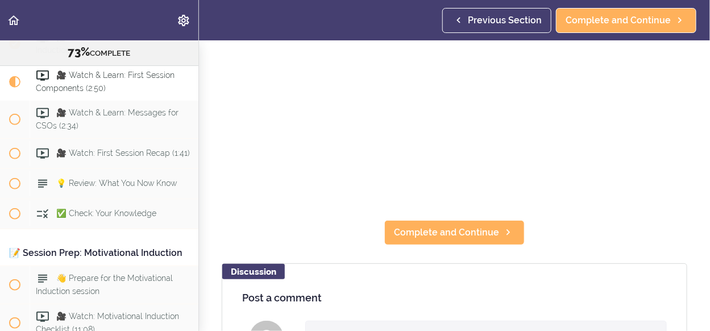
scroll to position [114, 0]
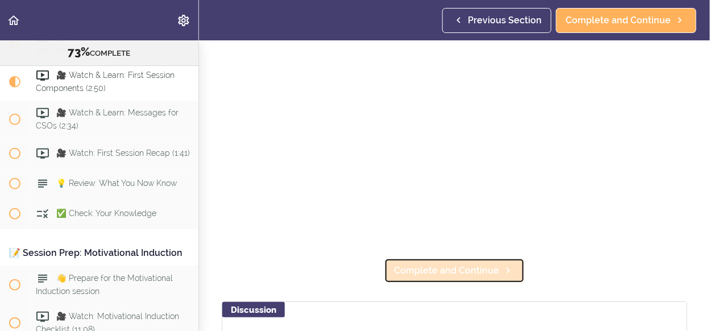
click at [417, 266] on span "Complete and Continue" at bounding box center [446, 271] width 105 height 14
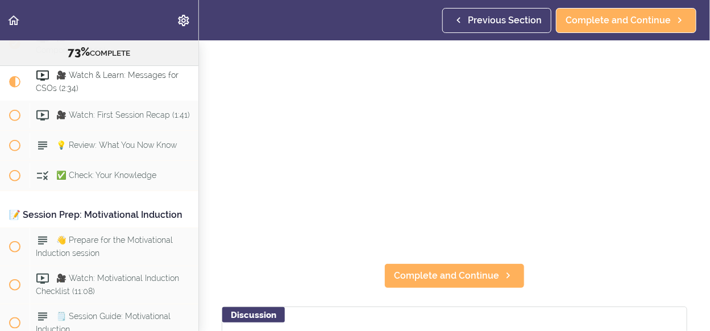
scroll to position [114, 0]
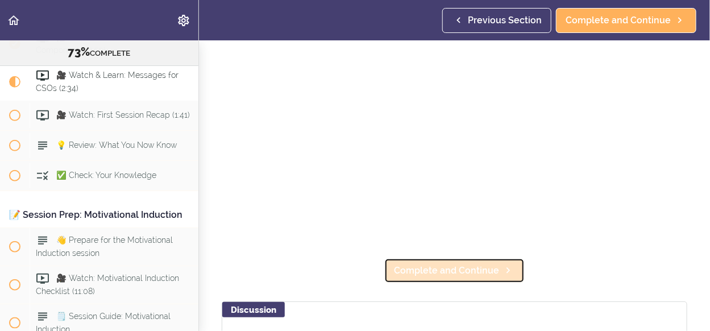
click at [484, 266] on span "Complete and Continue" at bounding box center [446, 271] width 105 height 14
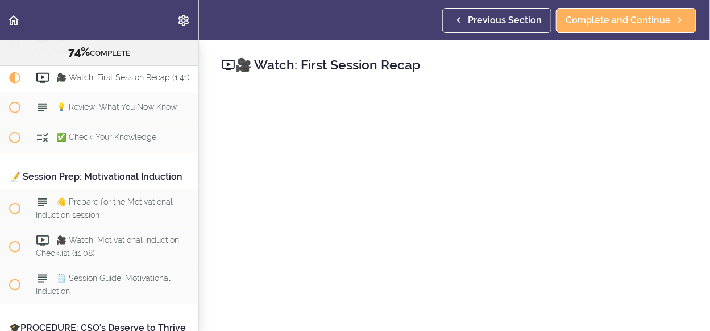
scroll to position [114, 0]
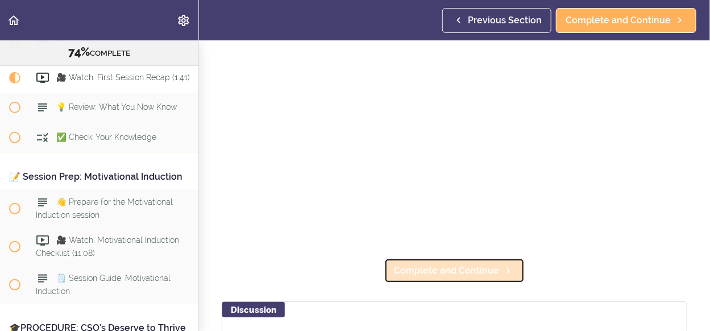
click at [449, 271] on span "Complete and Continue" at bounding box center [446, 271] width 105 height 14
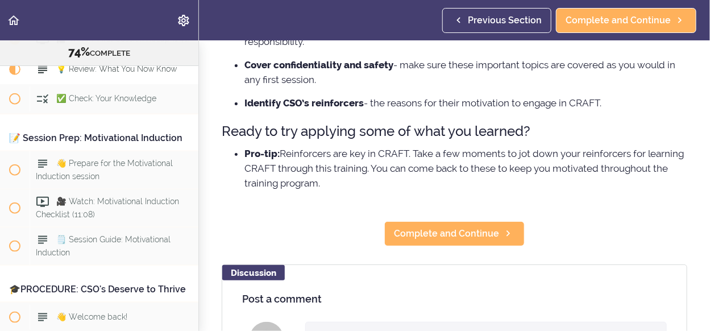
scroll to position [341, 0]
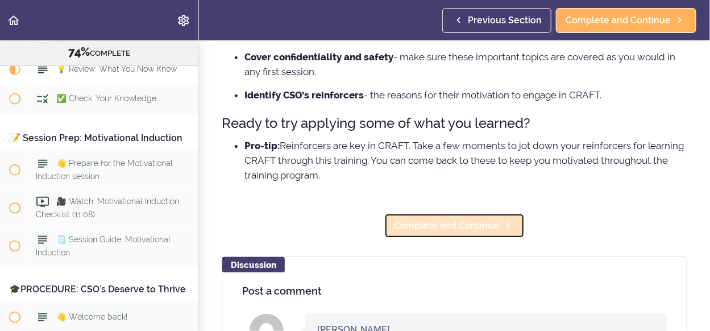
click at [450, 222] on span "Complete and Continue" at bounding box center [446, 226] width 105 height 14
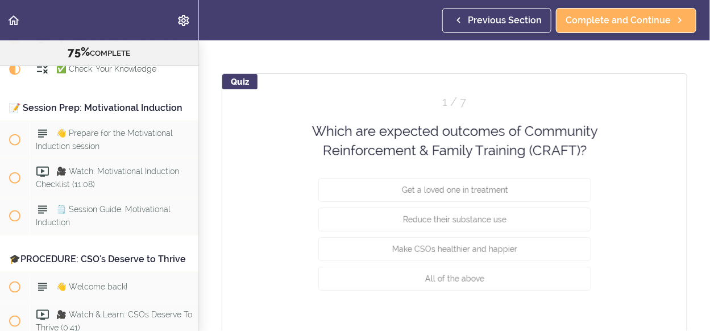
scroll to position [114, 0]
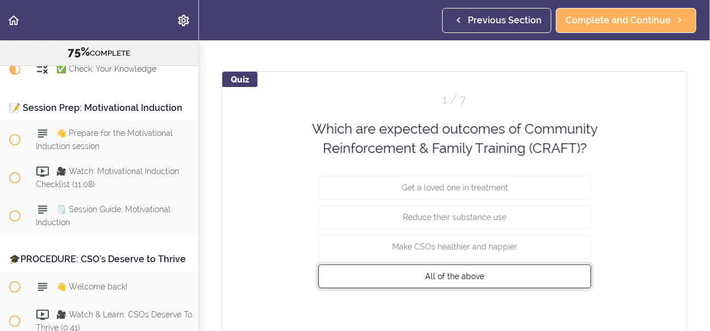
click at [480, 277] on button "All of the above" at bounding box center [454, 276] width 273 height 24
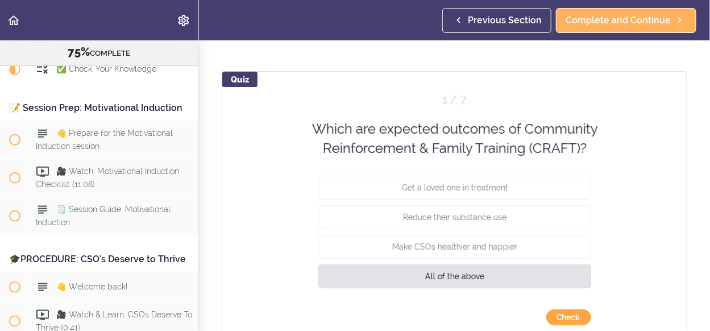
click at [554, 314] on button "Check" at bounding box center [568, 317] width 45 height 16
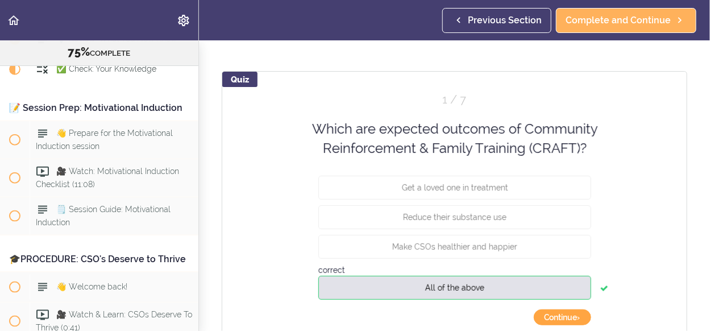
click at [566, 317] on button "Continue ›" at bounding box center [562, 317] width 57 height 16
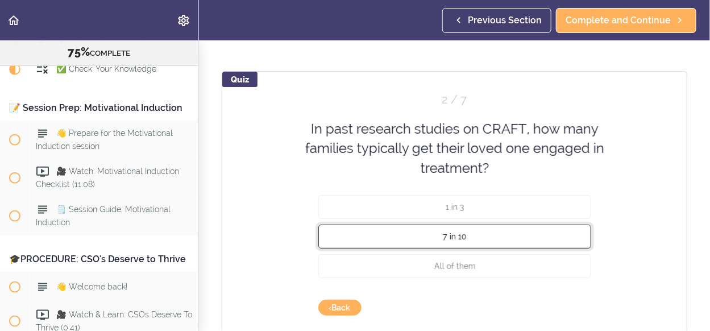
click at [501, 238] on button "7 in 10" at bounding box center [454, 237] width 273 height 24
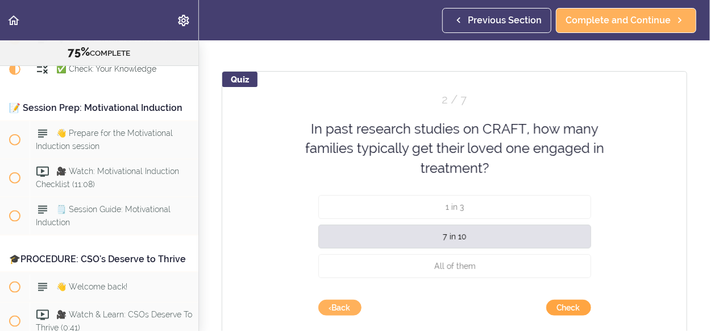
click at [554, 309] on button "Check" at bounding box center [568, 308] width 45 height 16
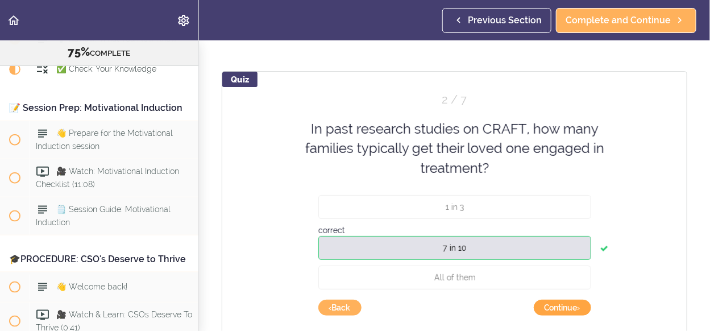
click at [556, 305] on button "Continue ›" at bounding box center [562, 308] width 57 height 16
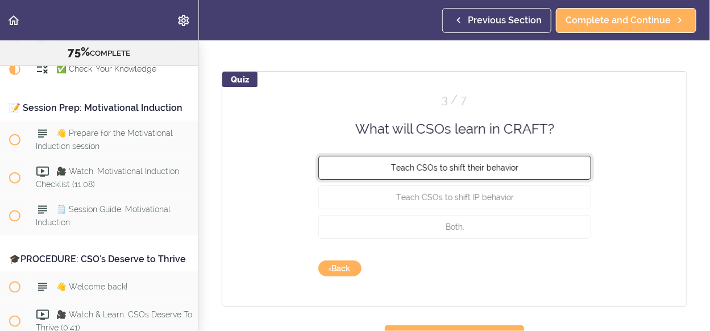
click at [503, 172] on button "Teach CSOs to shift their behavior" at bounding box center [454, 168] width 273 height 24
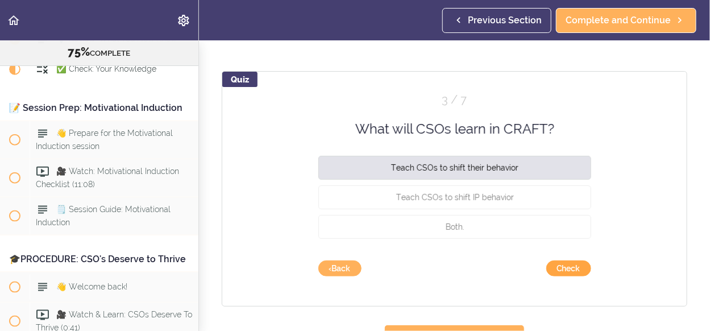
click at [558, 269] on button "Check" at bounding box center [568, 268] width 45 height 16
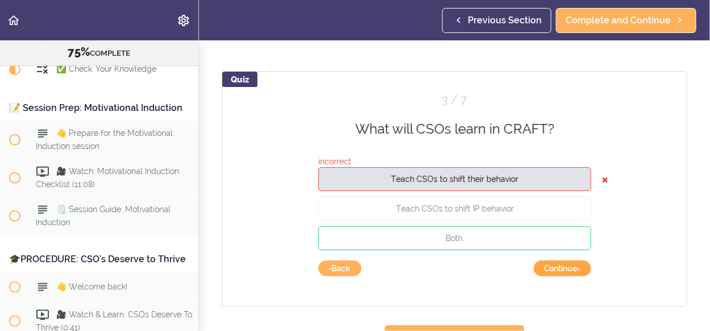
click at [554, 268] on button "Continue ›" at bounding box center [562, 268] width 57 height 16
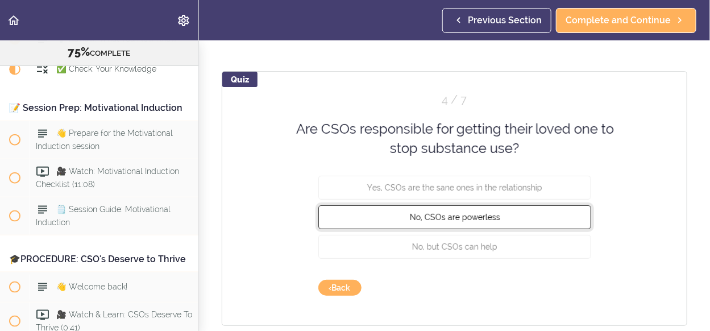
click at [509, 218] on button "No, CSOs are powerless" at bounding box center [454, 217] width 273 height 24
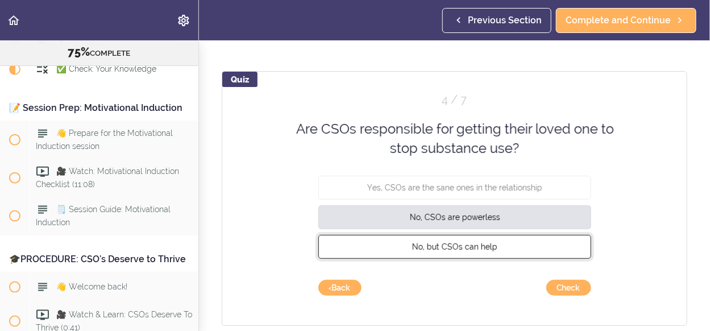
click at [503, 251] on button "No, but CSOs can help" at bounding box center [454, 246] width 273 height 24
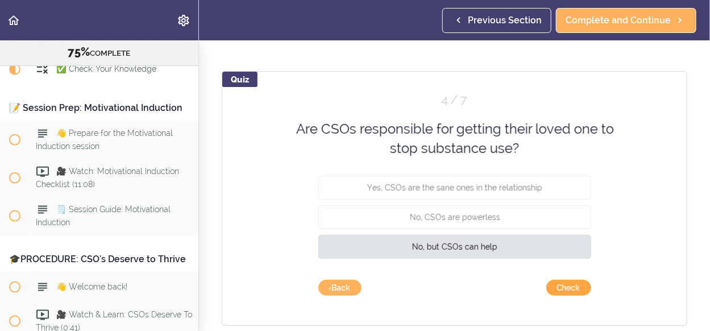
click at [563, 287] on button "Check" at bounding box center [568, 288] width 45 height 16
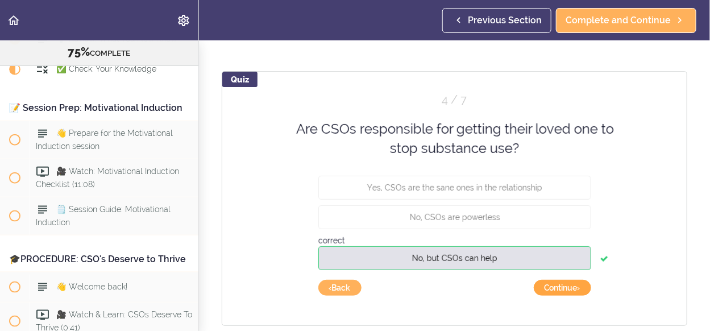
click at [563, 285] on button "Continue ›" at bounding box center [562, 288] width 57 height 16
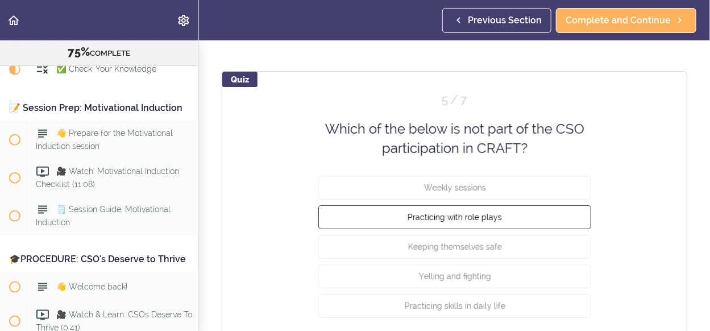
scroll to position [218, 0]
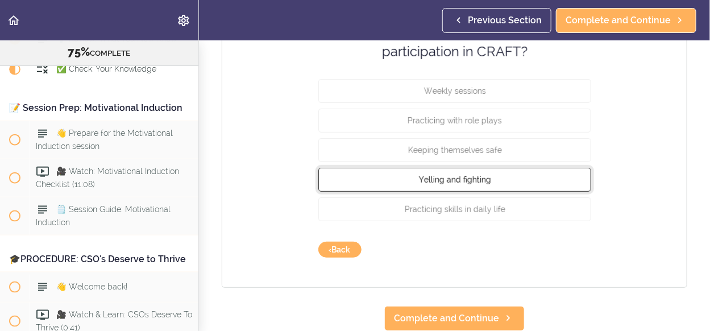
click at [499, 174] on button "Yelling and fighting" at bounding box center [454, 179] width 273 height 24
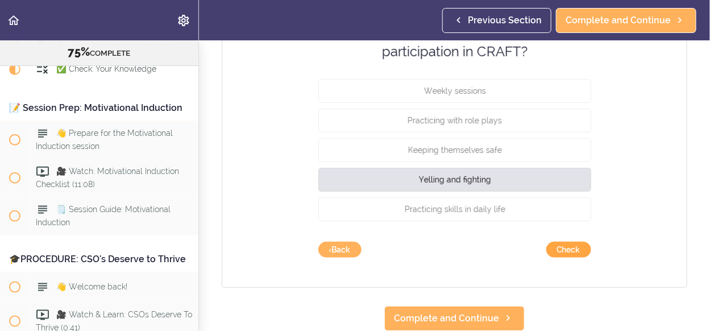
click at [560, 246] on button "Check" at bounding box center [568, 250] width 45 height 16
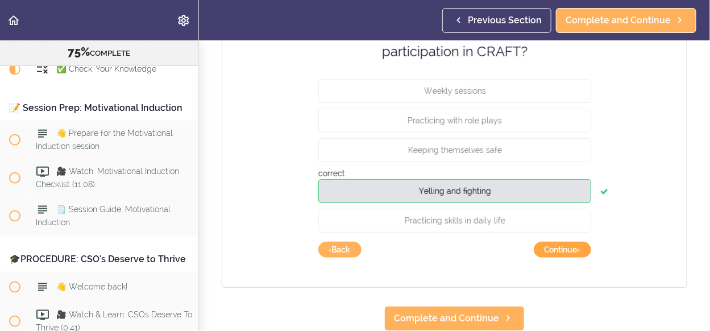
click at [560, 245] on button "Continue ›" at bounding box center [562, 250] width 57 height 16
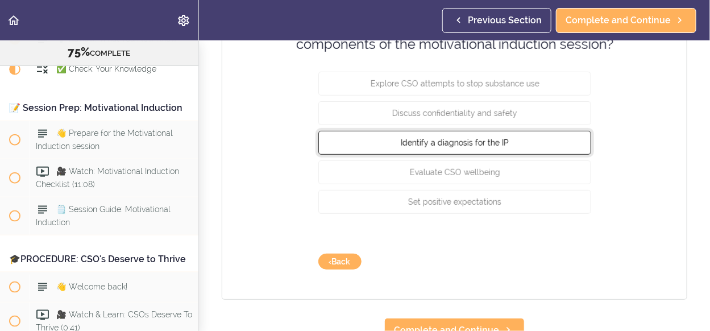
click at [511, 154] on button "Identify a diagnosis for the IP" at bounding box center [454, 142] width 273 height 24
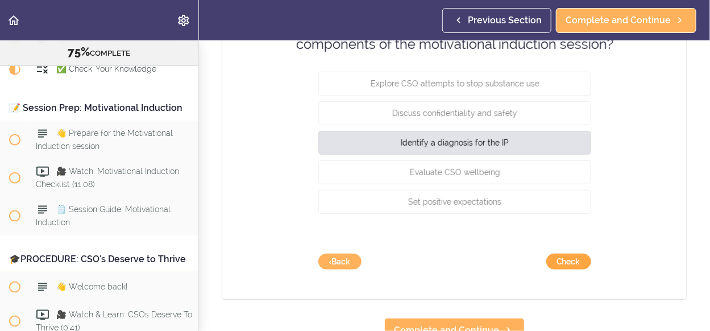
click at [569, 259] on button "Check" at bounding box center [568, 262] width 45 height 16
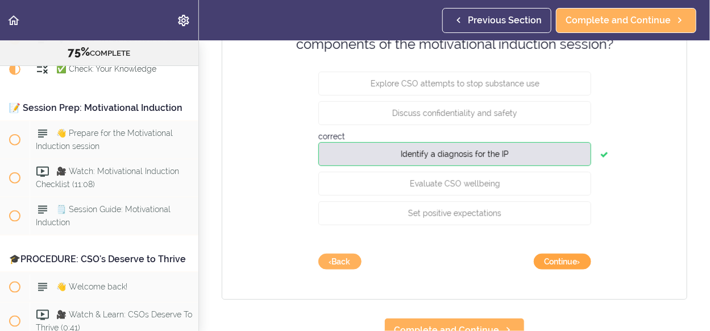
click at [569, 259] on button "Continue ›" at bounding box center [562, 262] width 57 height 16
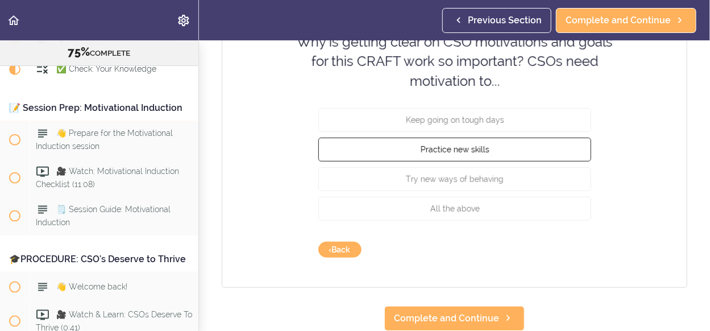
scroll to position [208, 0]
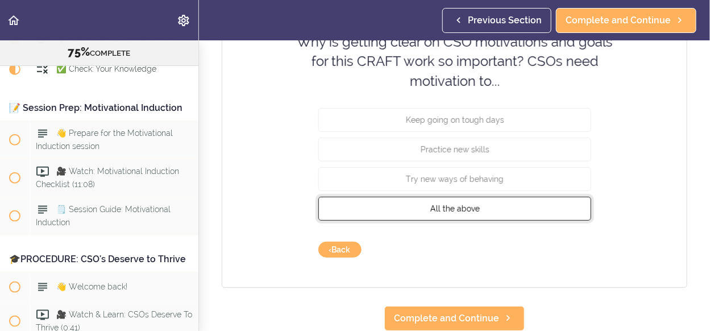
click at [520, 205] on button "All the above" at bounding box center [454, 209] width 273 height 24
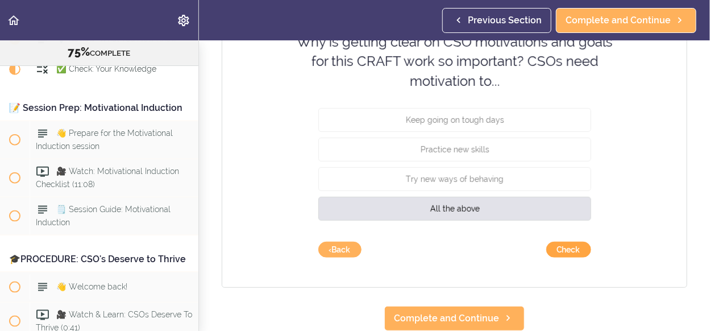
click at [569, 247] on button "Check" at bounding box center [568, 250] width 45 height 16
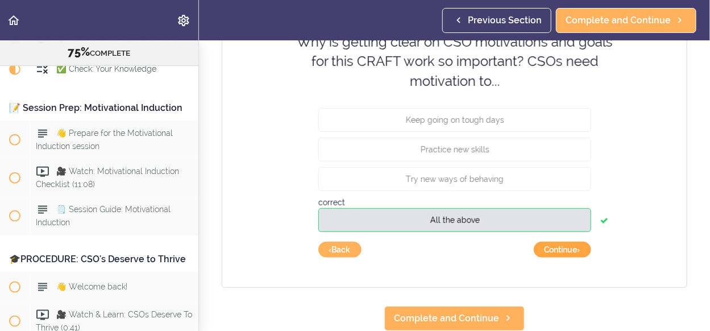
click at [569, 247] on button "Continue ›" at bounding box center [562, 250] width 57 height 16
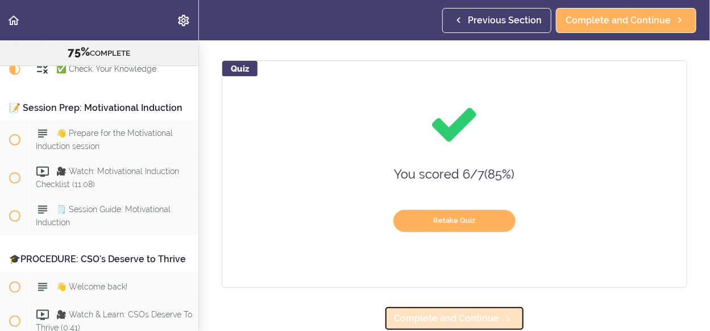
click at [485, 312] on span "Complete and Continue" at bounding box center [446, 319] width 105 height 14
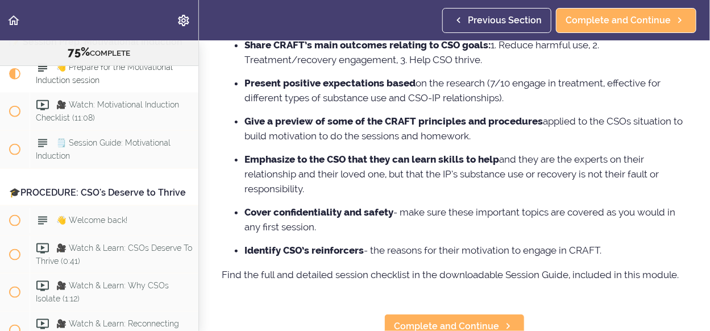
scroll to position [341, 0]
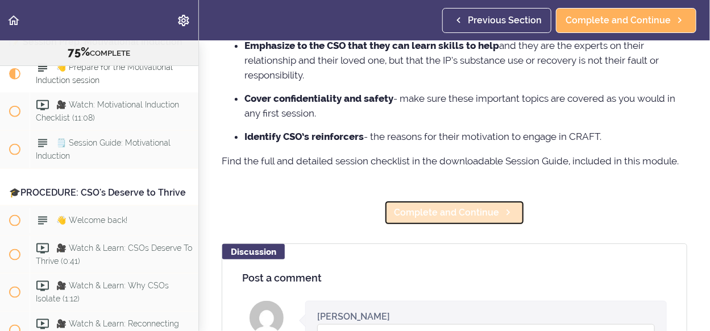
click at [484, 219] on span "Complete and Continue" at bounding box center [446, 213] width 105 height 14
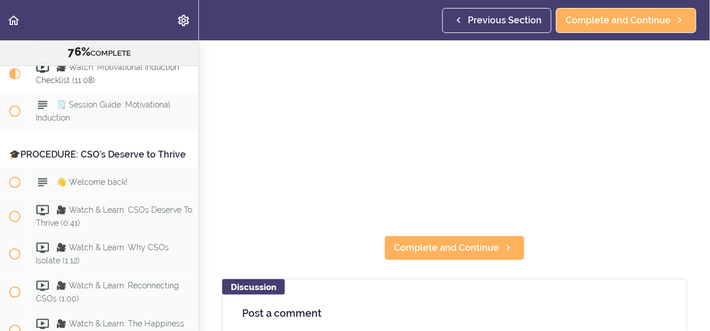
scroll to position [114, 0]
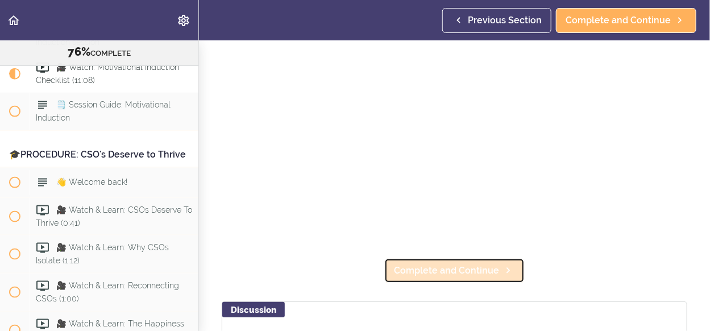
click at [422, 269] on span "Complete and Continue" at bounding box center [446, 271] width 105 height 14
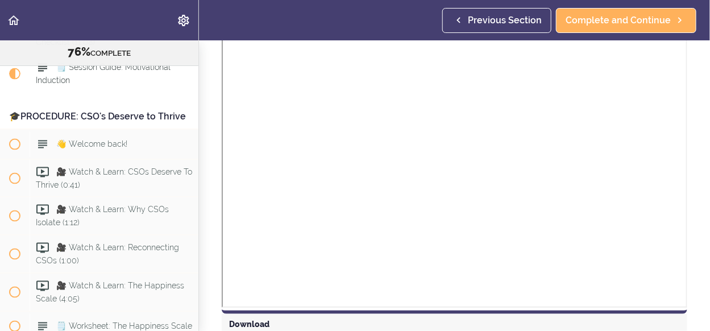
scroll to position [455, 0]
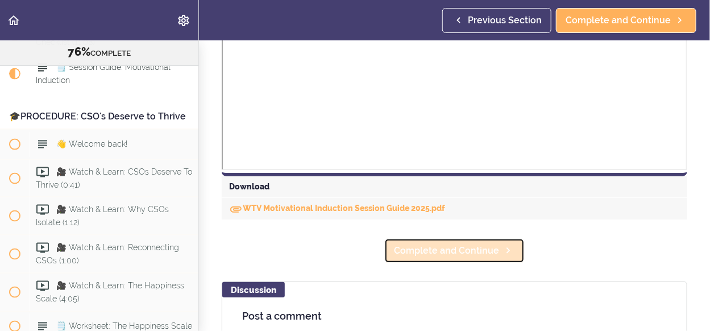
click at [455, 251] on span "Complete and Continue" at bounding box center [446, 251] width 105 height 14
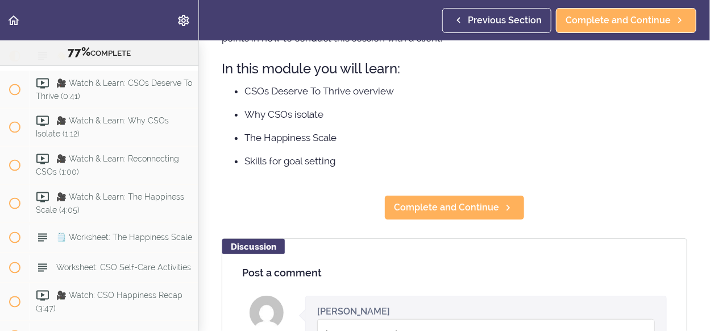
scroll to position [227, 0]
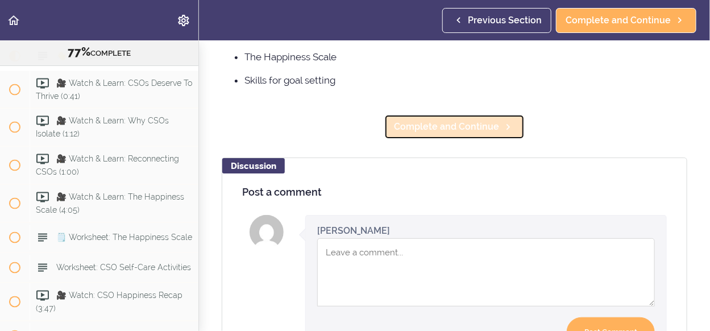
click at [454, 128] on span "Complete and Continue" at bounding box center [446, 127] width 105 height 14
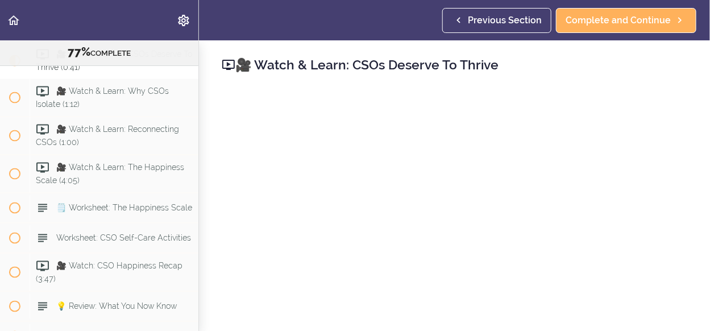
scroll to position [114, 0]
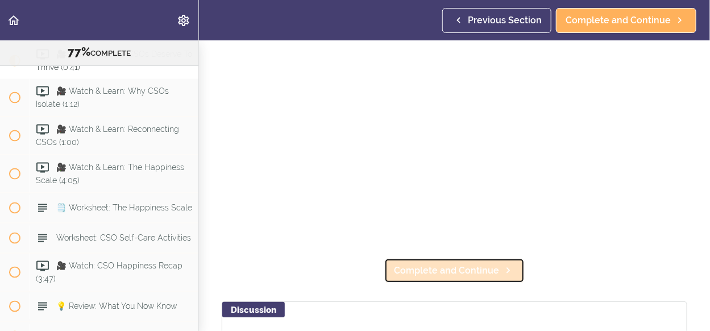
click at [447, 268] on span "Complete and Continue" at bounding box center [446, 271] width 105 height 14
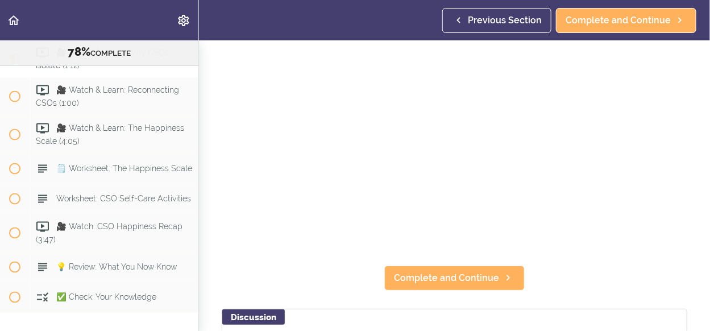
scroll to position [114, 0]
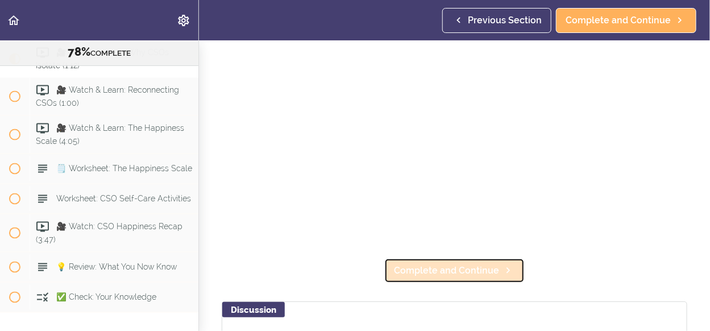
click at [466, 266] on span "Complete and Continue" at bounding box center [446, 271] width 105 height 14
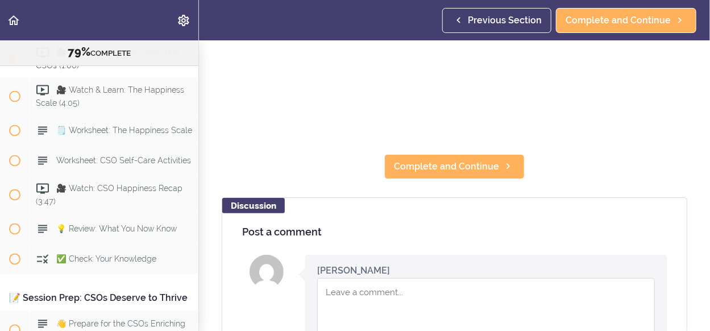
scroll to position [227, 0]
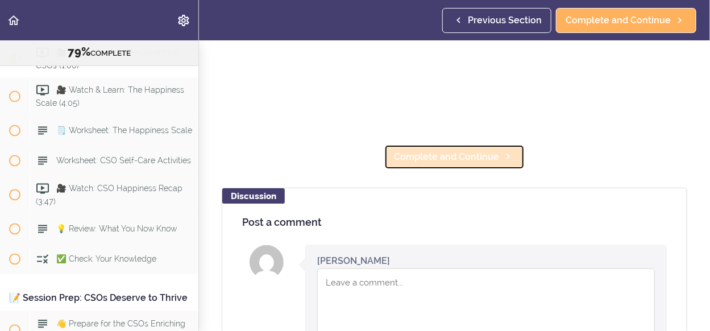
click at [454, 160] on link "Complete and Continue" at bounding box center [454, 156] width 140 height 25
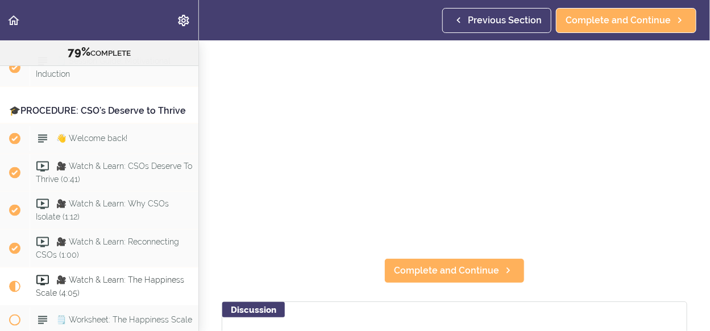
scroll to position [2370, 0]
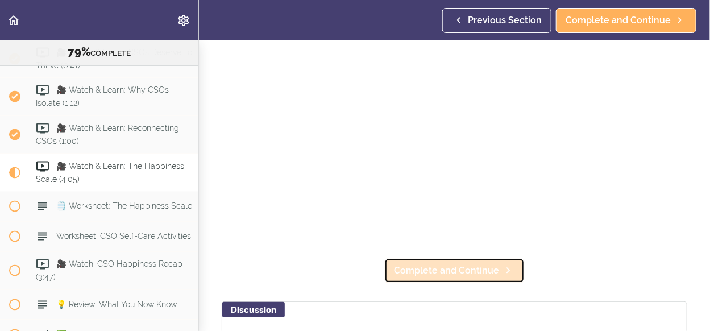
click at [466, 268] on span "Complete and Continue" at bounding box center [446, 271] width 105 height 14
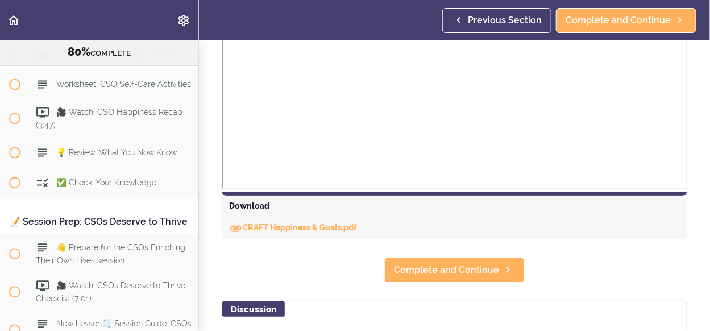
scroll to position [455, 0]
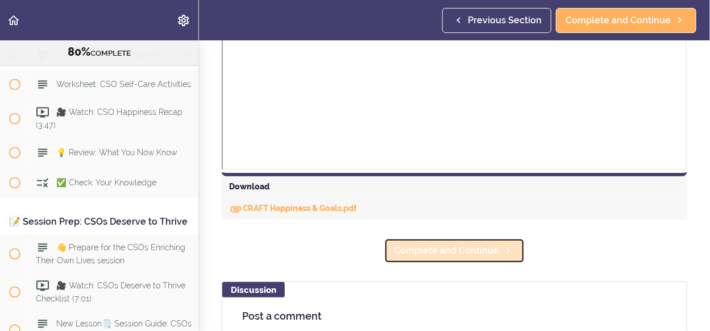
click at [474, 251] on span "Complete and Continue" at bounding box center [446, 251] width 105 height 14
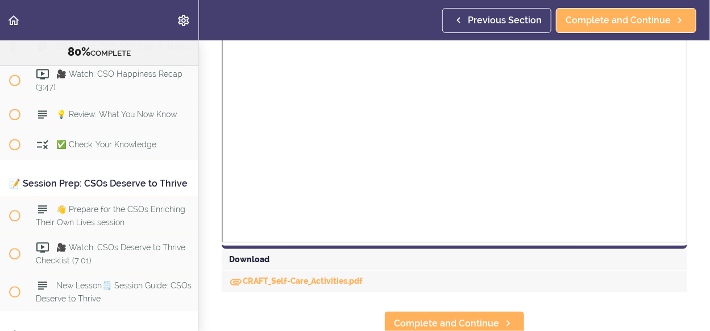
scroll to position [458, 0]
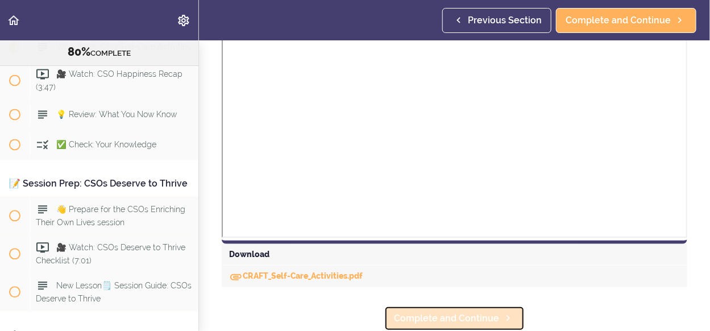
click at [421, 313] on span "Complete and Continue" at bounding box center [446, 319] width 105 height 14
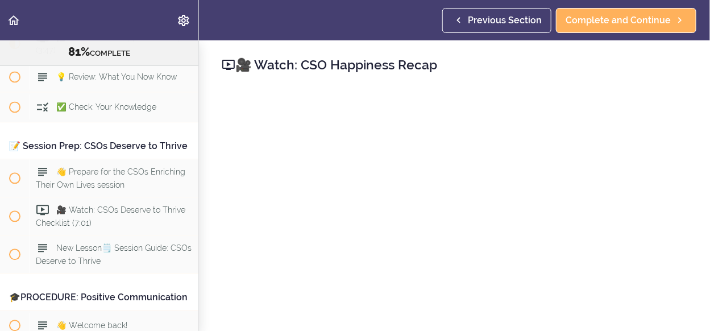
scroll to position [114, 0]
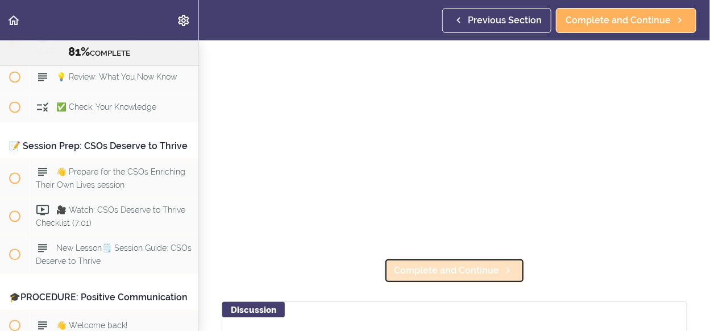
click at [452, 264] on span "Complete and Continue" at bounding box center [446, 271] width 105 height 14
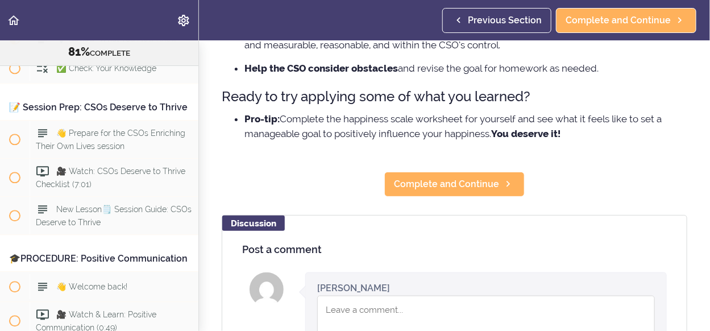
scroll to position [455, 0]
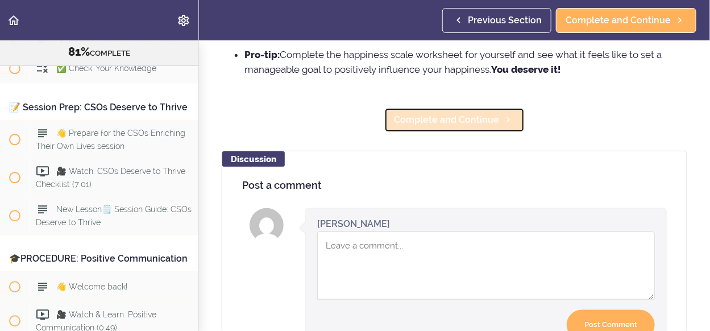
click at [448, 122] on span "Complete and Continue" at bounding box center [446, 120] width 105 height 14
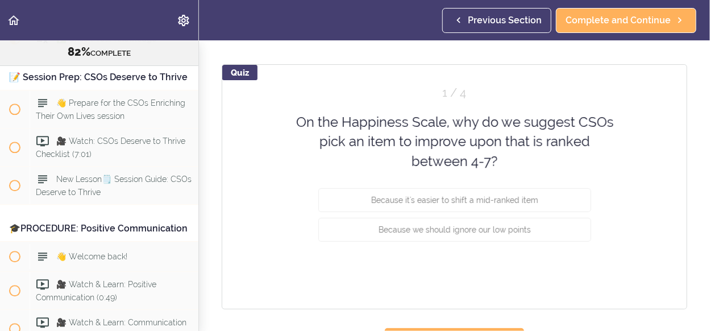
scroll to position [113, 0]
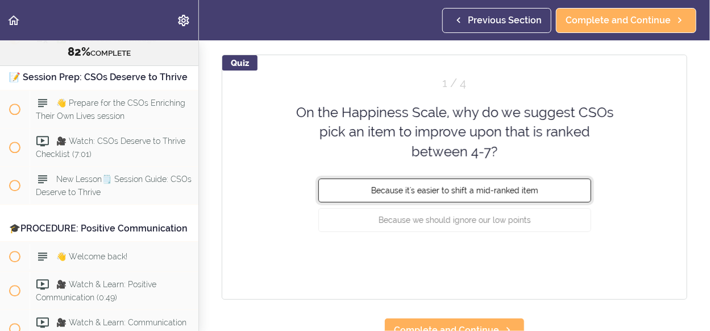
click at [453, 186] on span "Because it's easier to shift a mid-ranked item" at bounding box center [454, 190] width 167 height 9
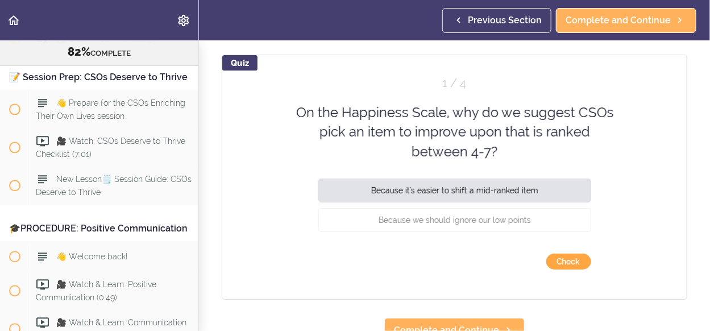
click at [555, 256] on button "Check" at bounding box center [568, 262] width 45 height 16
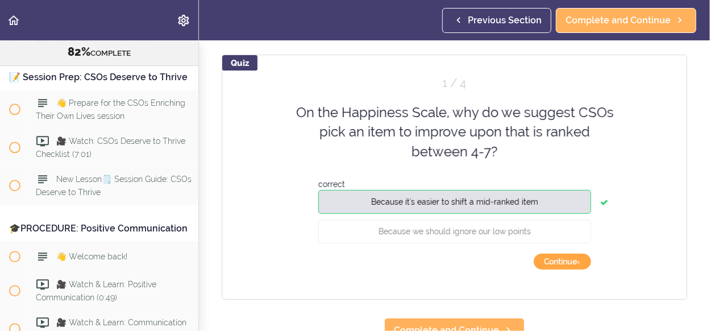
click at [555, 264] on button "Continue ›" at bounding box center [562, 262] width 57 height 16
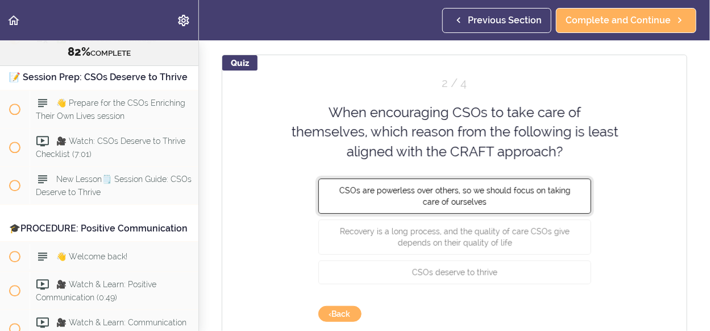
click at [517, 192] on span "CSOs are powerless over others, so we should focus on taking care of ourselves" at bounding box center [454, 196] width 231 height 20
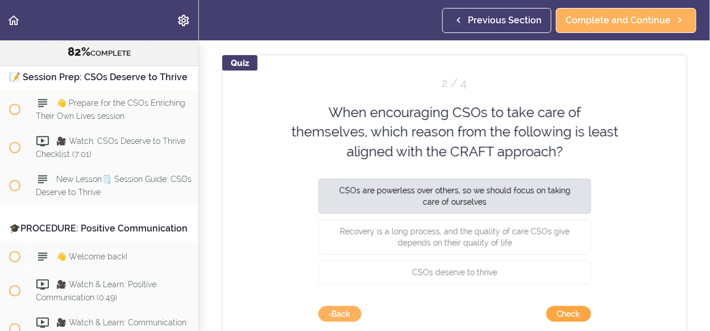
click at [566, 306] on button "Check" at bounding box center [568, 314] width 45 height 16
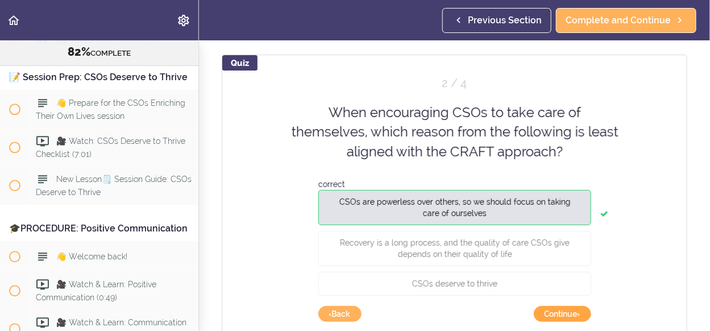
click at [561, 316] on button "Continue ›" at bounding box center [562, 314] width 57 height 16
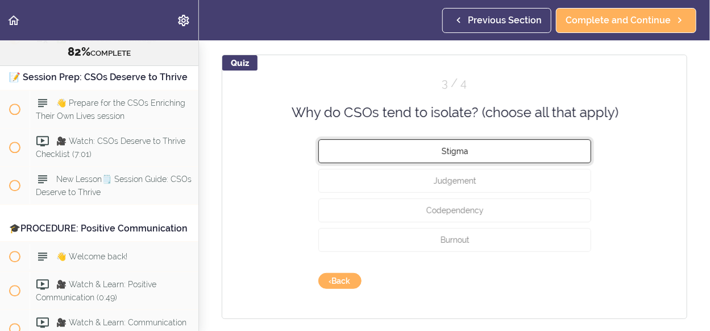
click at [457, 154] on button "Stigma" at bounding box center [454, 151] width 273 height 24
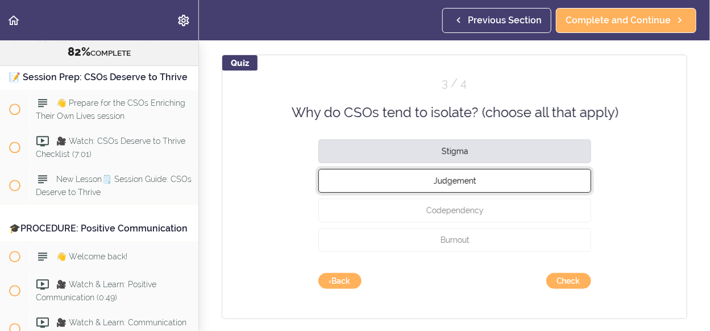
click at [457, 184] on button "Judgement" at bounding box center [454, 181] width 273 height 24
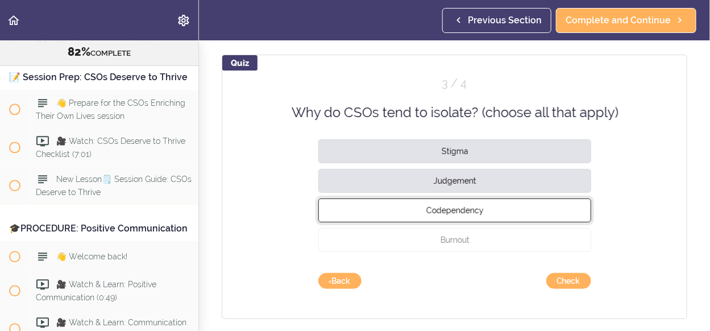
click at [468, 208] on span "Codependency" at bounding box center [454, 210] width 57 height 9
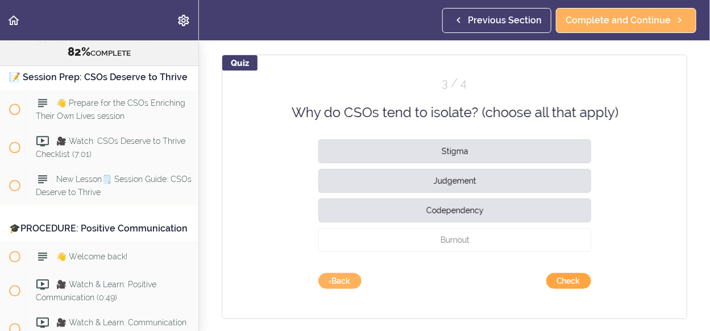
click at [563, 279] on button "Check" at bounding box center [568, 281] width 45 height 16
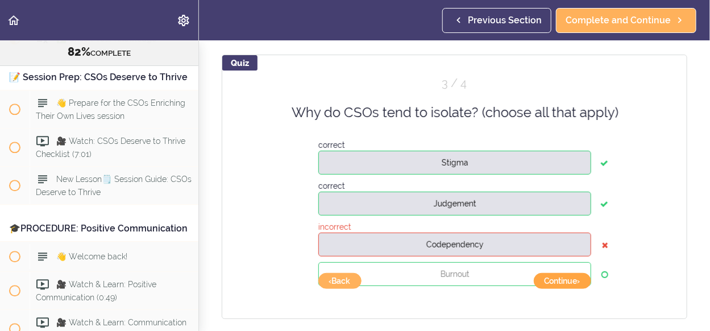
click at [561, 279] on button "Continue ›" at bounding box center [562, 281] width 57 height 16
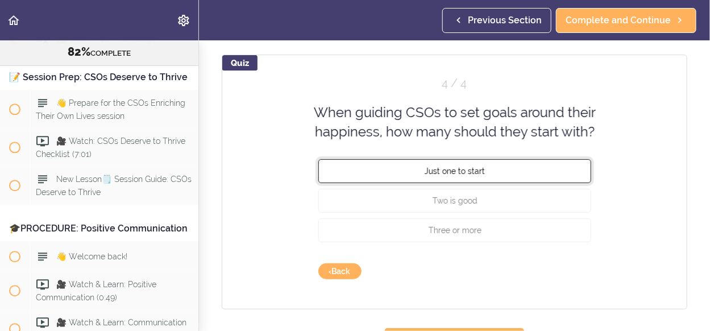
click at [465, 163] on button "Just one to start" at bounding box center [454, 171] width 273 height 24
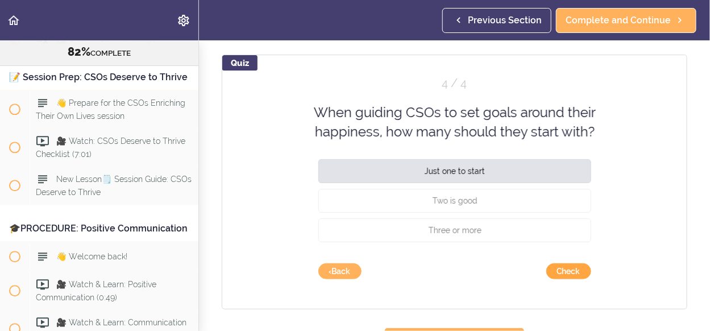
click at [557, 270] on button "Check" at bounding box center [568, 271] width 45 height 16
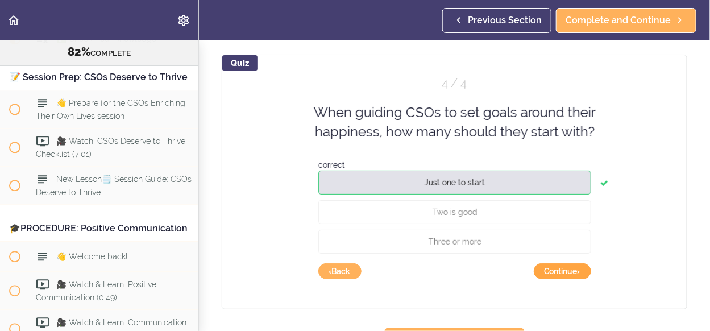
click at [555, 268] on button "Continue ›" at bounding box center [562, 271] width 57 height 16
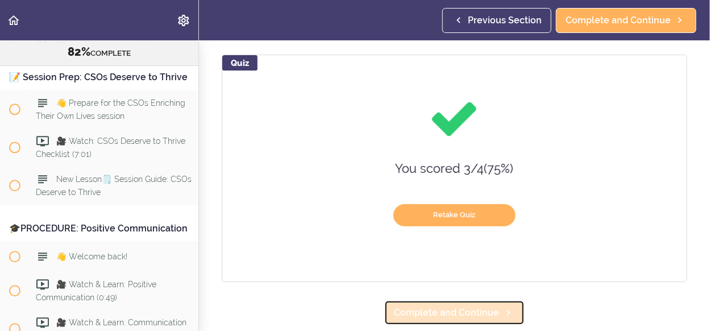
click at [507, 314] on use at bounding box center [508, 313] width 3 height 6
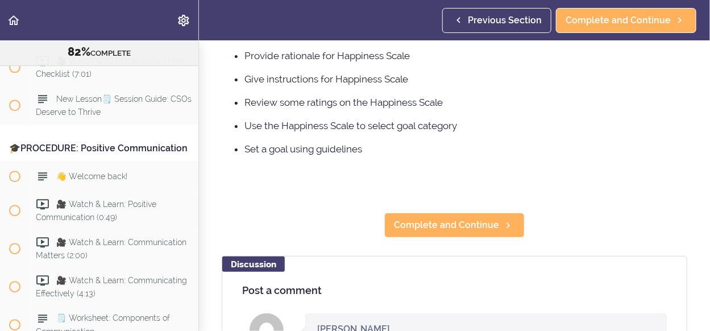
scroll to position [227, 0]
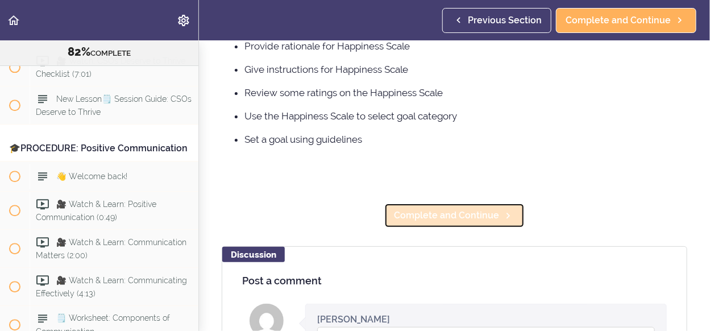
click at [489, 222] on link "Complete and Continue" at bounding box center [454, 215] width 140 height 25
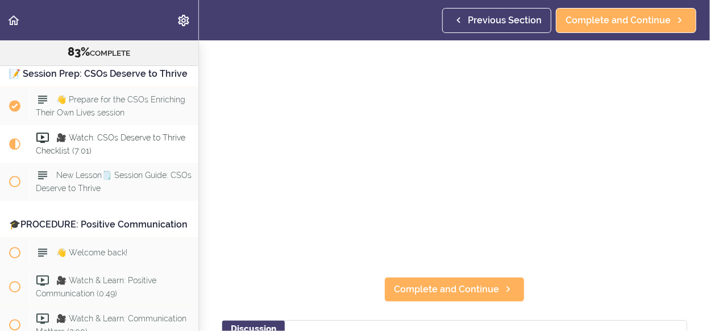
scroll to position [114, 0]
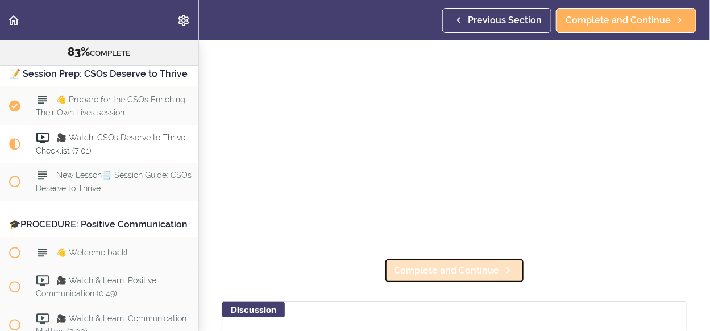
click at [479, 267] on span "Complete and Continue" at bounding box center [446, 271] width 105 height 14
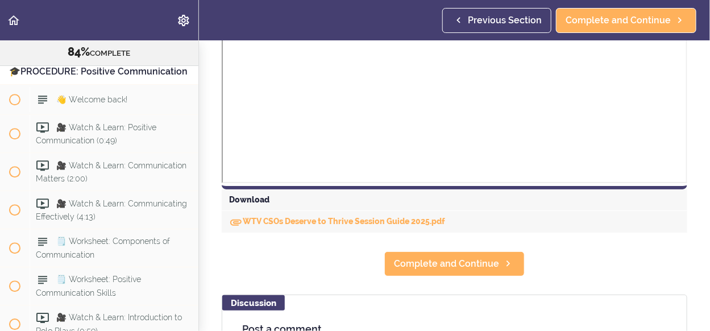
scroll to position [451, 0]
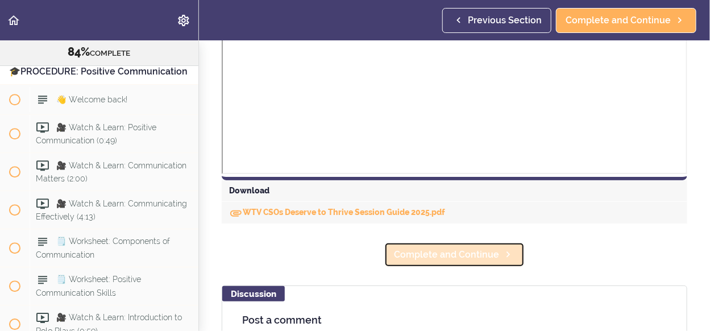
click at [464, 259] on span "Complete and Continue" at bounding box center [446, 255] width 105 height 14
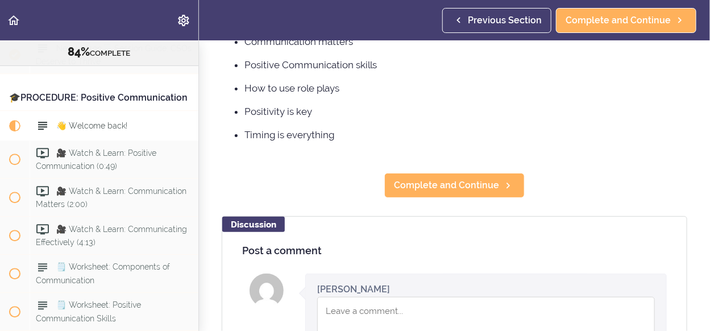
scroll to position [227, 0]
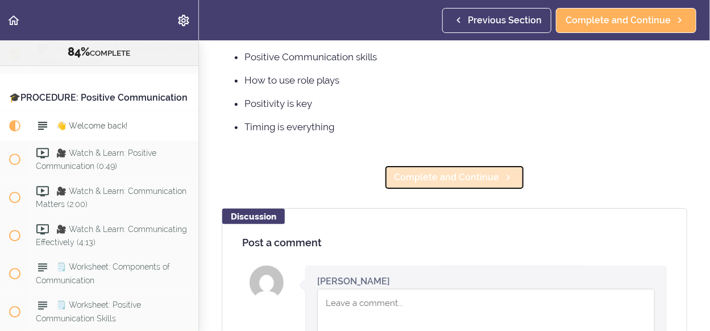
click at [449, 176] on span "Complete and Continue" at bounding box center [446, 178] width 105 height 14
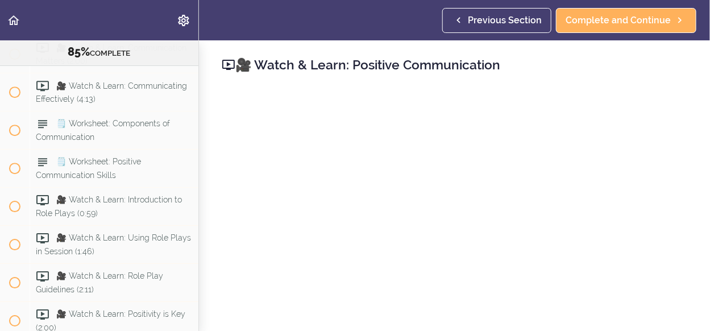
scroll to position [114, 0]
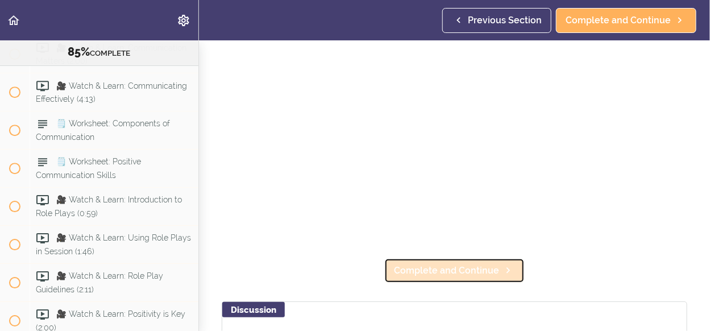
click at [475, 271] on span "Complete and Continue" at bounding box center [446, 271] width 105 height 14
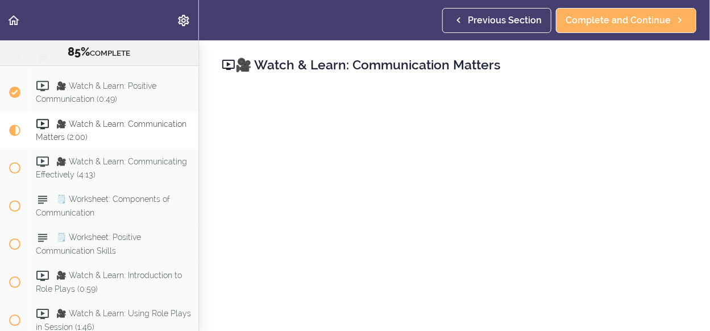
scroll to position [114, 0]
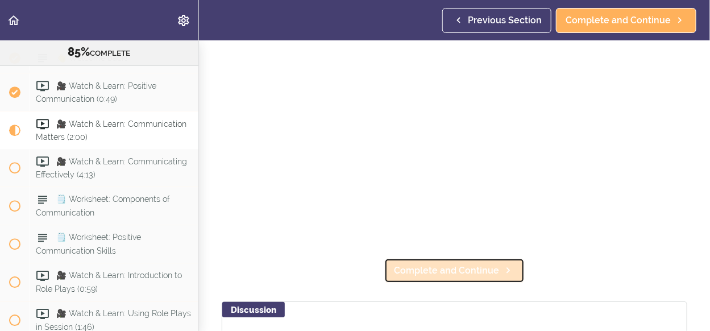
click at [446, 266] on span "Complete and Continue" at bounding box center [446, 271] width 105 height 14
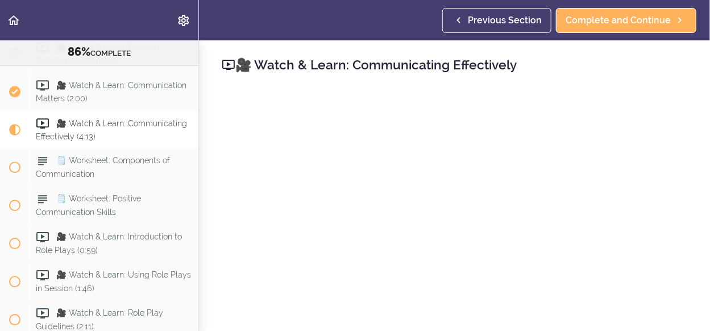
scroll to position [114, 0]
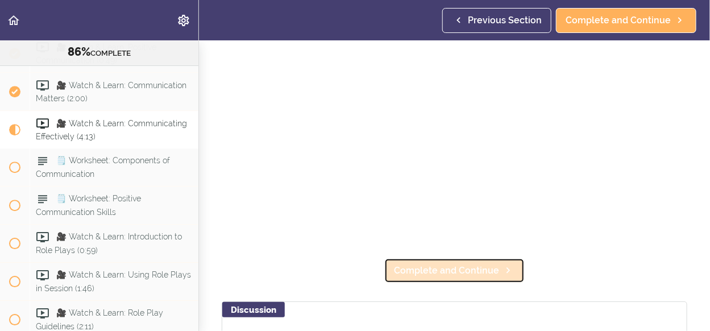
click at [464, 264] on span "Complete and Continue" at bounding box center [446, 271] width 105 height 14
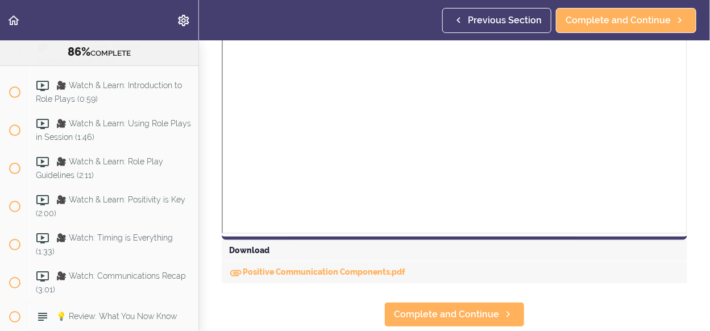
scroll to position [569, 0]
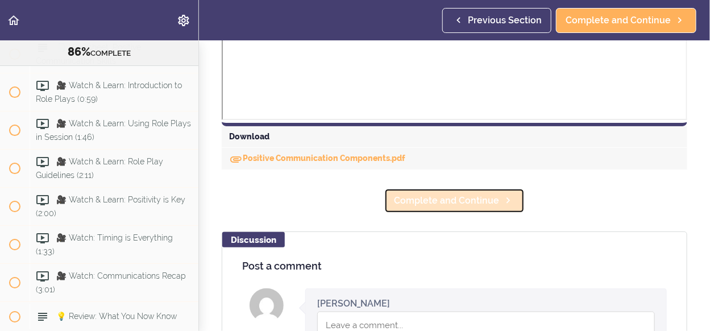
click at [472, 202] on span "Complete and Continue" at bounding box center [446, 201] width 105 height 14
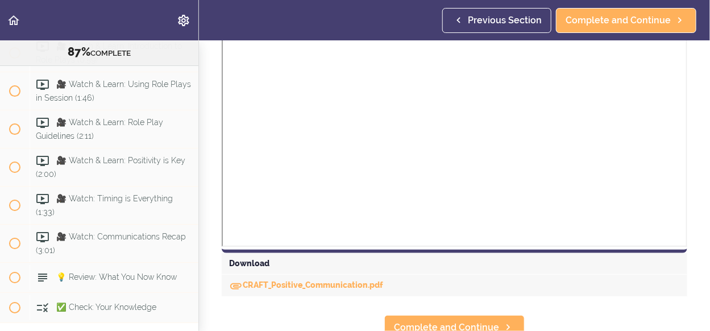
scroll to position [458, 0]
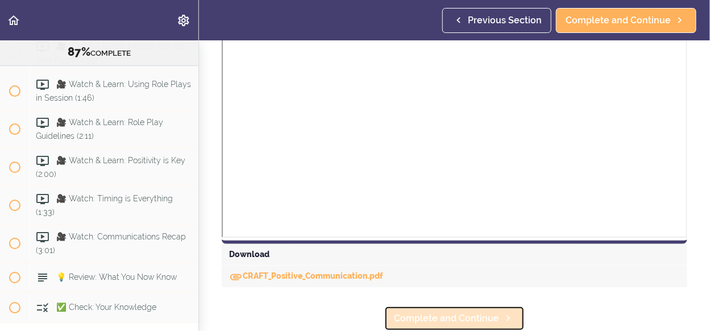
click at [472, 306] on link "Complete and Continue" at bounding box center [454, 318] width 140 height 25
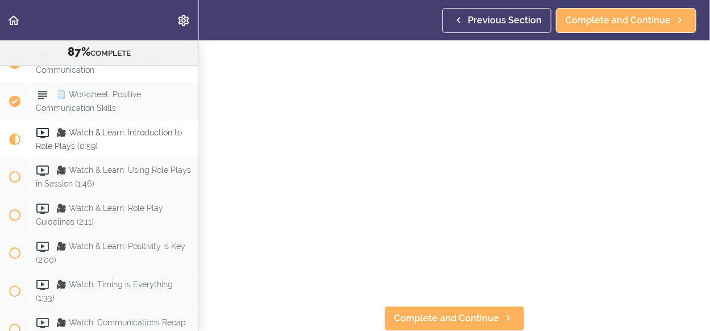
scroll to position [3018, 0]
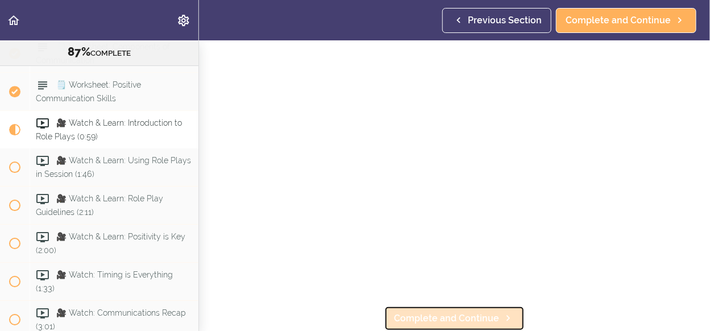
click at [423, 312] on span "Complete and Continue" at bounding box center [446, 319] width 105 height 14
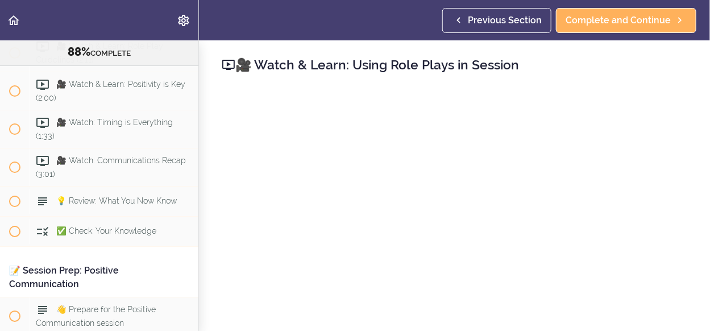
scroll to position [69, 0]
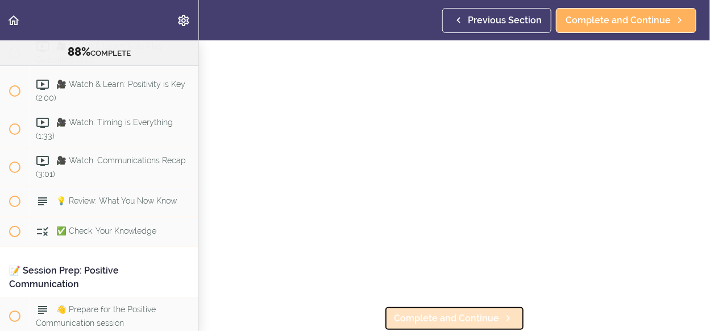
click at [478, 316] on span "Complete and Continue" at bounding box center [446, 319] width 105 height 14
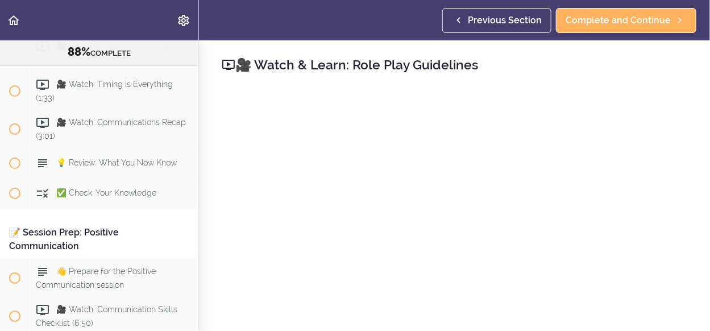
scroll to position [69, 0]
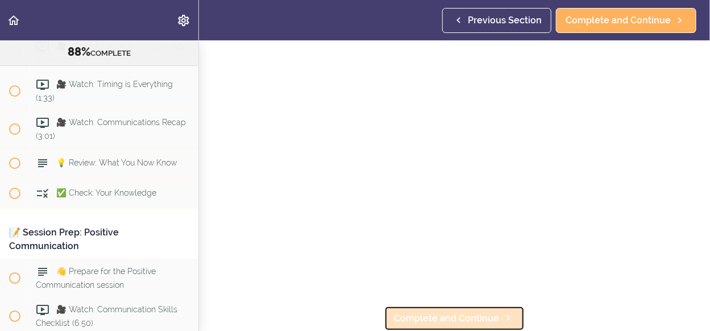
click at [458, 313] on span "Complete and Continue" at bounding box center [446, 319] width 105 height 14
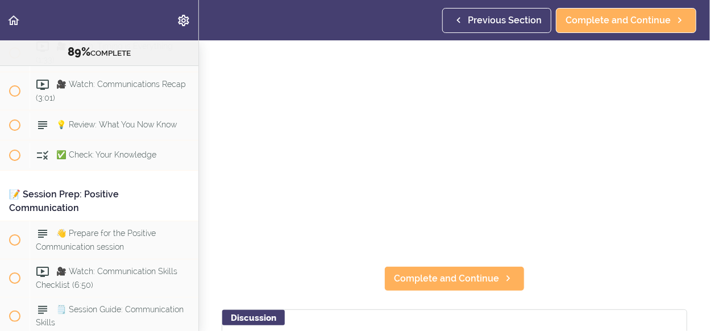
scroll to position [114, 0]
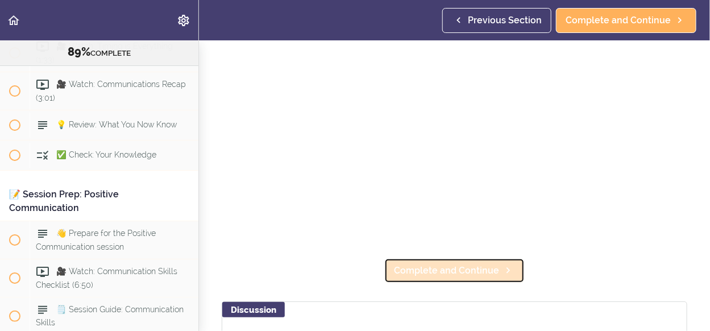
click at [472, 271] on span "Complete and Continue" at bounding box center [446, 271] width 105 height 14
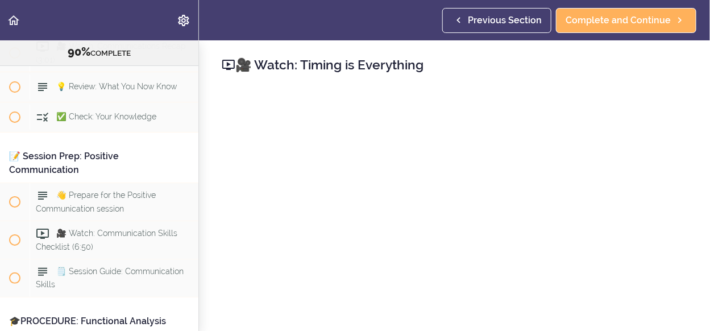
scroll to position [114, 0]
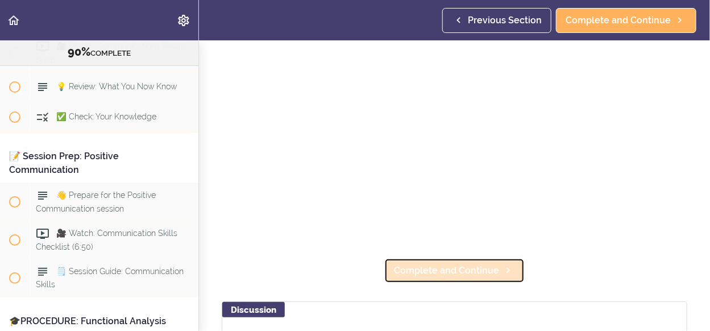
click at [429, 264] on span "Complete and Continue" at bounding box center [446, 271] width 105 height 14
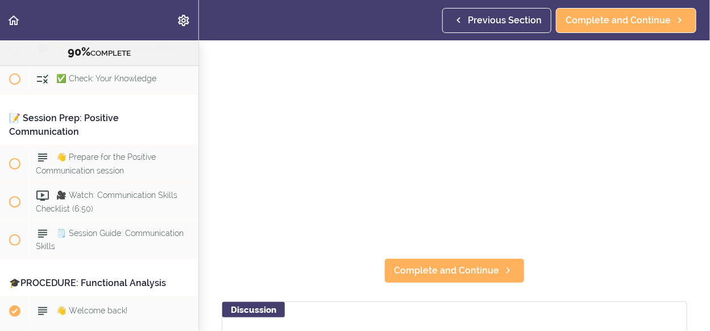
scroll to position [227, 0]
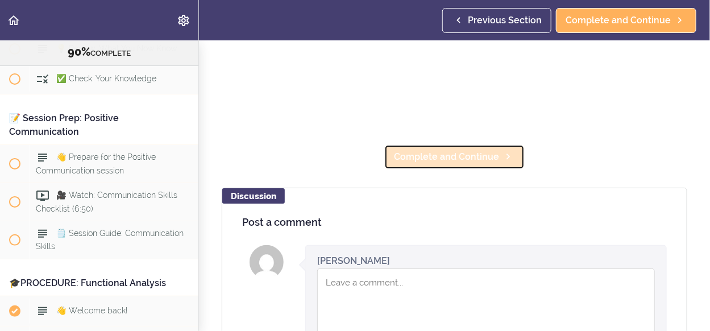
click at [464, 156] on span "Complete and Continue" at bounding box center [446, 157] width 105 height 14
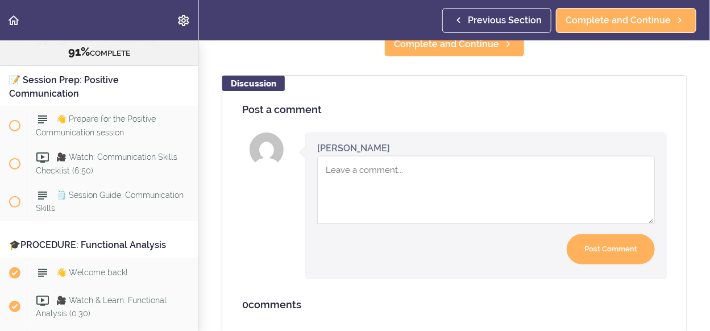
scroll to position [341, 0]
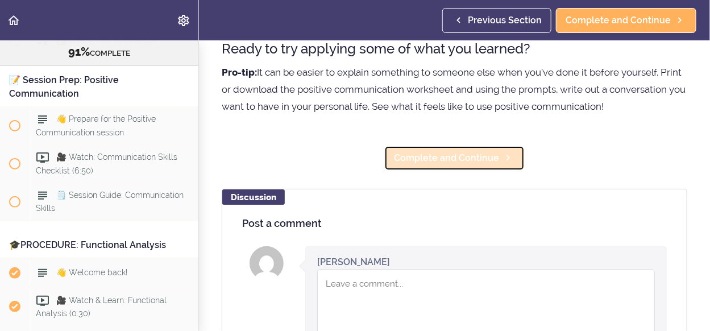
click at [453, 165] on span "Complete and Continue" at bounding box center [446, 158] width 105 height 14
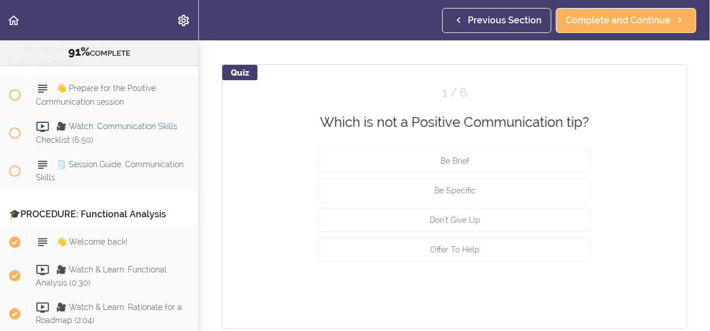
scroll to position [113, 0]
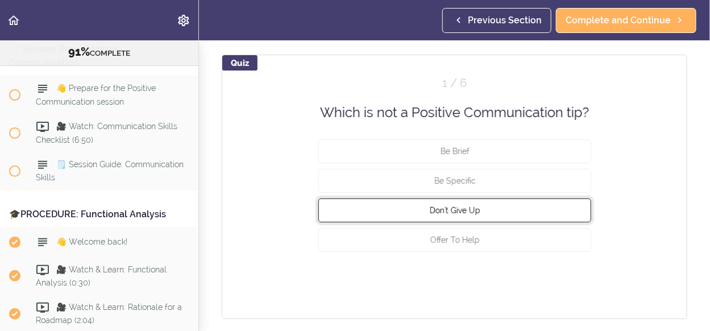
click at [466, 206] on span "Don't Give Up" at bounding box center [454, 210] width 51 height 9
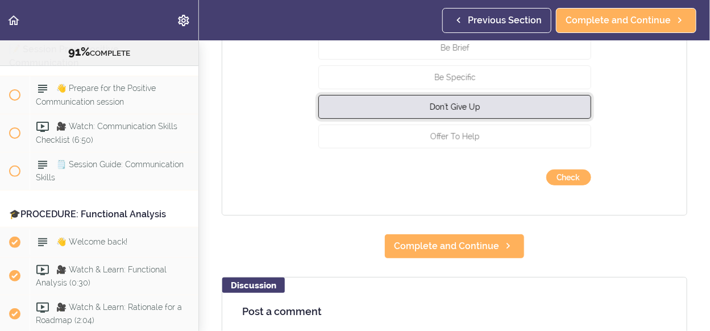
scroll to position [227, 0]
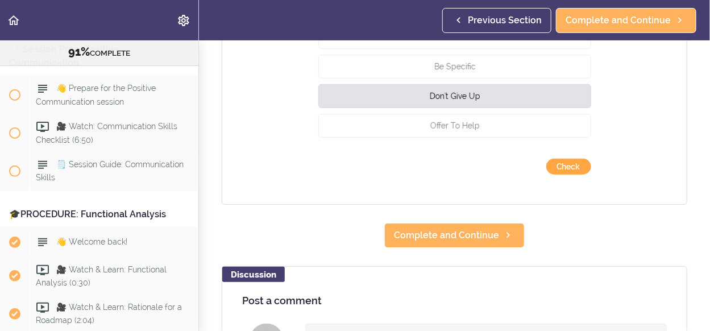
click at [565, 162] on button "Check" at bounding box center [568, 167] width 45 height 16
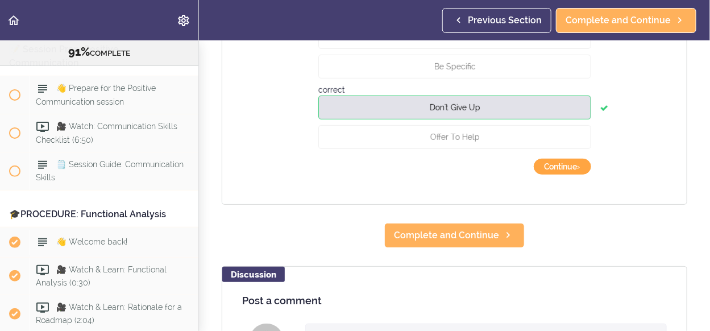
click at [566, 165] on button "Continue ›" at bounding box center [562, 167] width 57 height 16
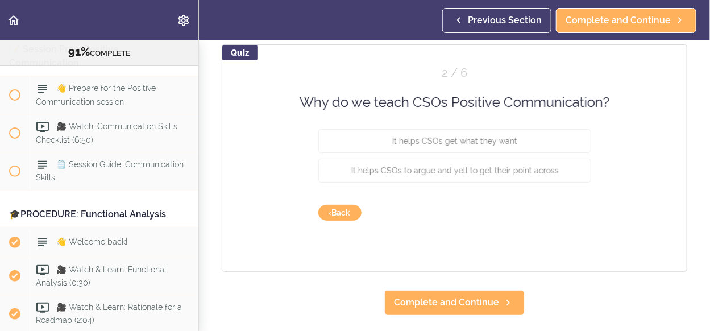
scroll to position [113, 0]
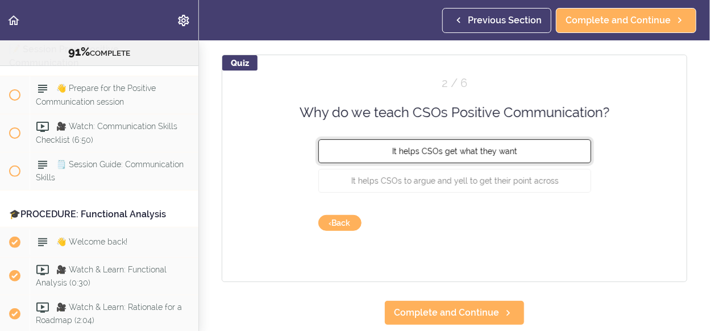
click at [522, 156] on button "It helps CSOs get what they want" at bounding box center [454, 151] width 273 height 24
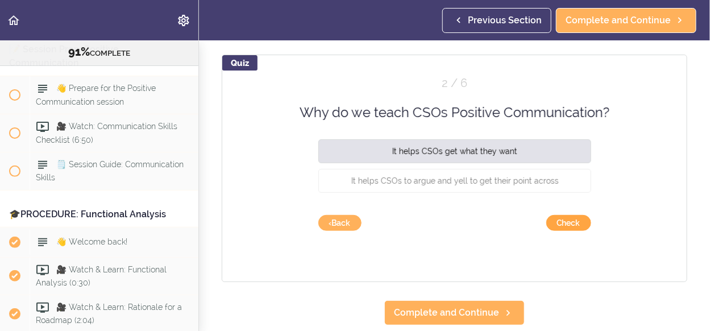
click at [559, 225] on button "Check" at bounding box center [568, 223] width 45 height 16
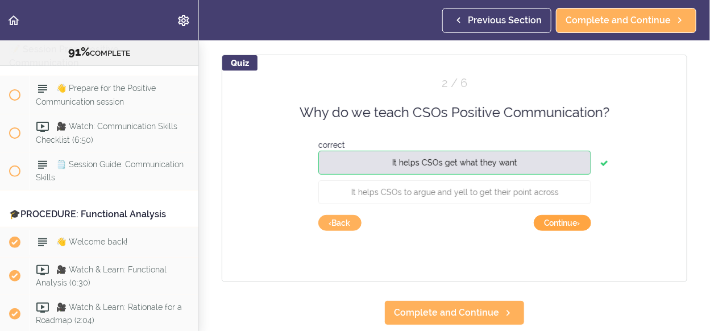
click at [559, 225] on button "Continue ›" at bounding box center [562, 223] width 57 height 16
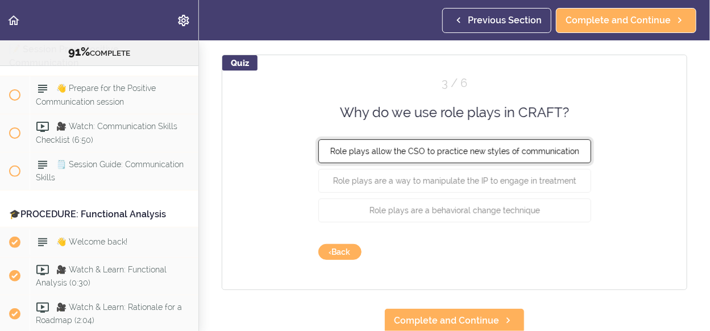
click at [544, 151] on span "Role plays allow the CSO to practice new styles of communication" at bounding box center [454, 151] width 249 height 9
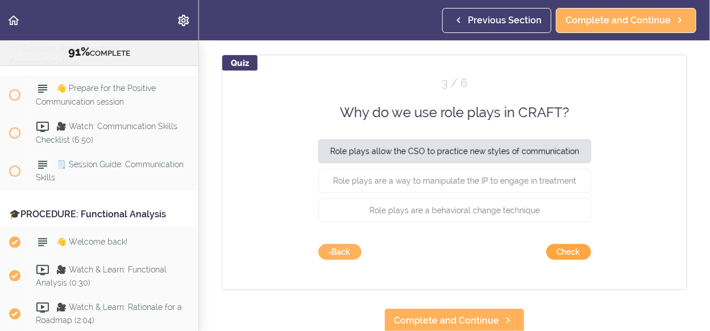
click at [562, 252] on button "Check" at bounding box center [568, 252] width 45 height 16
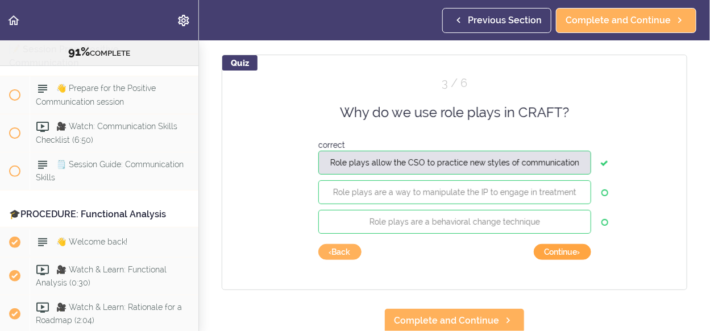
click at [562, 251] on button "Continue ›" at bounding box center [562, 252] width 57 height 16
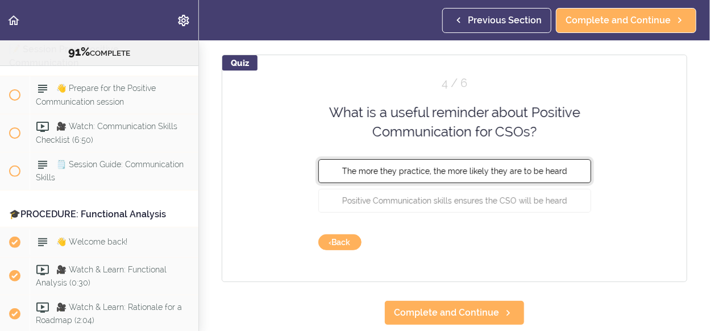
click at [522, 175] on button "The more they practice, the more likely they are to be heard" at bounding box center [454, 171] width 273 height 24
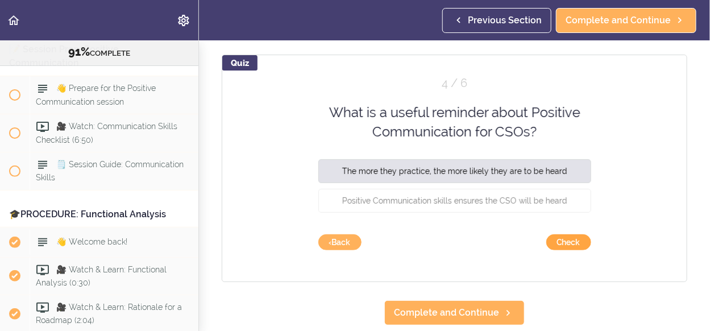
click at [558, 243] on button "Check" at bounding box center [568, 242] width 45 height 16
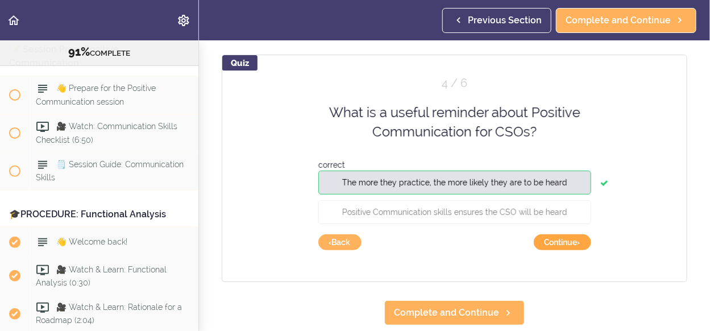
click at [558, 243] on button "Continue ›" at bounding box center [562, 242] width 57 height 16
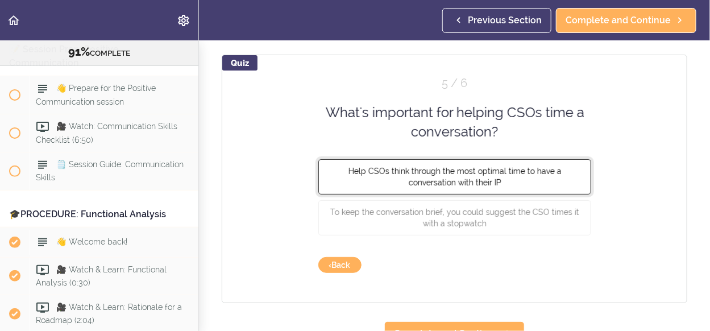
click at [518, 171] on span "Help CSOs think through the most optimal time to have a conversation with their…" at bounding box center [454, 176] width 213 height 20
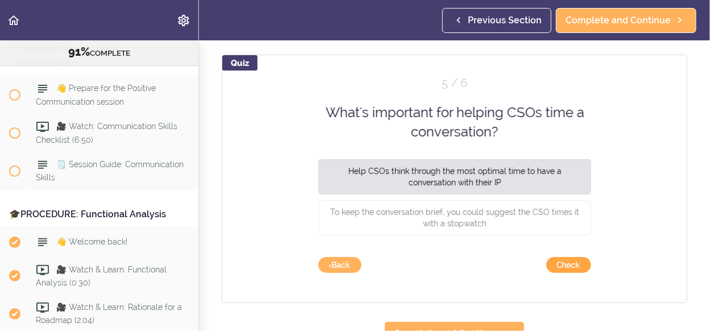
click at [567, 262] on button "Check" at bounding box center [568, 265] width 45 height 16
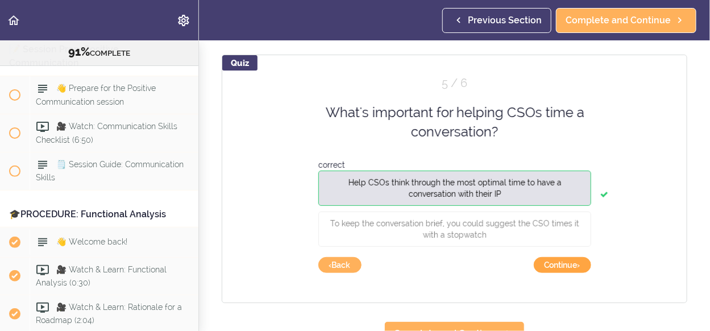
click at [567, 260] on button "Continue ›" at bounding box center [562, 265] width 57 height 16
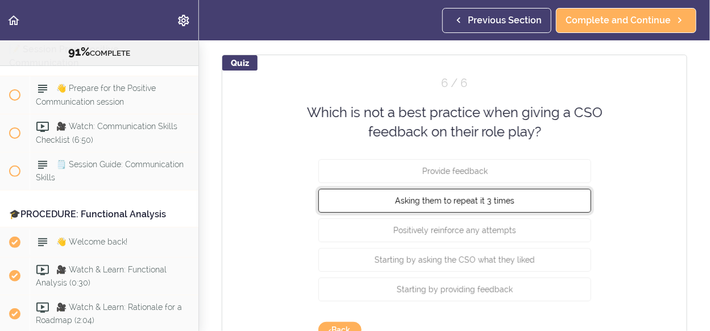
click at [546, 203] on button "Asking them to repeat it 3 times" at bounding box center [454, 200] width 273 height 24
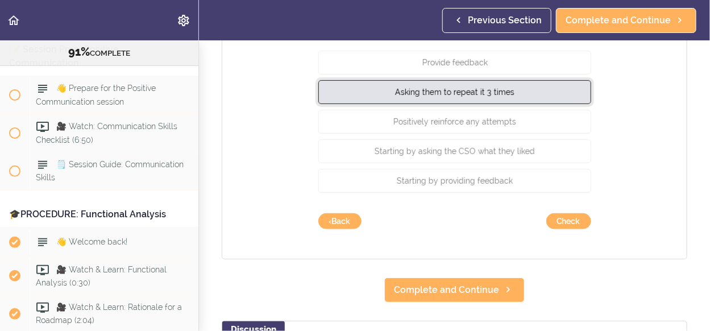
scroll to position [227, 0]
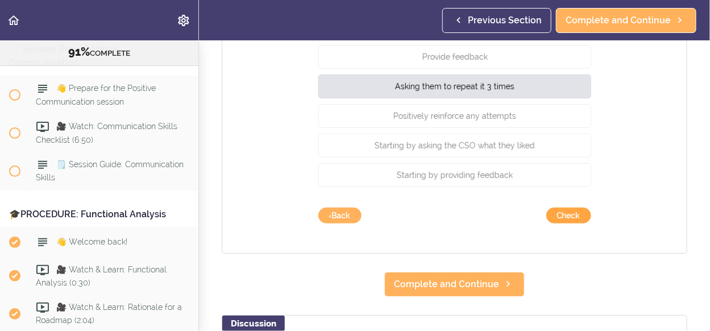
click at [568, 217] on button "Check" at bounding box center [568, 216] width 45 height 16
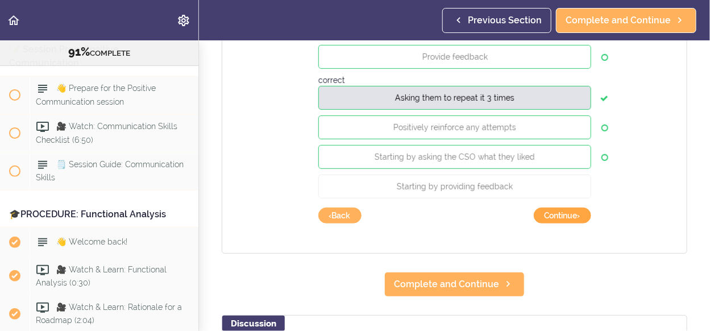
click at [571, 216] on button "Continue ›" at bounding box center [562, 216] width 57 height 16
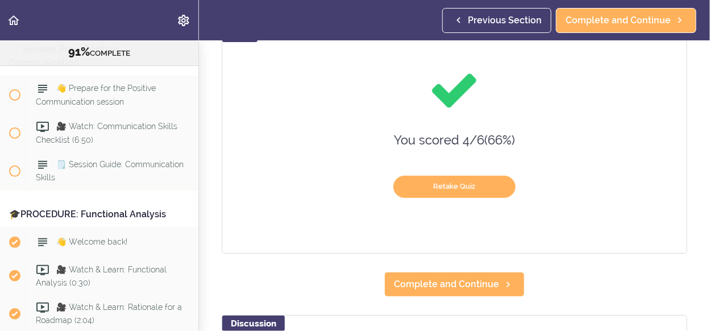
scroll to position [132, 0]
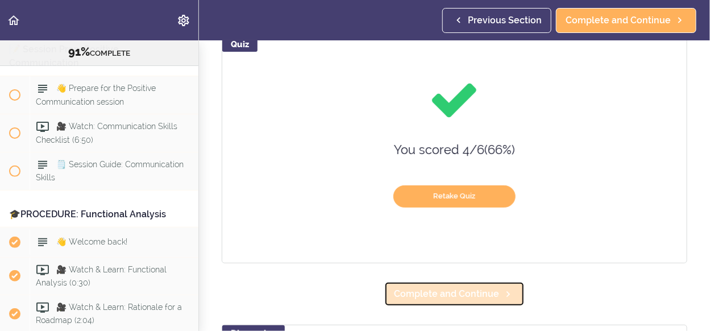
click at [480, 293] on span "Complete and Continue" at bounding box center [446, 294] width 105 height 14
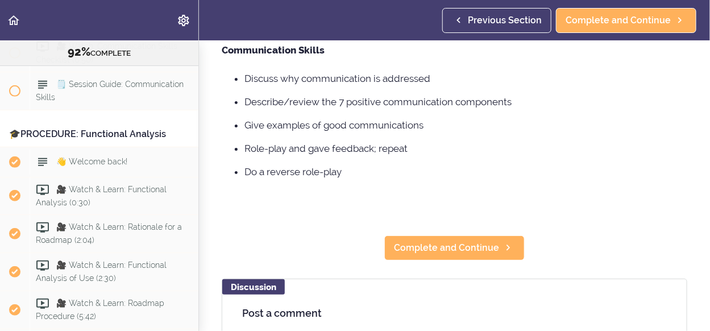
scroll to position [114, 0]
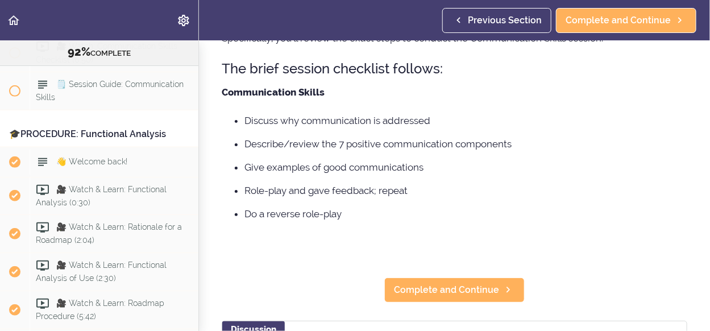
click at [476, 196] on ul "Discuss why communication is addressed Describe/review the 7 positive communica…" at bounding box center [455, 167] width 466 height 108
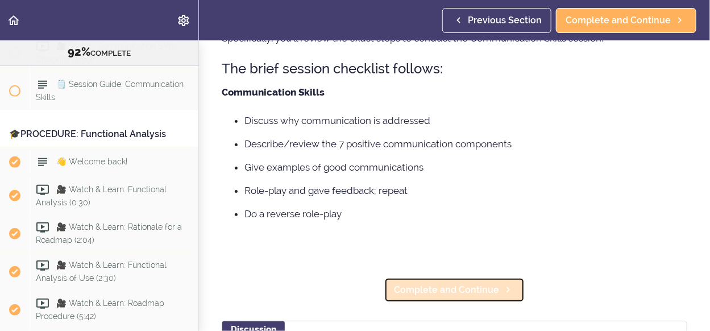
click at [489, 297] on span "Complete and Continue" at bounding box center [446, 290] width 105 height 14
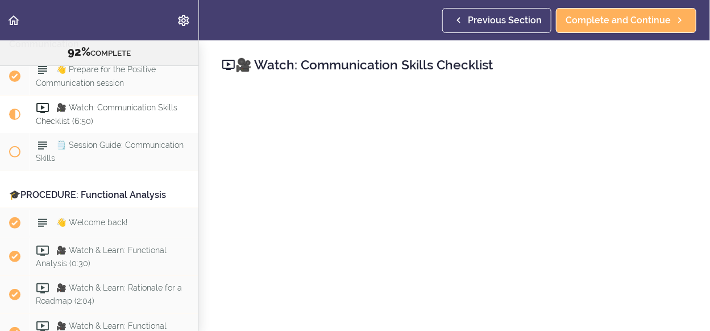
scroll to position [114, 0]
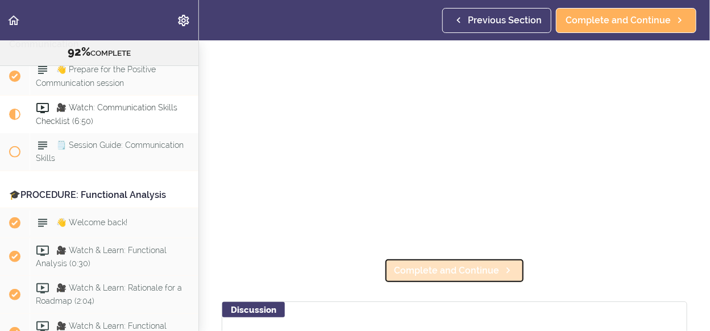
click at [491, 265] on span "Complete and Continue" at bounding box center [446, 271] width 105 height 14
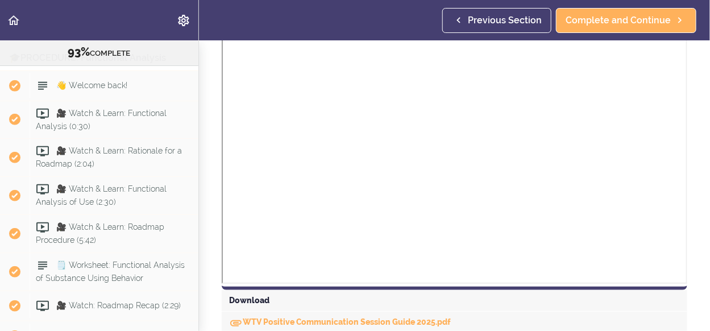
scroll to position [455, 0]
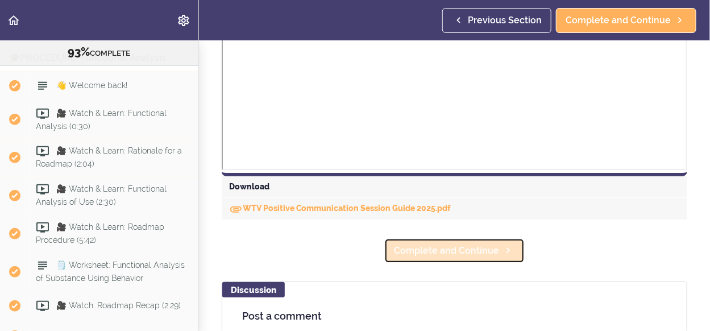
click at [478, 246] on span "Complete and Continue" at bounding box center [446, 251] width 105 height 14
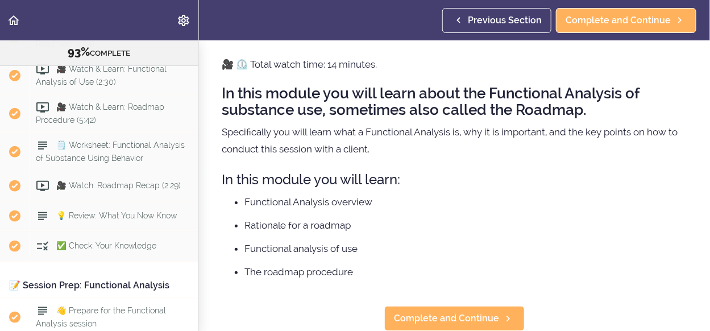
scroll to position [3623, 0]
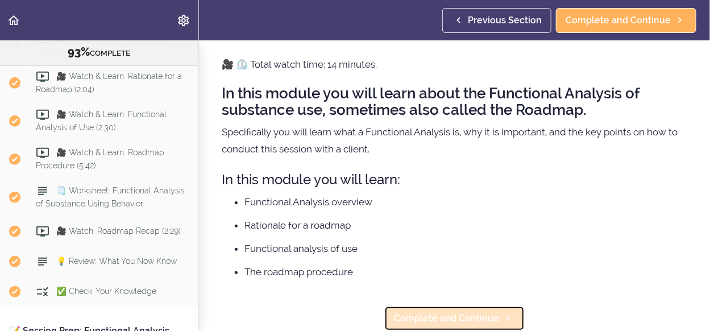
click at [447, 312] on span "Complete and Continue" at bounding box center [446, 319] width 105 height 14
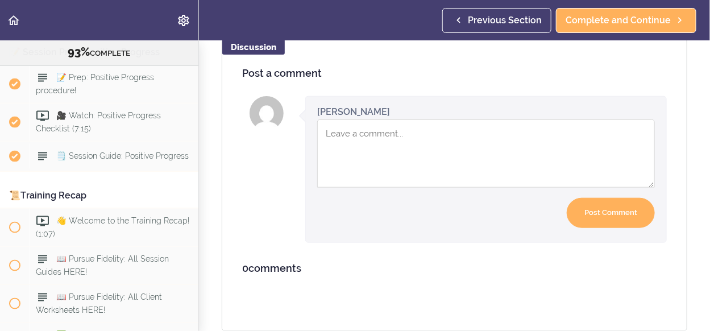
scroll to position [7292, 0]
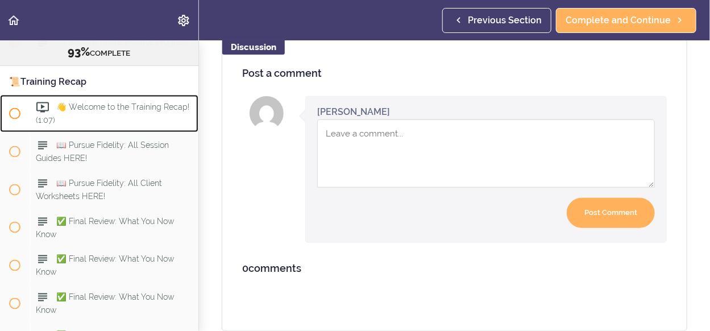
click at [14, 119] on span at bounding box center [14, 113] width 11 height 11
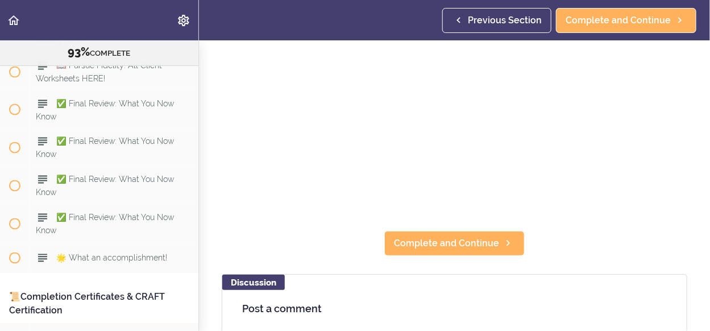
scroll to position [341, 0]
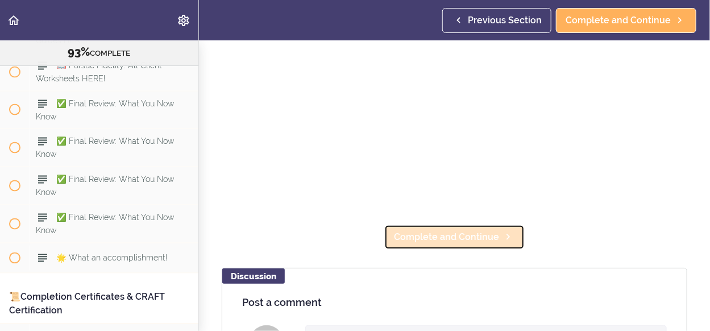
click at [464, 236] on span "Complete and Continue" at bounding box center [446, 237] width 105 height 14
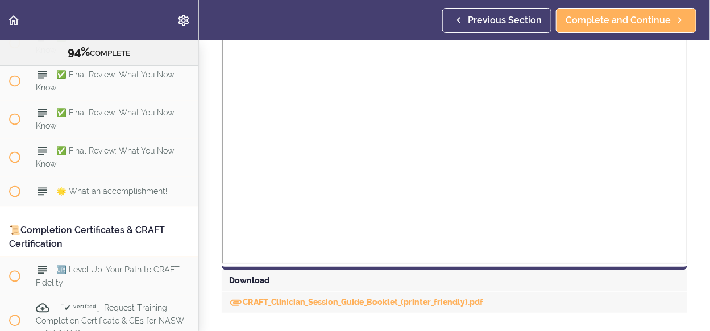
scroll to position [1234, 0]
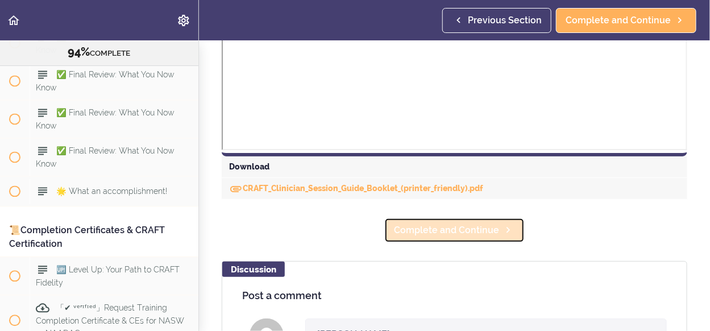
click at [433, 233] on span "Complete and Continue" at bounding box center [446, 230] width 105 height 14
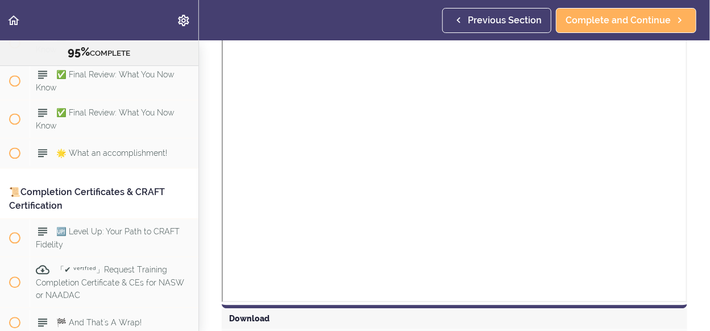
scroll to position [1113, 0]
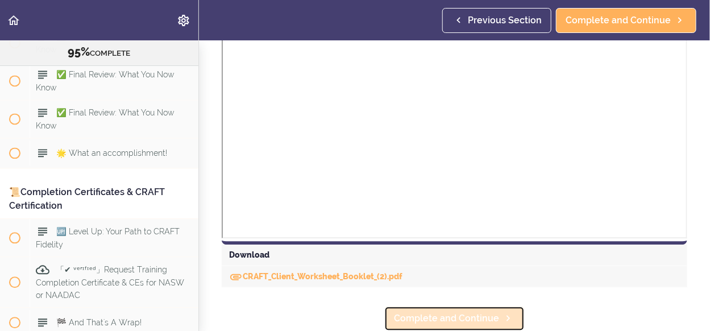
click at [434, 314] on span "Complete and Continue" at bounding box center [446, 319] width 105 height 14
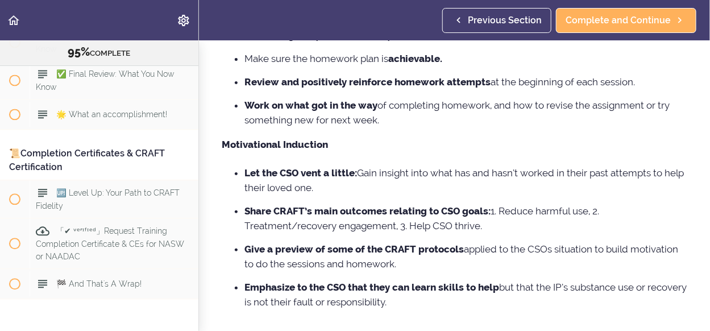
scroll to position [408, 0]
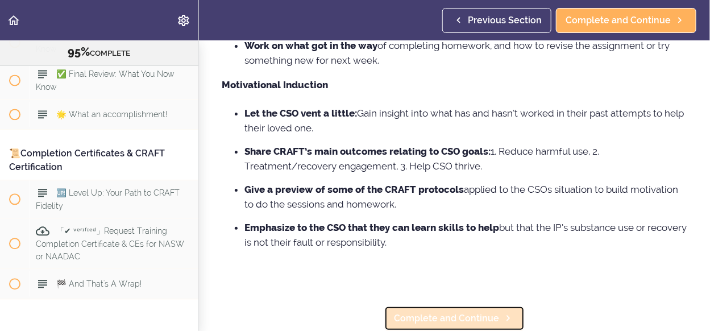
click at [468, 312] on span "Complete and Continue" at bounding box center [446, 319] width 105 height 14
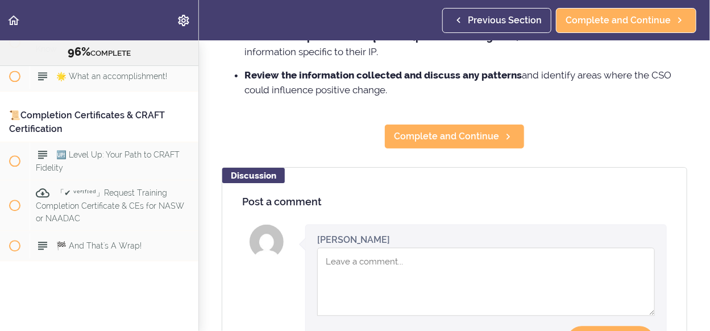
scroll to position [796, 0]
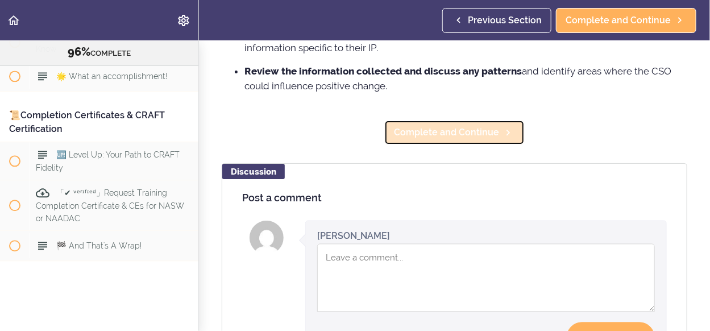
click at [459, 136] on span "Complete and Continue" at bounding box center [446, 133] width 105 height 14
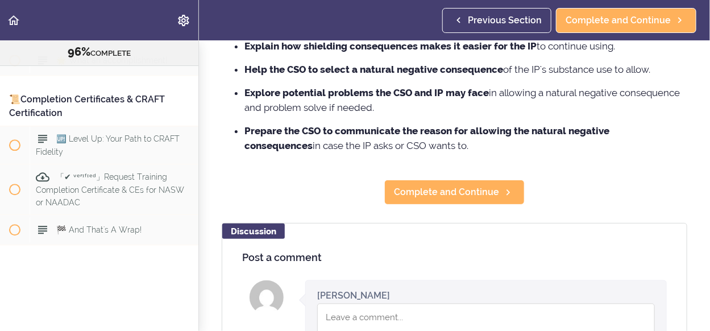
scroll to position [682, 0]
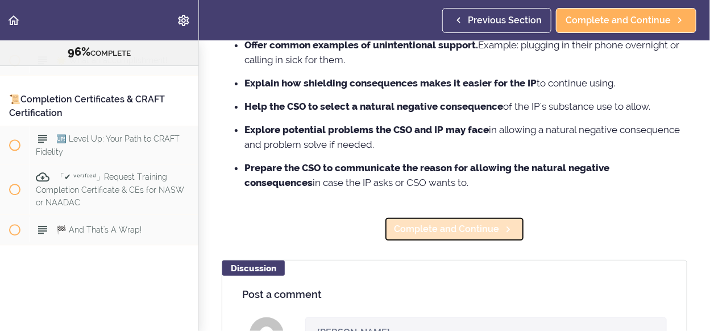
click at [455, 228] on span "Complete and Continue" at bounding box center [446, 229] width 105 height 14
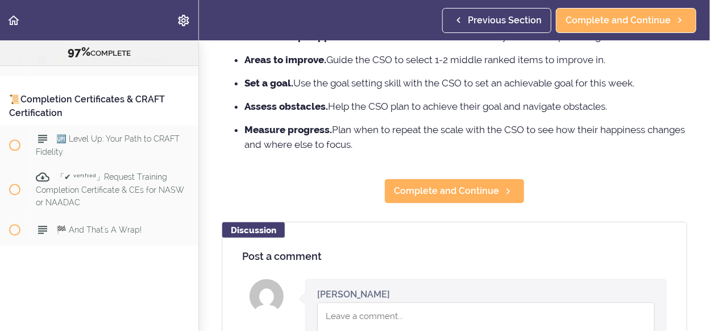
scroll to position [566, 0]
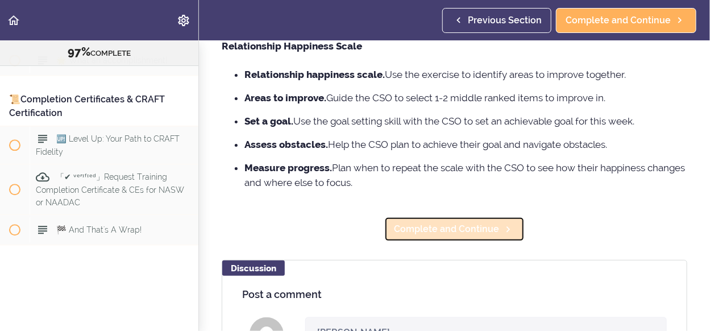
click at [482, 234] on span "Complete and Continue" at bounding box center [446, 229] width 105 height 14
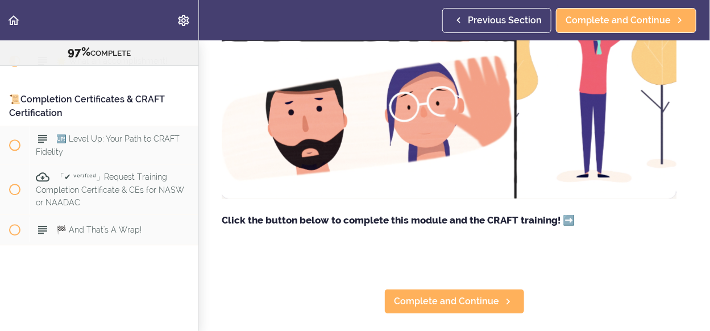
scroll to position [227, 0]
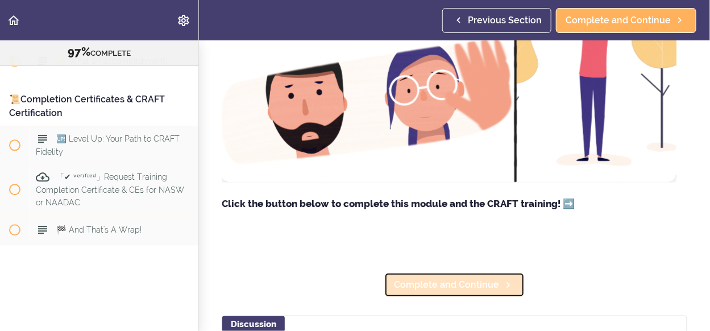
click at [450, 281] on span "Complete and Continue" at bounding box center [446, 285] width 105 height 14
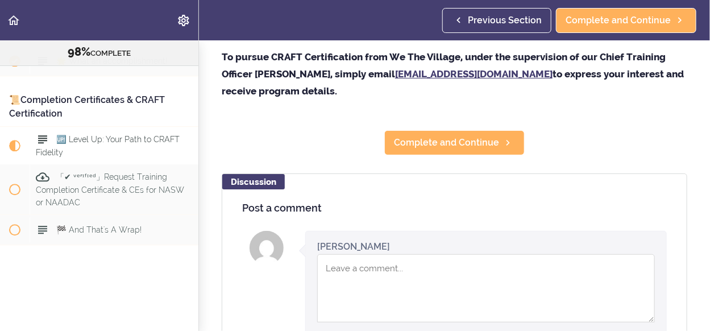
scroll to position [114, 0]
